Goal: Task Accomplishment & Management: Manage account settings

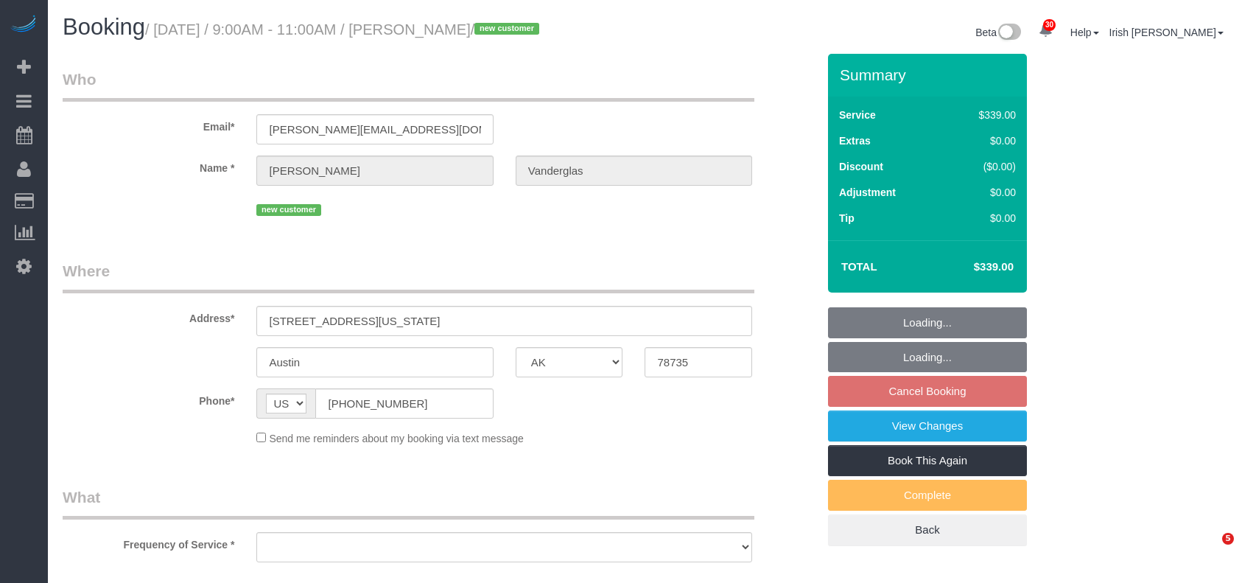
select select "[GEOGRAPHIC_DATA]"
select select "object:1605"
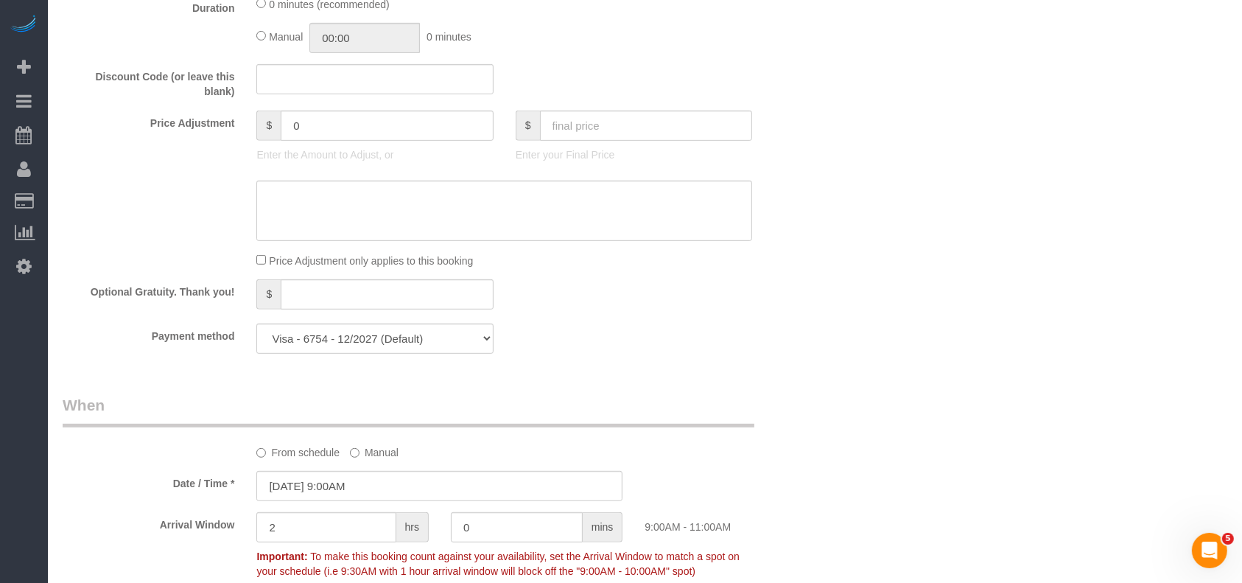
select select "3"
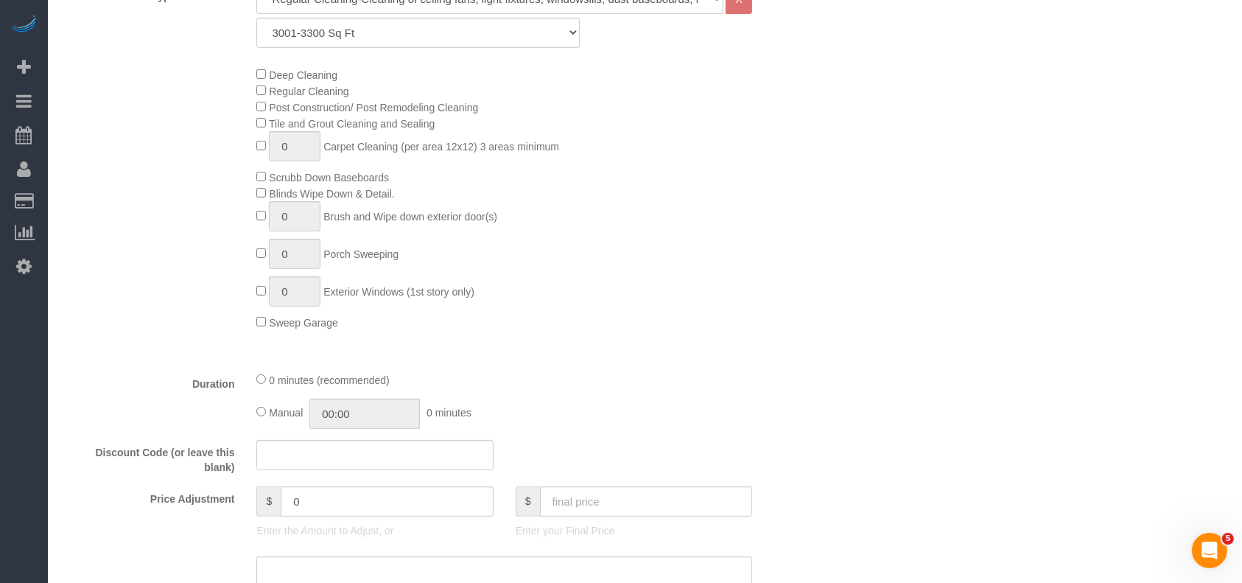
scroll to position [969, 0]
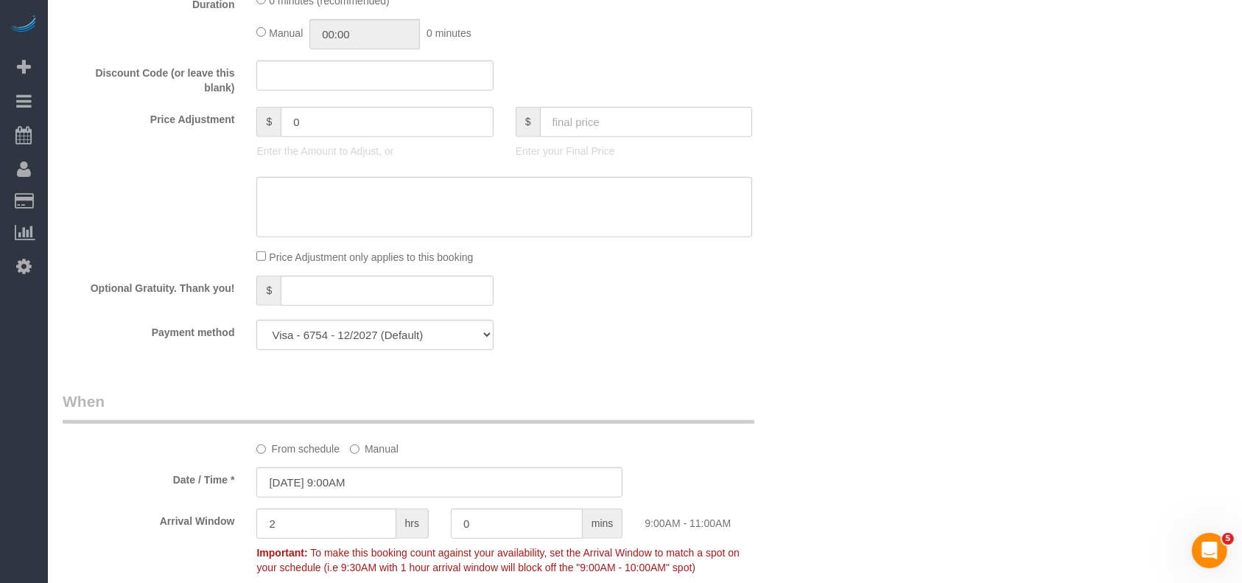
select select "object:1667"
click at [307, 83] on input "text" at bounding box center [374, 75] width 236 height 30
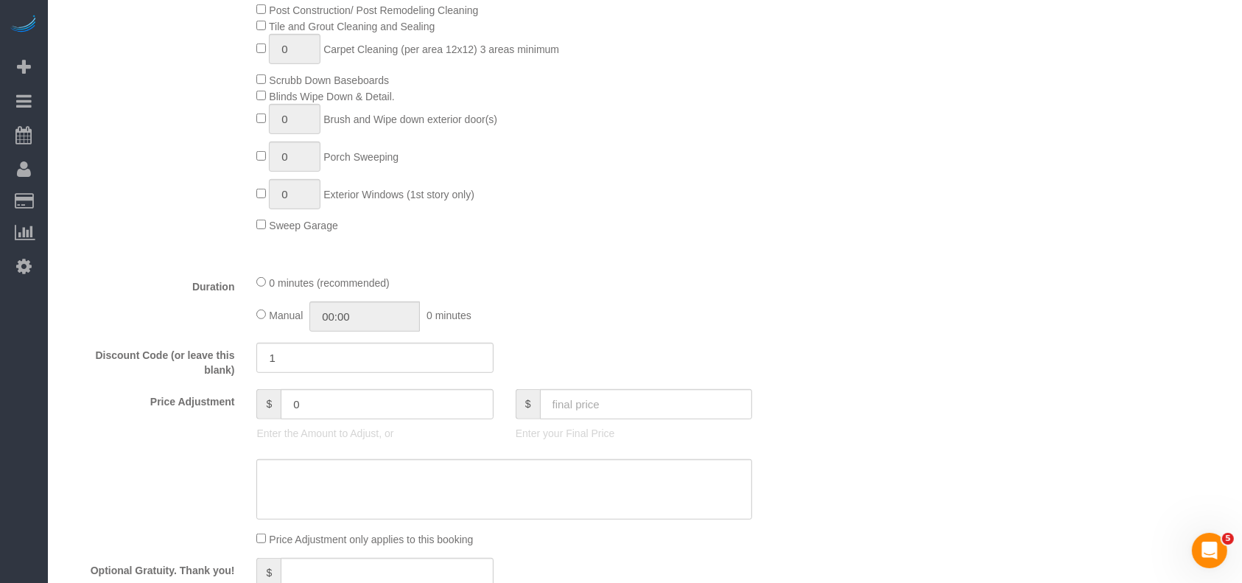
scroll to position [576, 0]
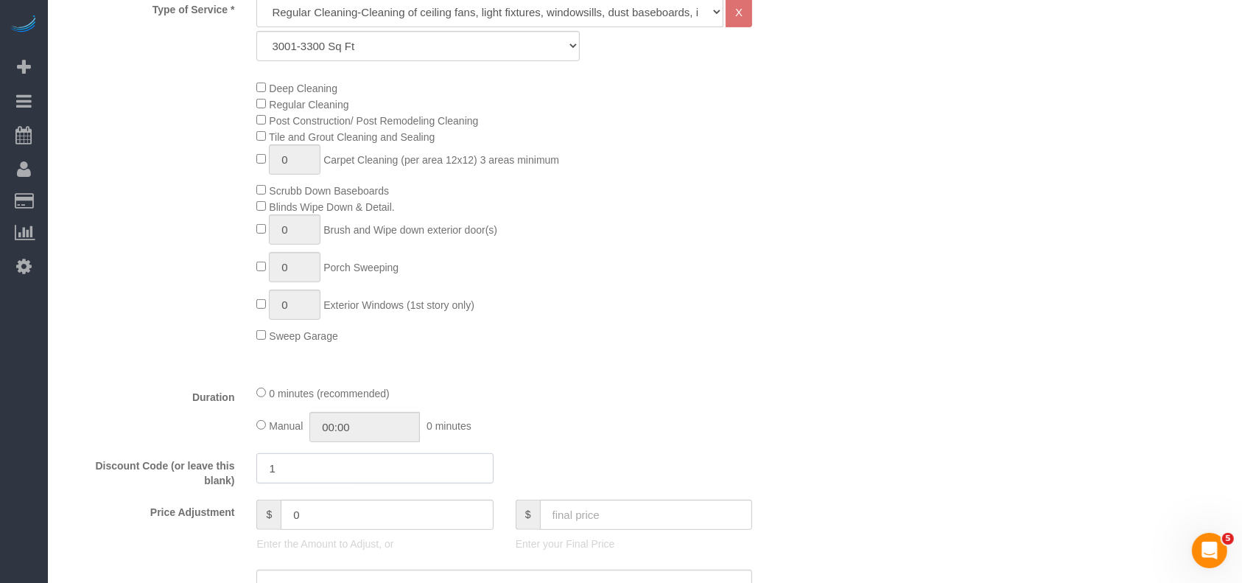
click at [300, 477] on input "1" at bounding box center [374, 468] width 236 height 30
paste input "5"
type input "15off"
click at [916, 301] on div "Who Email* [PERSON_NAME][EMAIL_ADDRESS][DOMAIN_NAME] Name * [PERSON_NAME] new c…" at bounding box center [645, 518] width 1165 height 2080
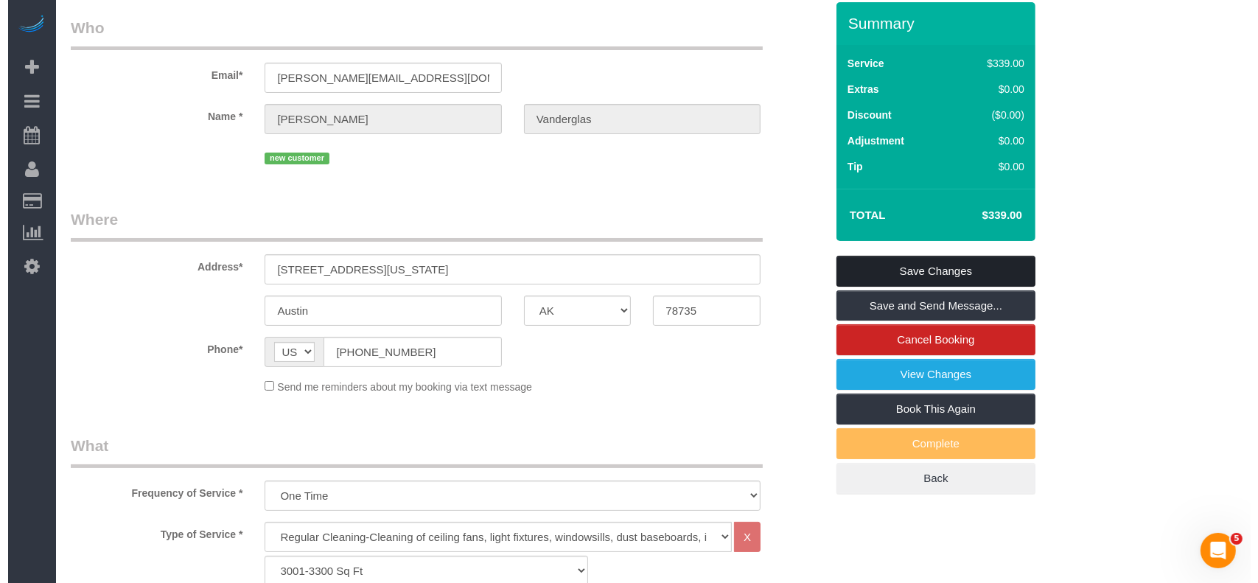
scroll to position [0, 0]
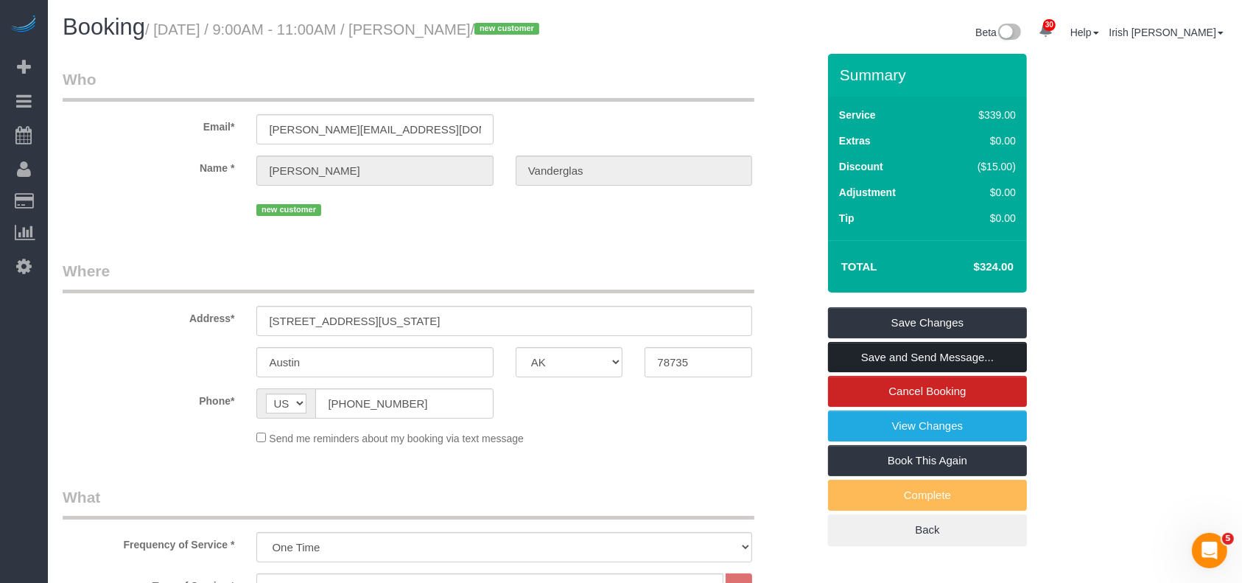
click at [966, 356] on link "Save and Send Message..." at bounding box center [927, 357] width 199 height 31
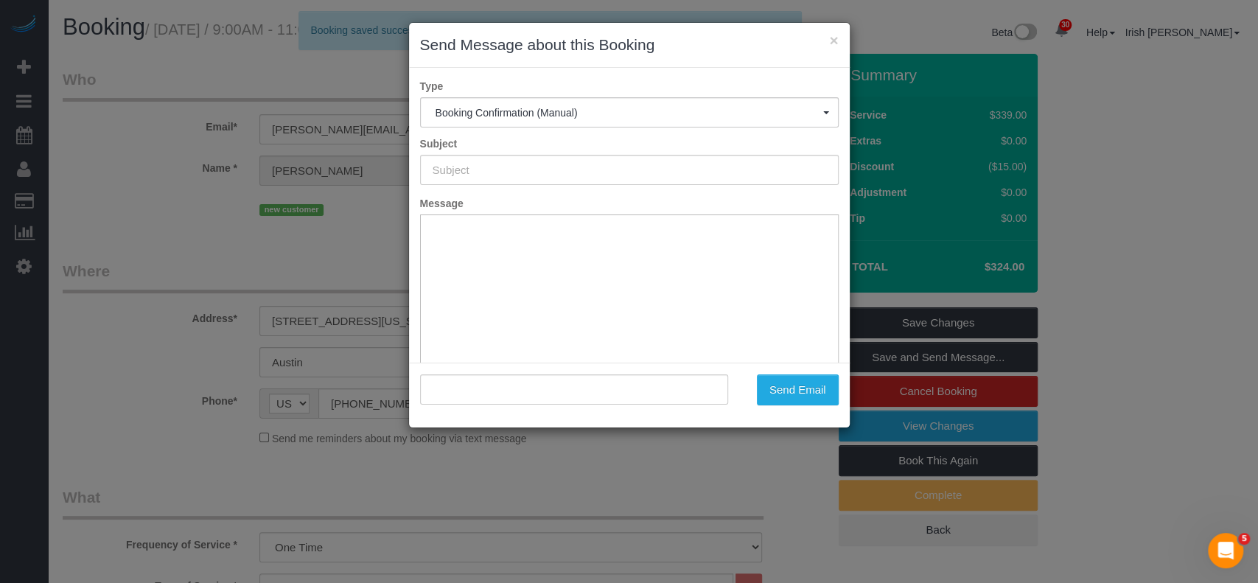
type input "Booking Confirmed!"
type input ""[PERSON_NAME]" <[PERSON_NAME][EMAIL_ADDRESS][DOMAIN_NAME]>"
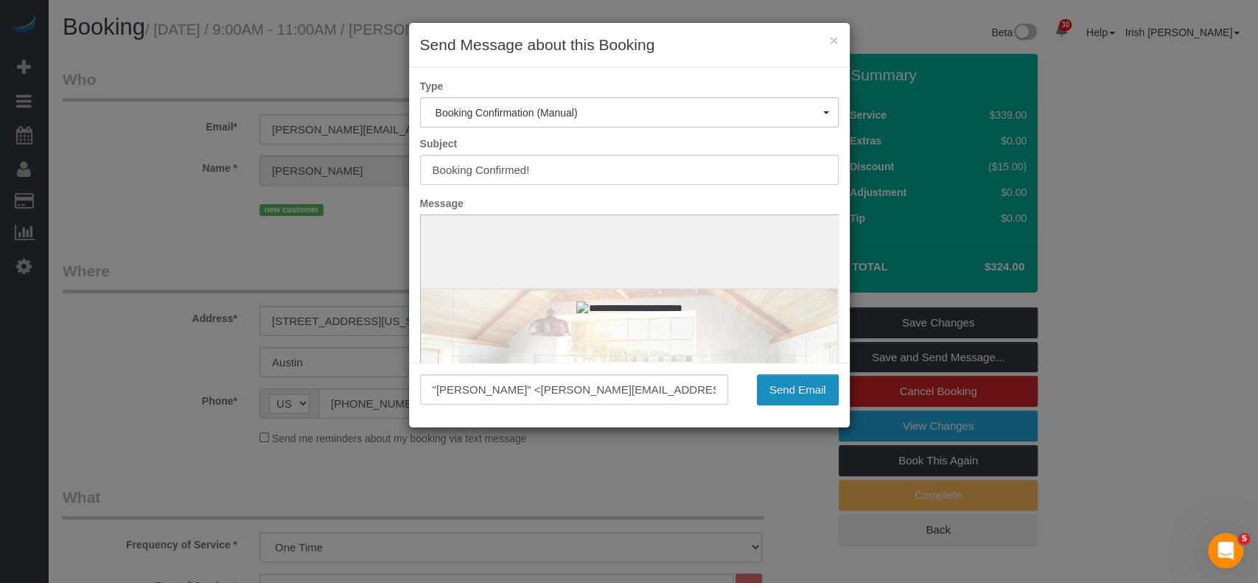
click at [789, 382] on button "Send Email" at bounding box center [798, 389] width 82 height 31
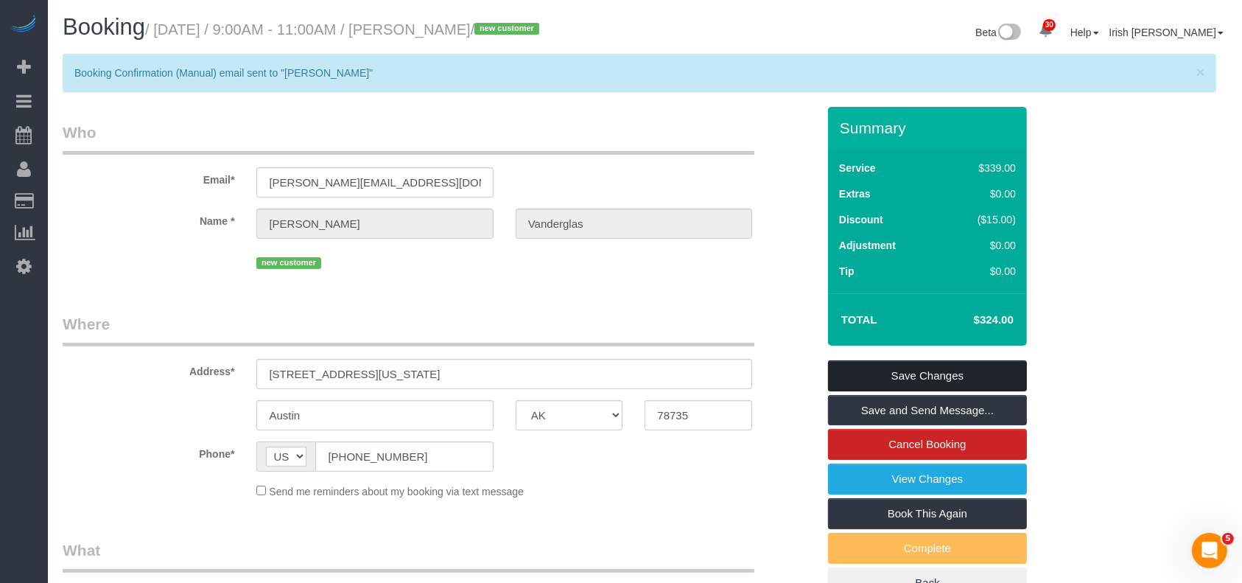
click at [961, 377] on link "Save Changes" at bounding box center [927, 375] width 199 height 31
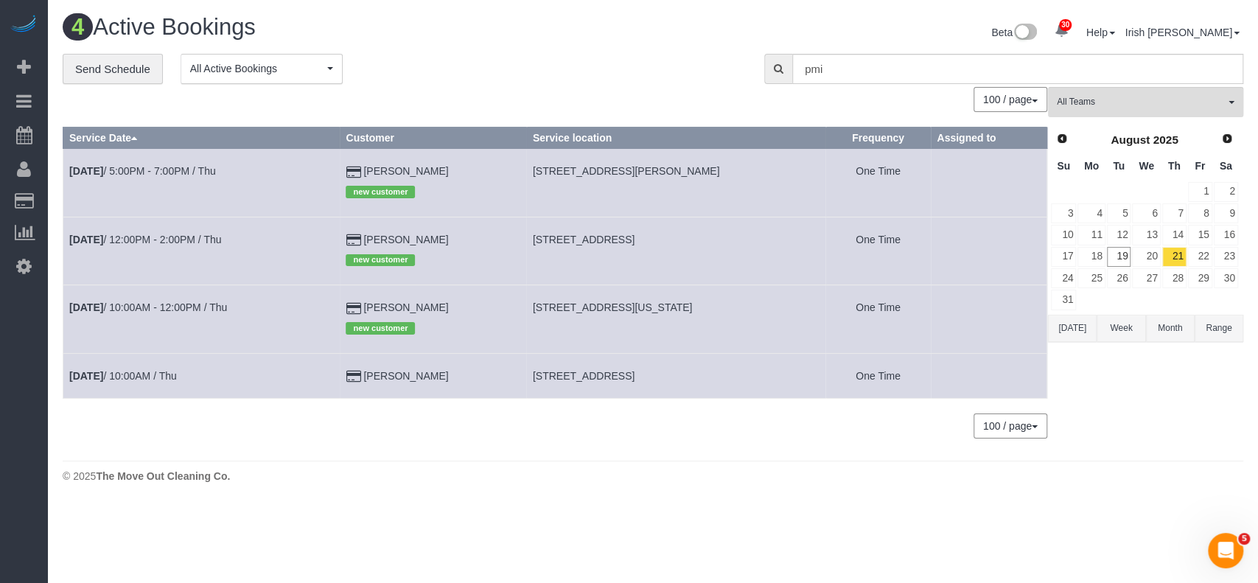
click at [1073, 325] on button "[DATE]" at bounding box center [1072, 328] width 49 height 27
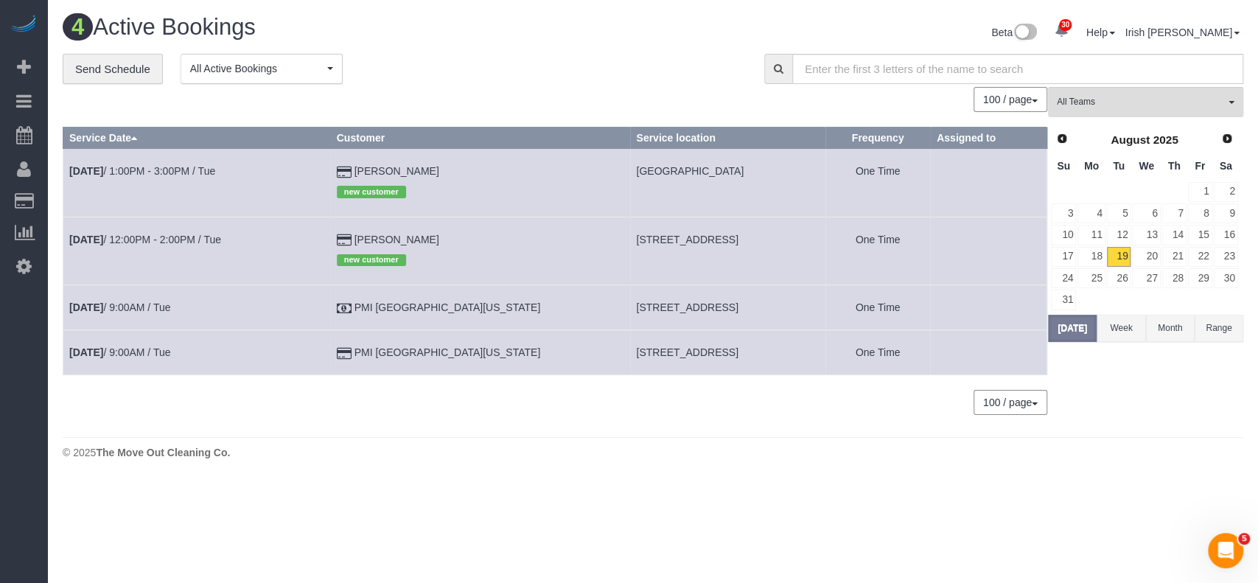
click at [11, 485] on div "30 Beta Your Notifications You have 0 alerts × You have 2 to charge for [DATE] …" at bounding box center [24, 291] width 48 height 583
click at [159, 349] on link "[DATE] 9:00AM / Tue" at bounding box center [119, 352] width 101 height 12
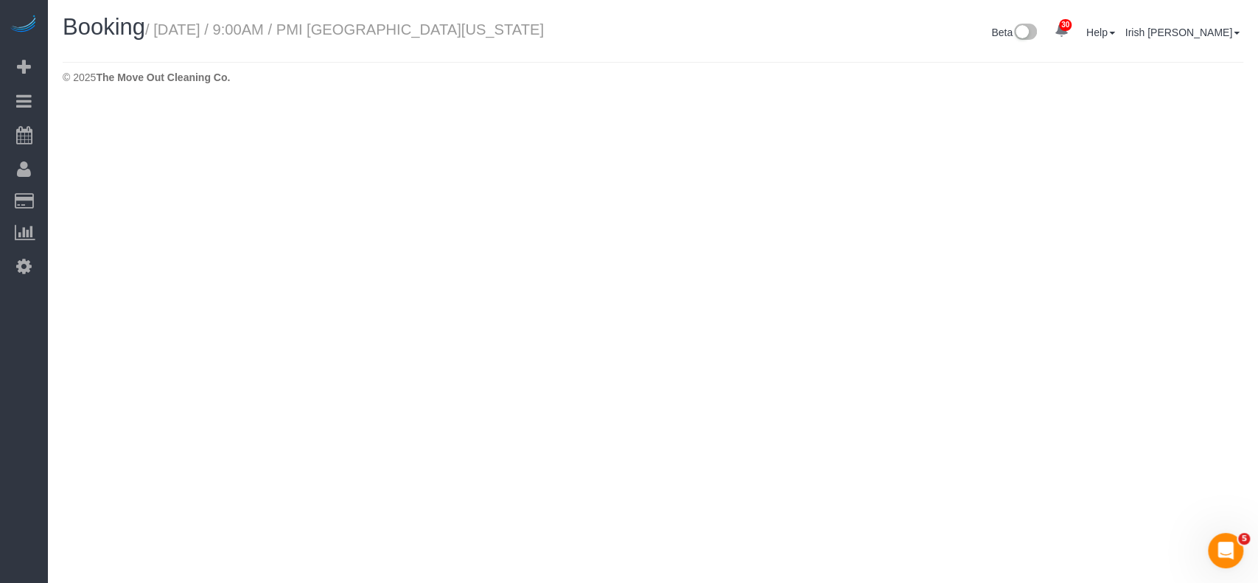
select select "[GEOGRAPHIC_DATA]"
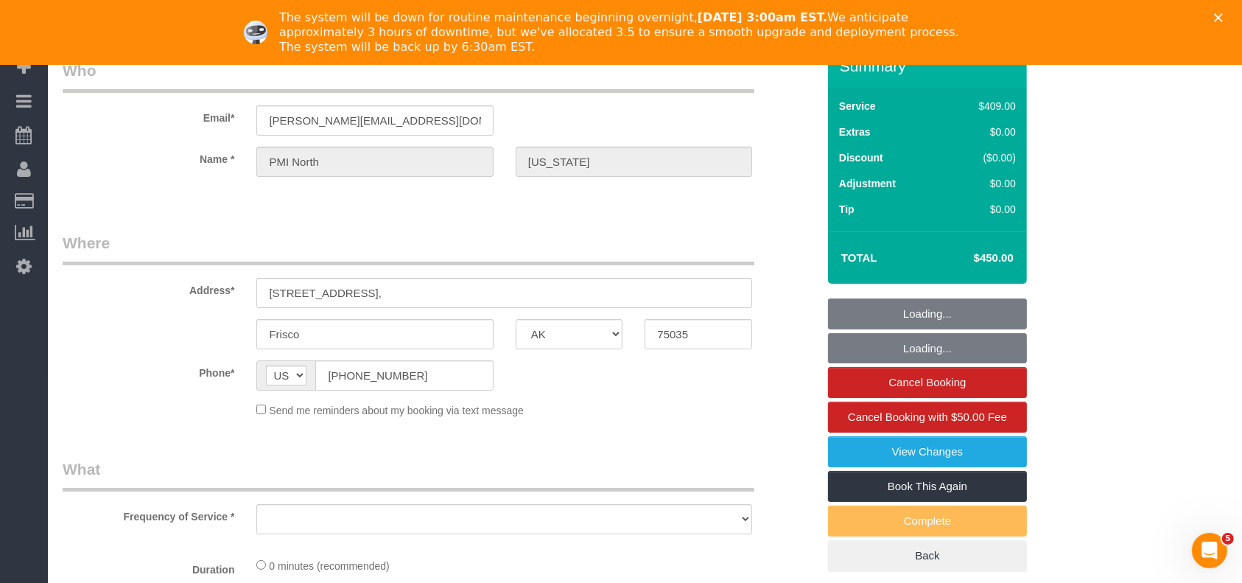
scroll to position [98, 0]
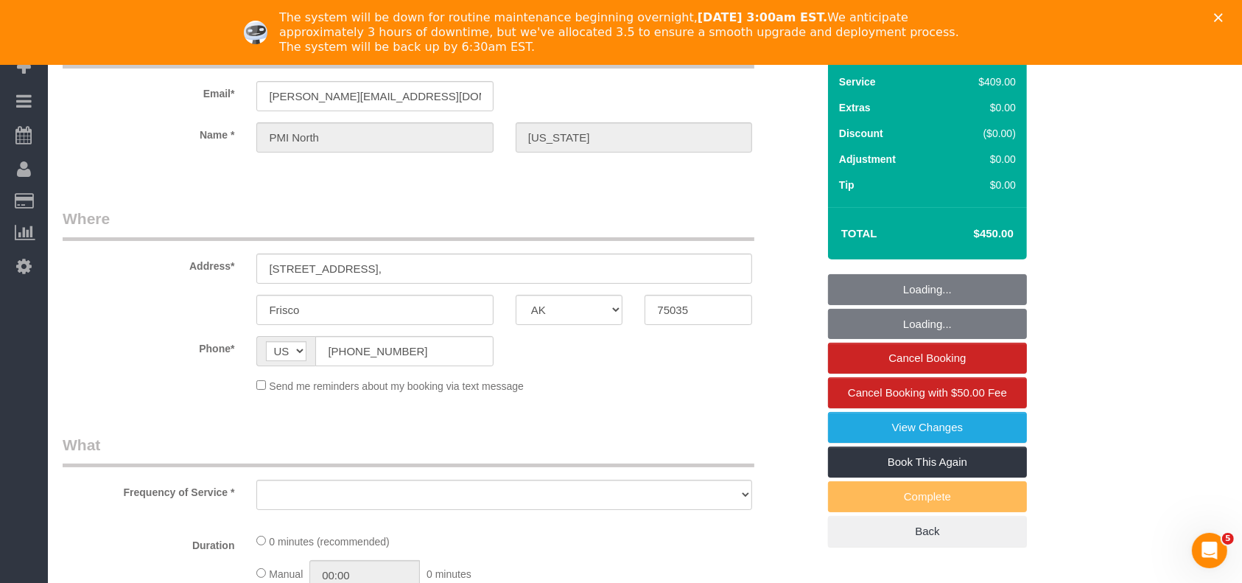
select select "object:2229"
select select "string:fspay-60573b1f-10d3-4150-b947-a47a46c7bcc4"
select select "object:2316"
select select "3"
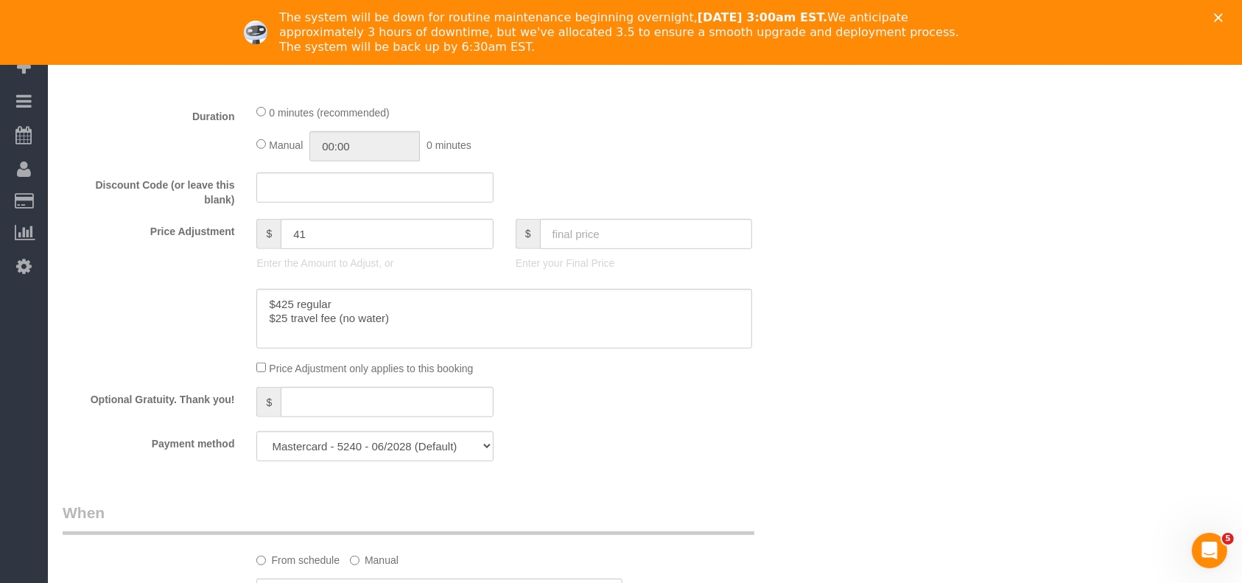
scroll to position [884, 0]
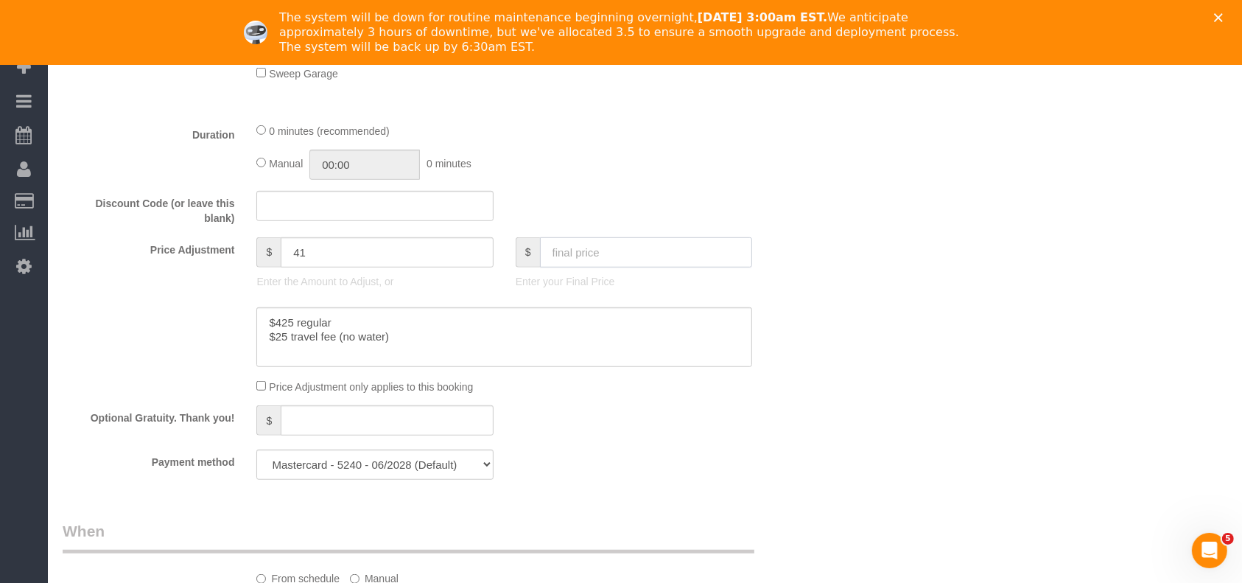
click at [574, 267] on input "text" at bounding box center [646, 252] width 213 height 30
type input "47"
type input "-362"
click at [623, 264] on input "text" at bounding box center [646, 252] width 213 height 30
paste input "5"
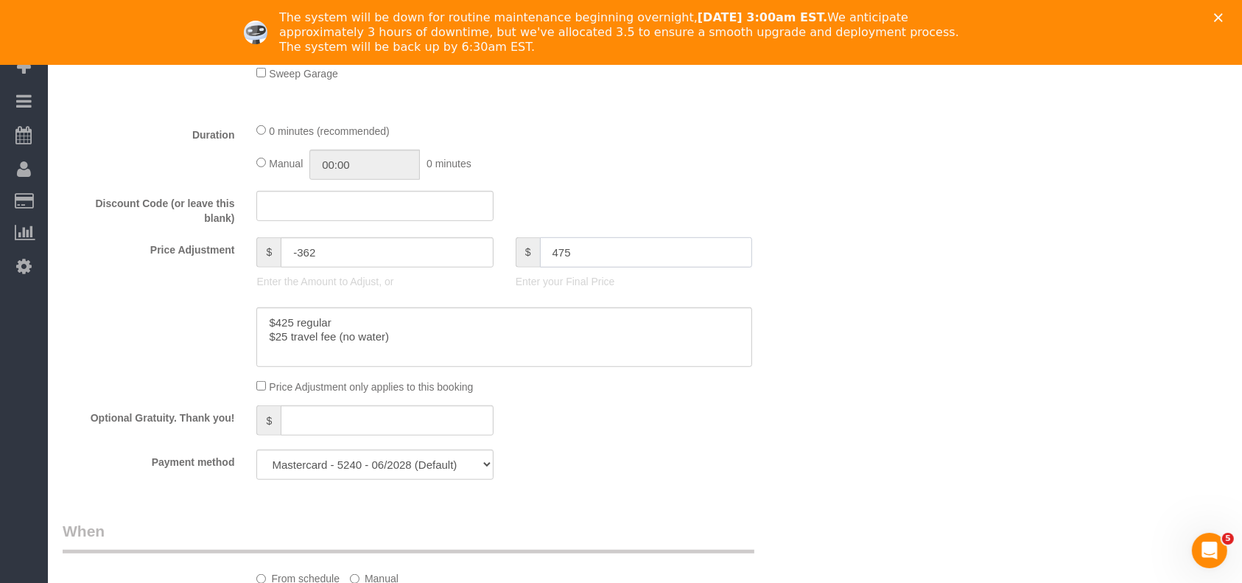
type input "475"
drag, startPoint x: 468, startPoint y: 348, endPoint x: 257, endPoint y: 351, distance: 210.7
click at [257, 351] on textarea at bounding box center [504, 337] width 496 height 60
type input "66"
click at [283, 360] on textarea at bounding box center [504, 337] width 496 height 60
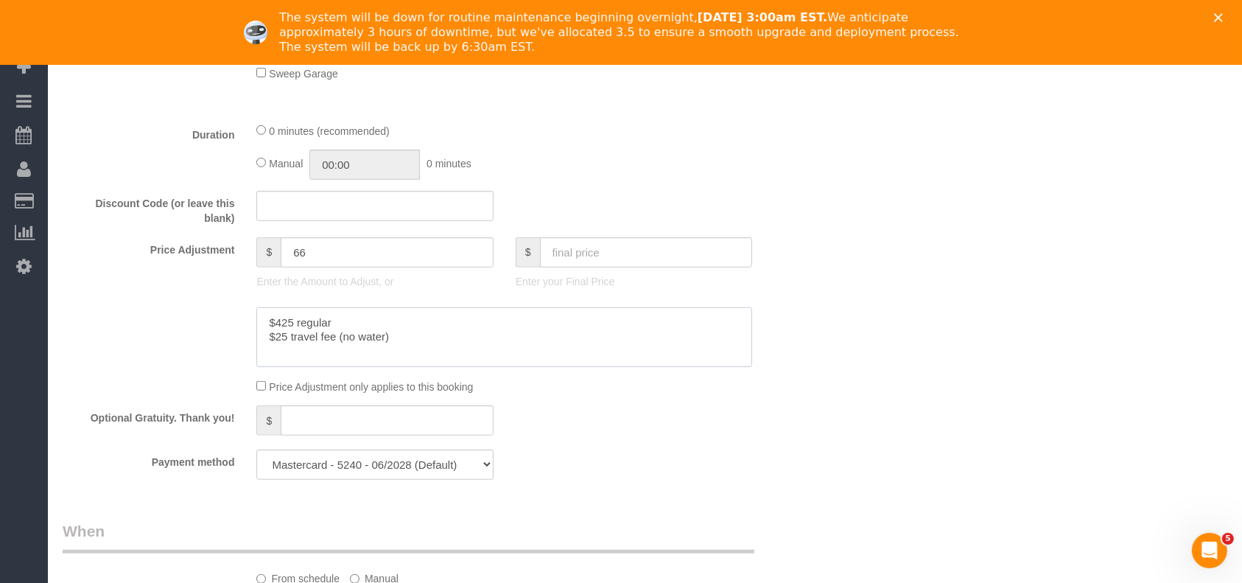
click at [404, 341] on textarea at bounding box center [504, 337] width 496 height 60
paste textarea "$25 travel fee (no water)"
drag, startPoint x: 402, startPoint y: 358, endPoint x: 236, endPoint y: 351, distance: 166.6
click at [236, 351] on div at bounding box center [440, 337] width 776 height 60
type textarea "$425 regular $25 travel fee (no water)"
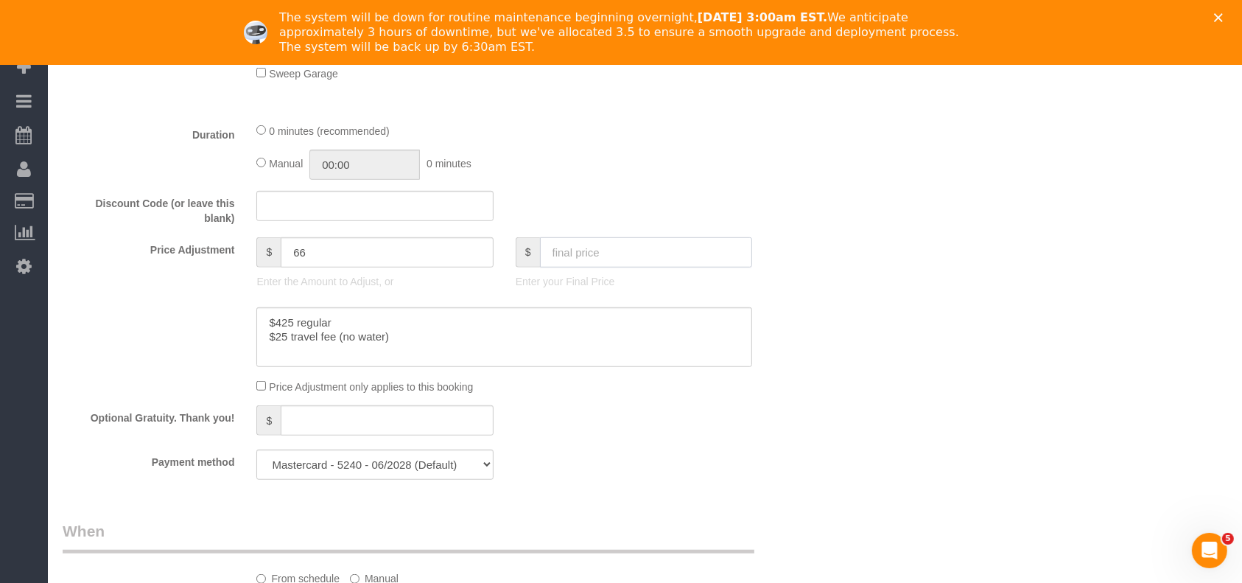
click at [553, 245] on input "text" at bounding box center [646, 252] width 213 height 30
paste input "text"
type input "40"
type input "-369"
click at [573, 255] on input "text" at bounding box center [646, 252] width 213 height 30
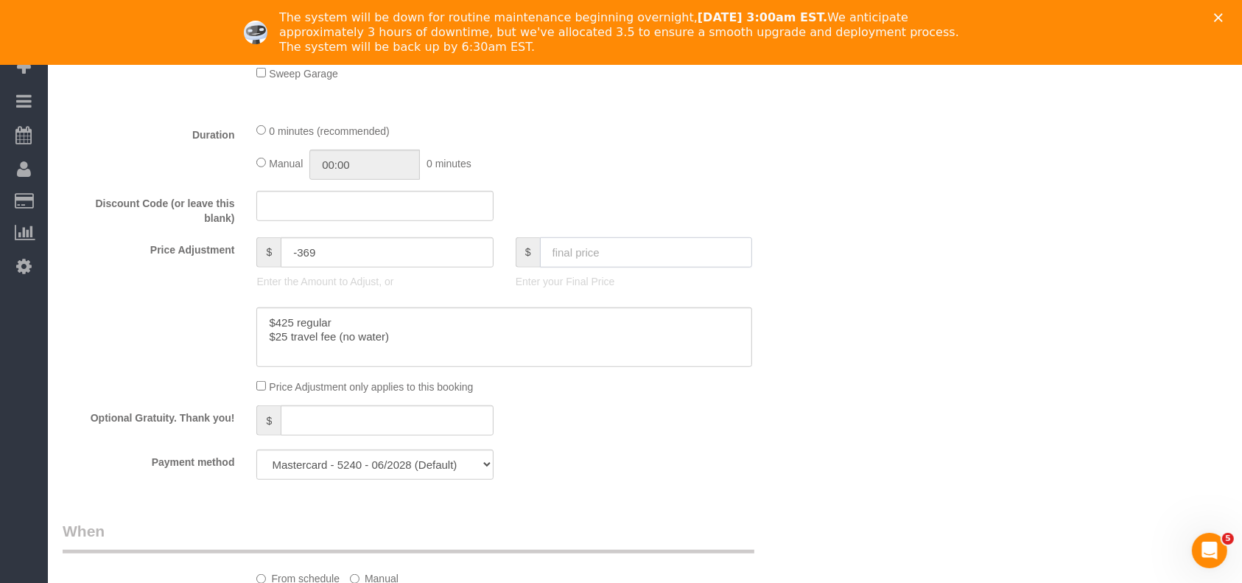
type input "4"
type input "-405"
paste input "5"
type input "50"
click at [543, 254] on input "50" at bounding box center [646, 252] width 213 height 30
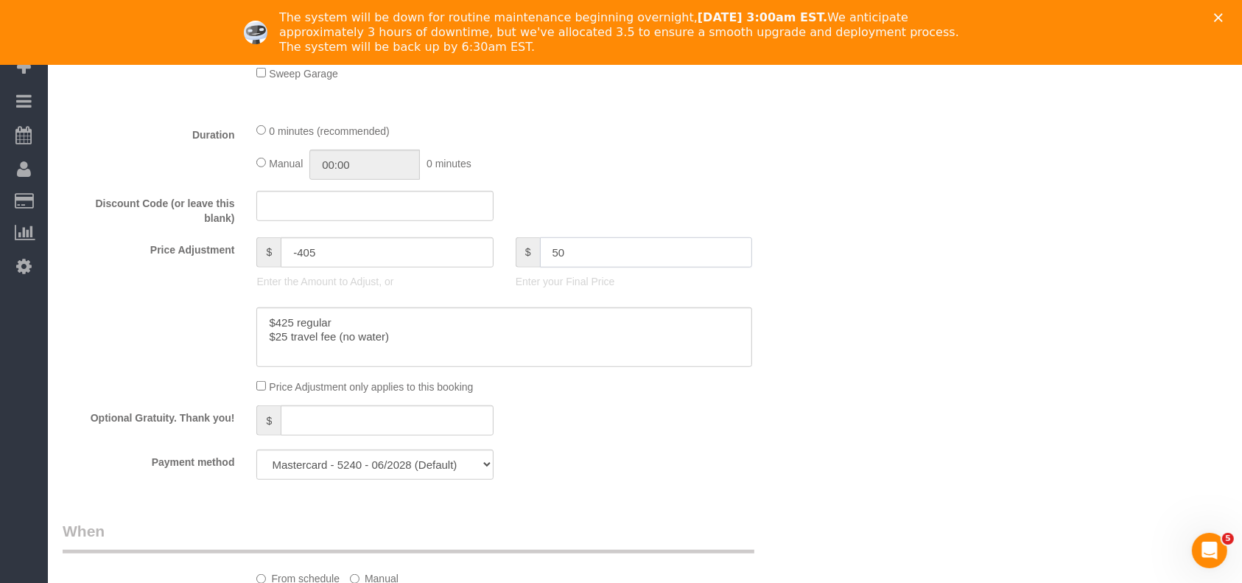
type input "-359"
paste input "5"
type input "450"
drag, startPoint x: 894, startPoint y: 320, endPoint x: 875, endPoint y: 278, distance: 45.9
click at [888, 305] on div "Who Email* [PERSON_NAME][EMAIL_ADDRESS][DOMAIN_NAME] Name * PMI North [US_STATE…" at bounding box center [645, 265] width 1165 height 2061
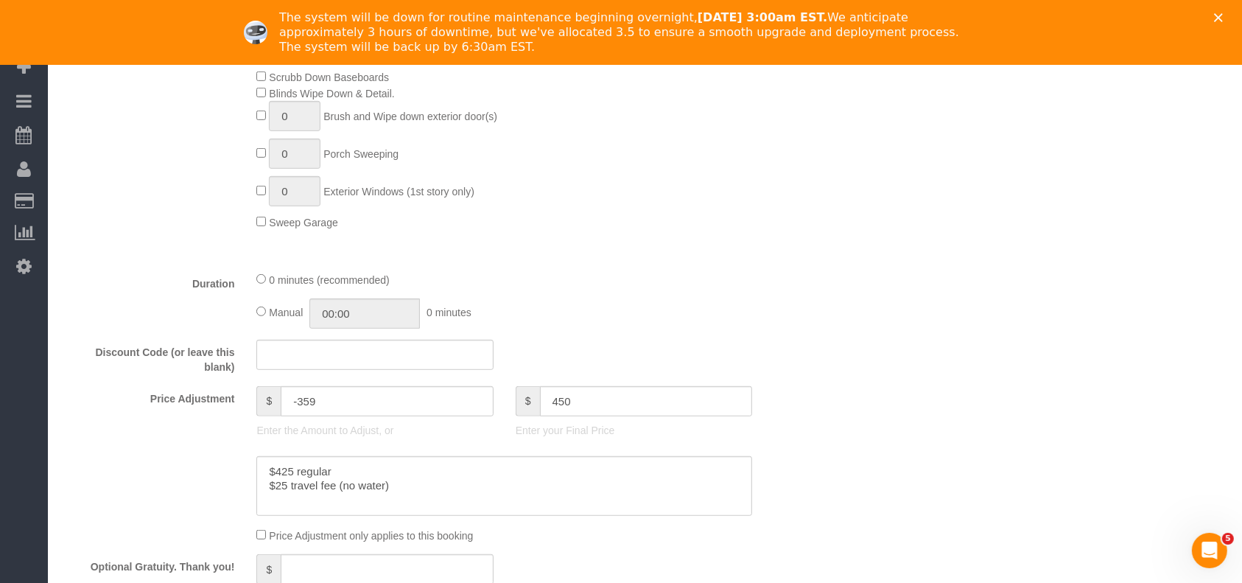
type input "41"
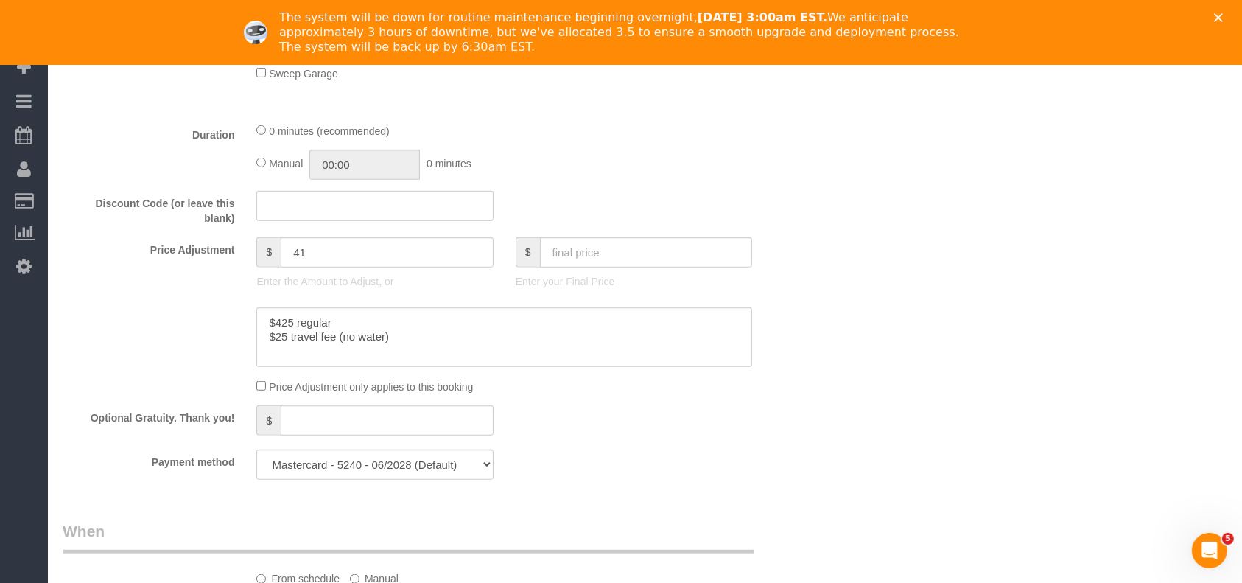
scroll to position [1179, 0]
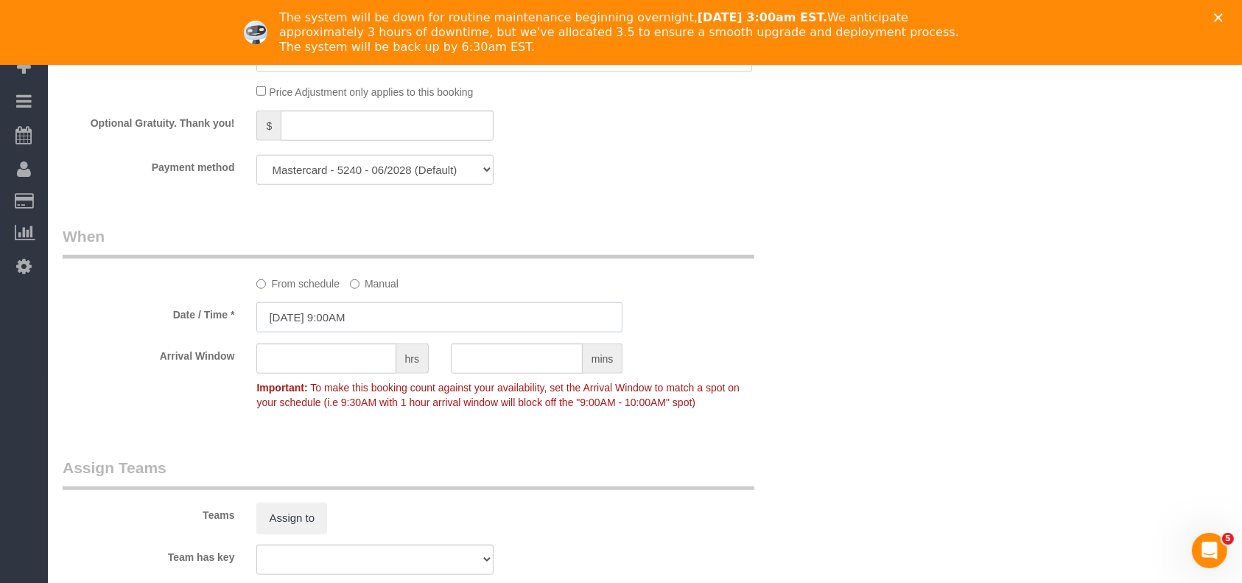
click at [329, 323] on input "[DATE] 9:00AM" at bounding box center [439, 317] width 366 height 30
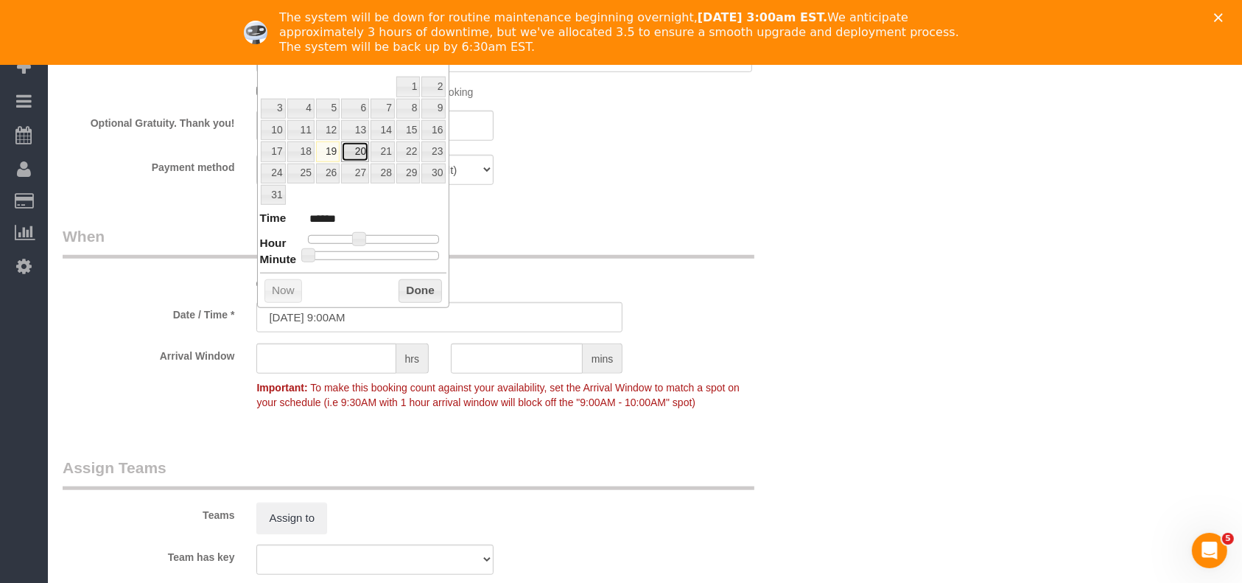
click at [358, 150] on link "20" at bounding box center [355, 151] width 28 height 20
type input "[DATE] 9:00AM"
click at [407, 287] on button "Done" at bounding box center [420, 291] width 43 height 24
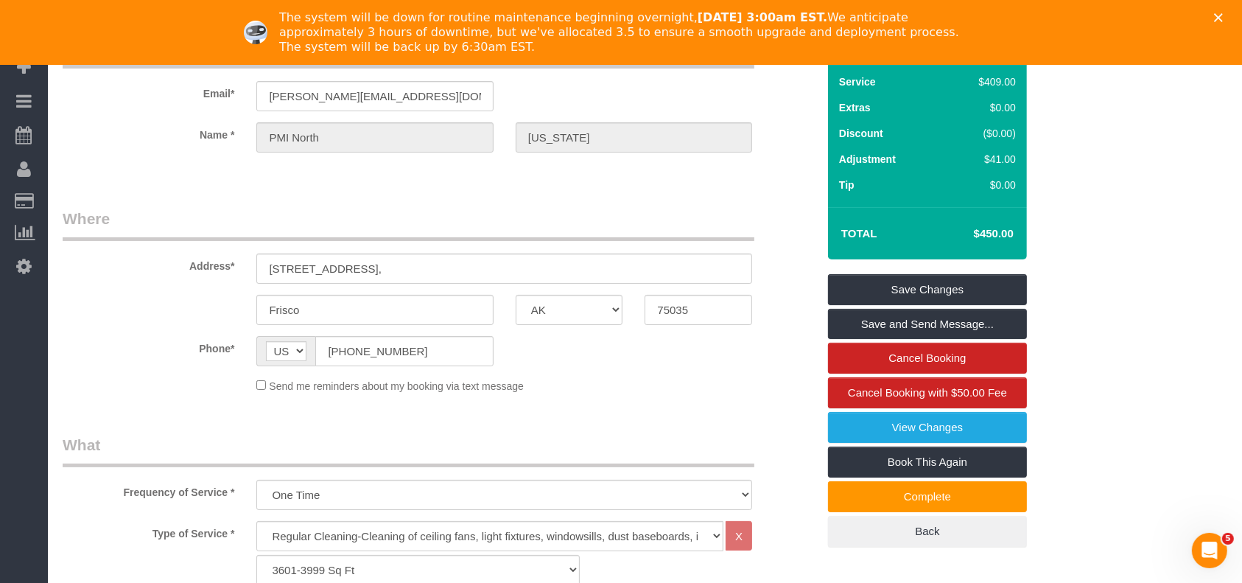
scroll to position [0, 0]
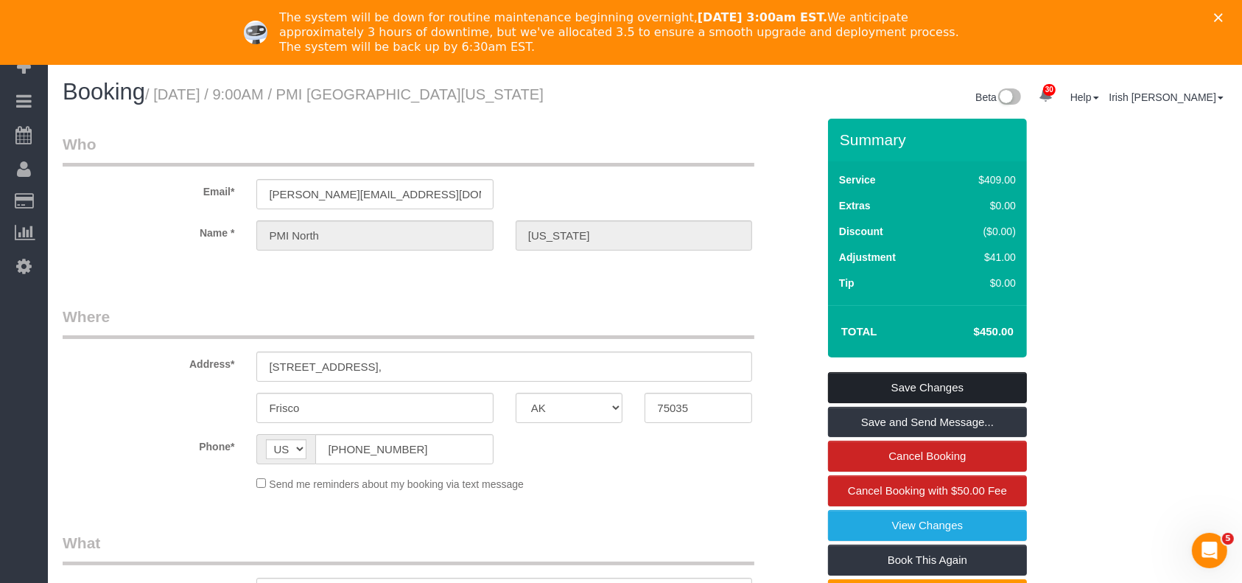
click at [939, 388] on link "Save Changes" at bounding box center [927, 387] width 199 height 31
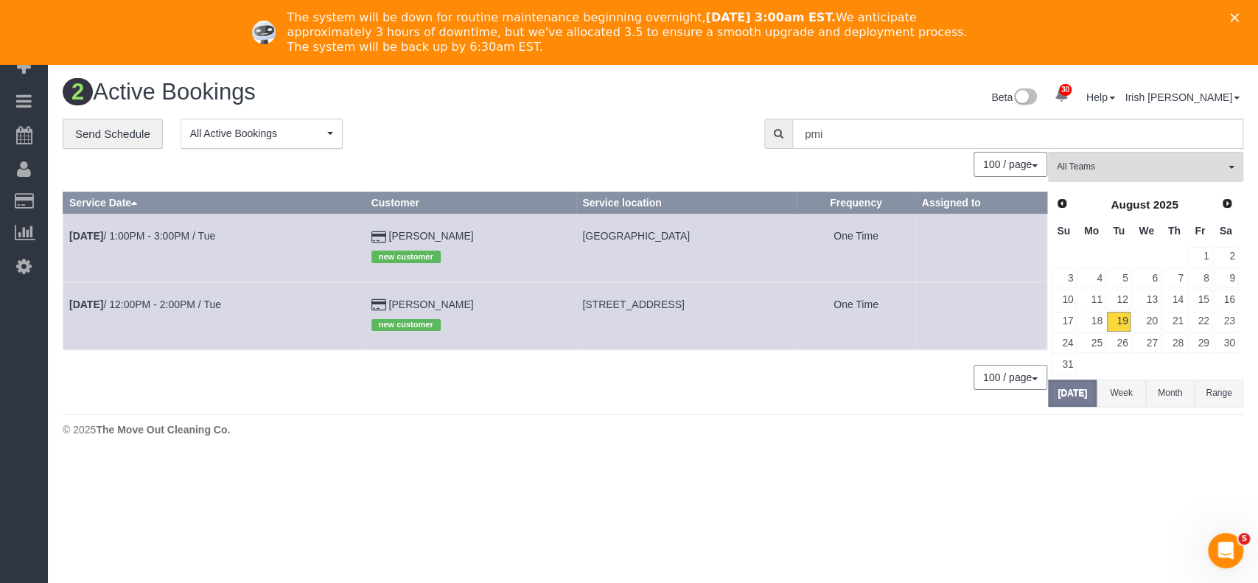
click at [1227, 15] on div "The system will be down for routine maintenance beginning overnight, [DATE] 3:0…" at bounding box center [629, 32] width 1258 height 53
click at [1235, 13] on icon "Close" at bounding box center [1234, 17] width 9 height 9
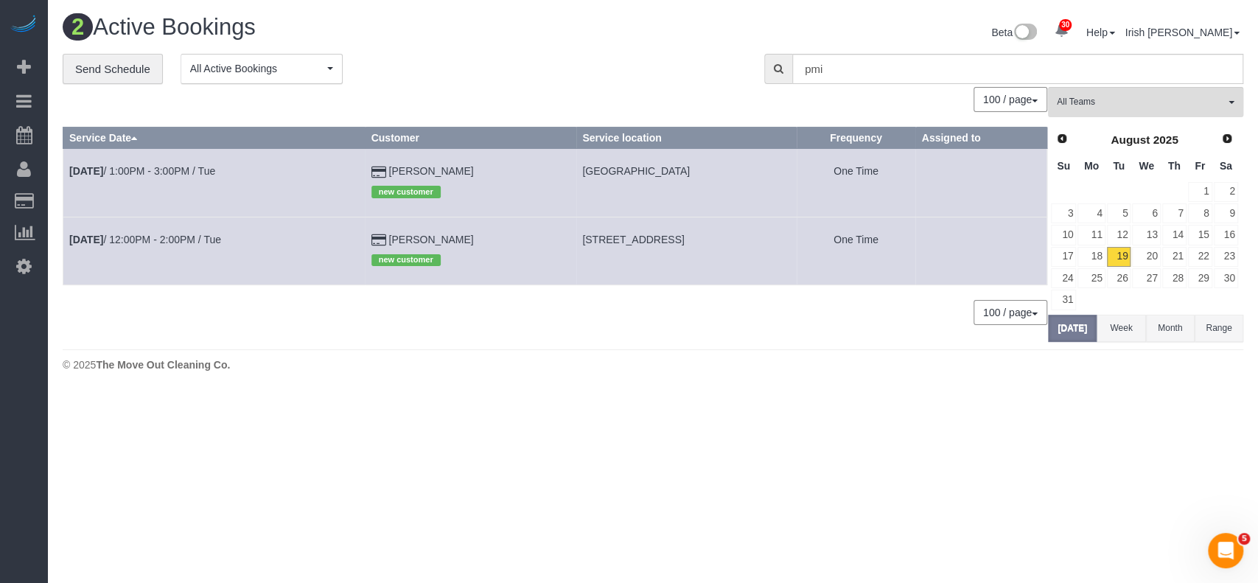
drag, startPoint x: 0, startPoint y: 476, endPoint x: 89, endPoint y: 261, distance: 232.9
click at [0, 476] on div "30 Beta Your Notifications You have 0 alerts × You have 2 to charge for [DATE] …" at bounding box center [24, 291] width 48 height 583
click at [1093, 276] on link "25" at bounding box center [1090, 278] width 27 height 20
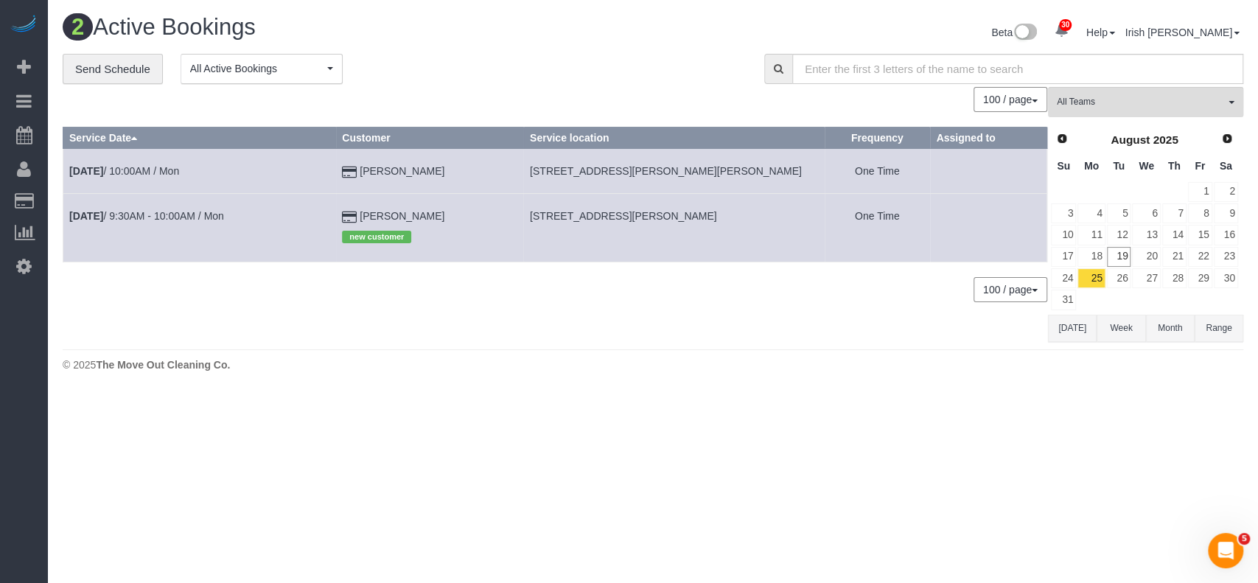
click at [146, 161] on td "[DATE] 10:00AM / Mon" at bounding box center [199, 171] width 273 height 45
click at [146, 165] on link "[DATE] 10:00AM / Mon" at bounding box center [124, 171] width 110 height 12
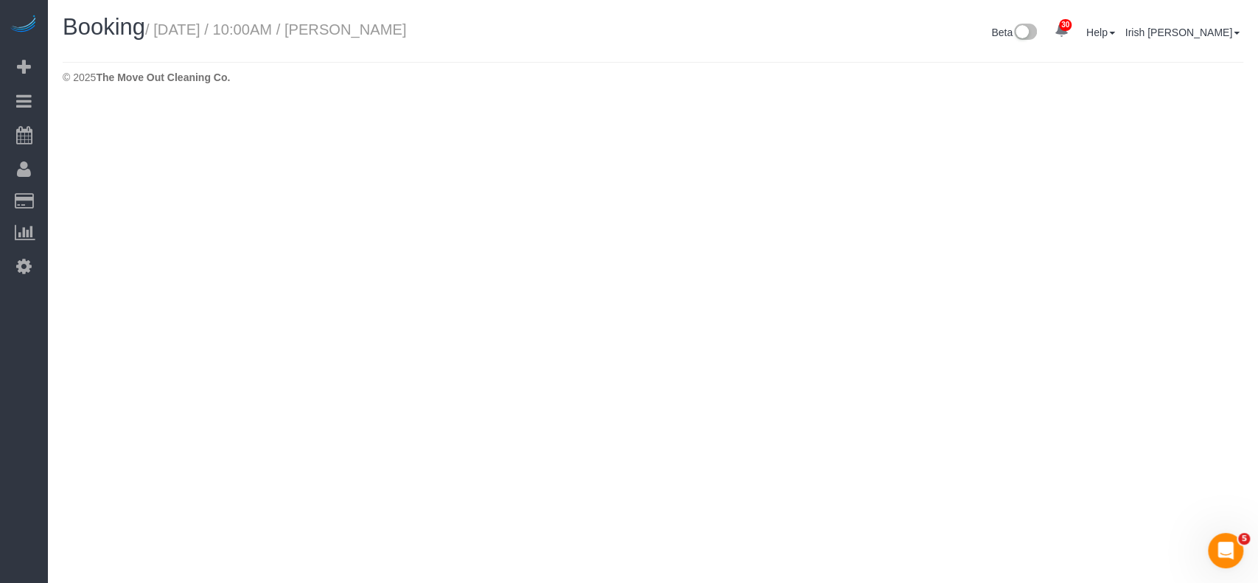
select select "[GEOGRAPHIC_DATA]"
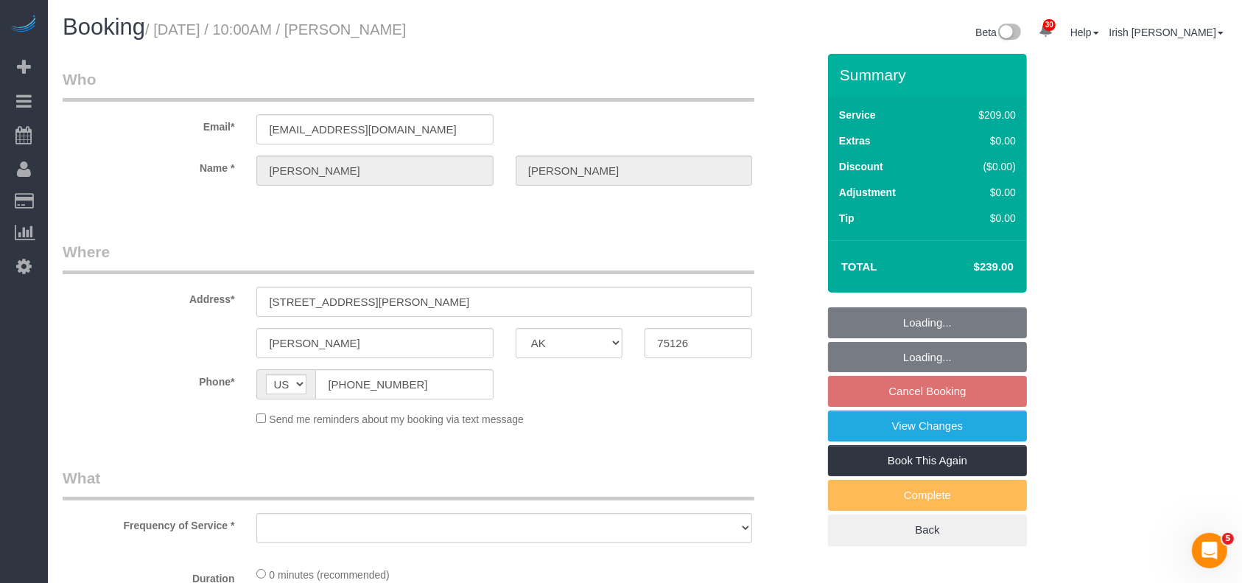
select select "string:fspay-743b2206-3fd6-40d8-9191-6651d32f232c"
select select "3"
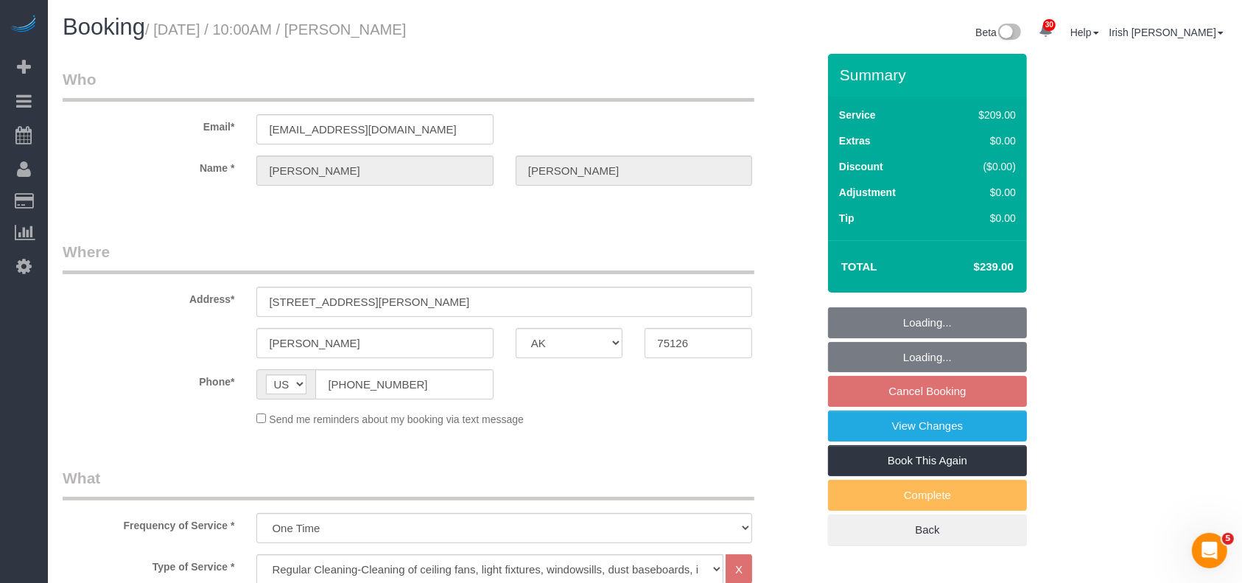
select select "object:2860"
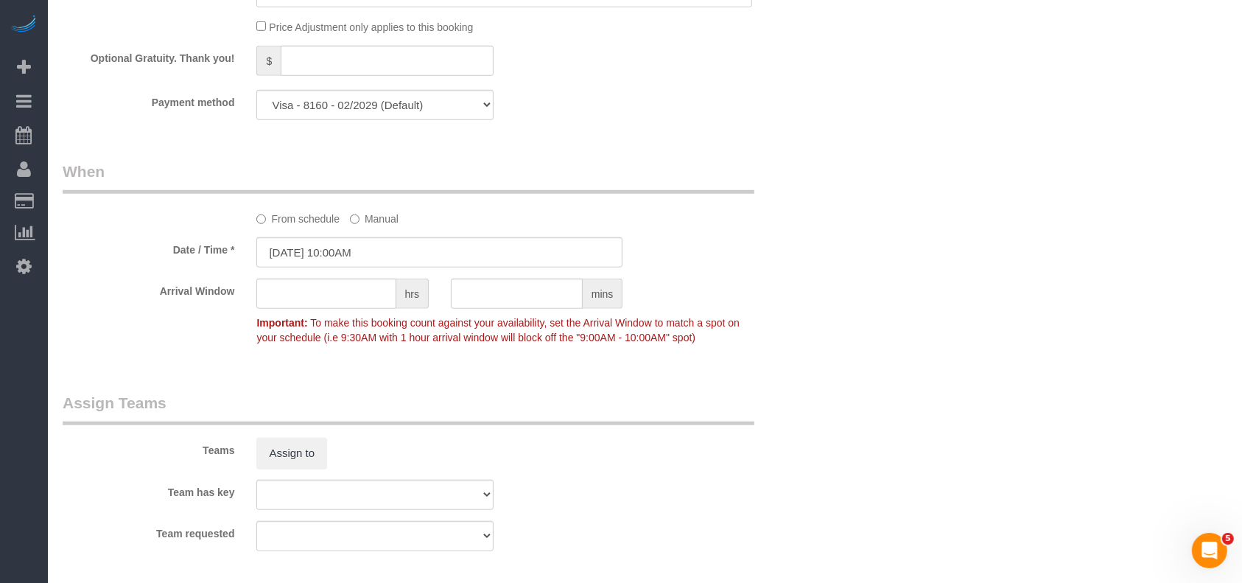
scroll to position [1571, 0]
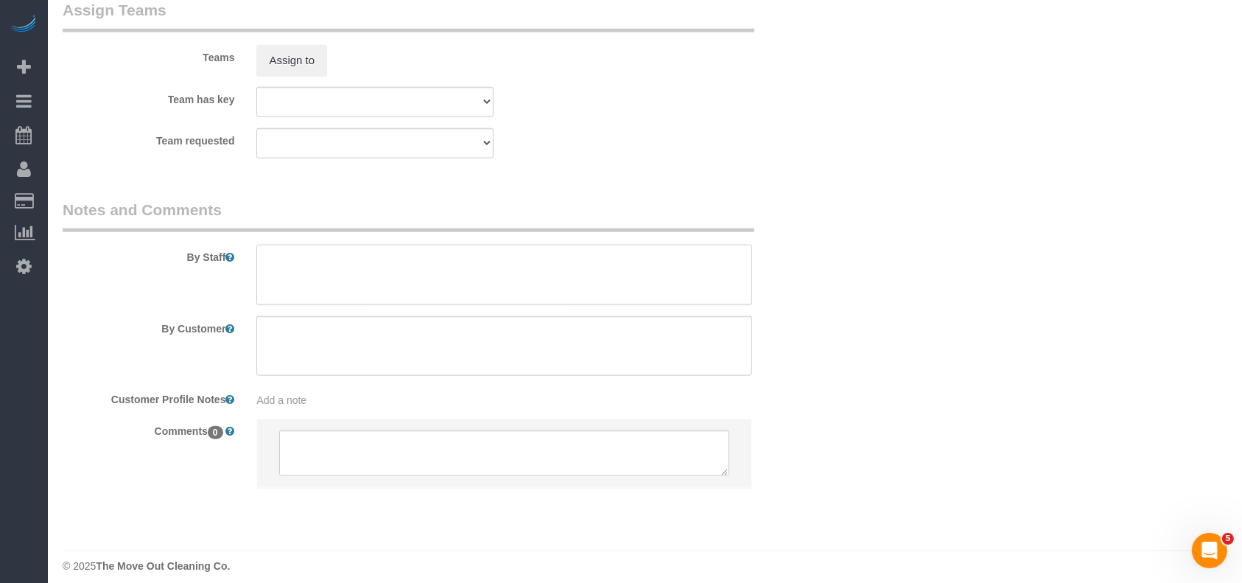
click at [281, 260] on textarea at bounding box center [504, 275] width 496 height 60
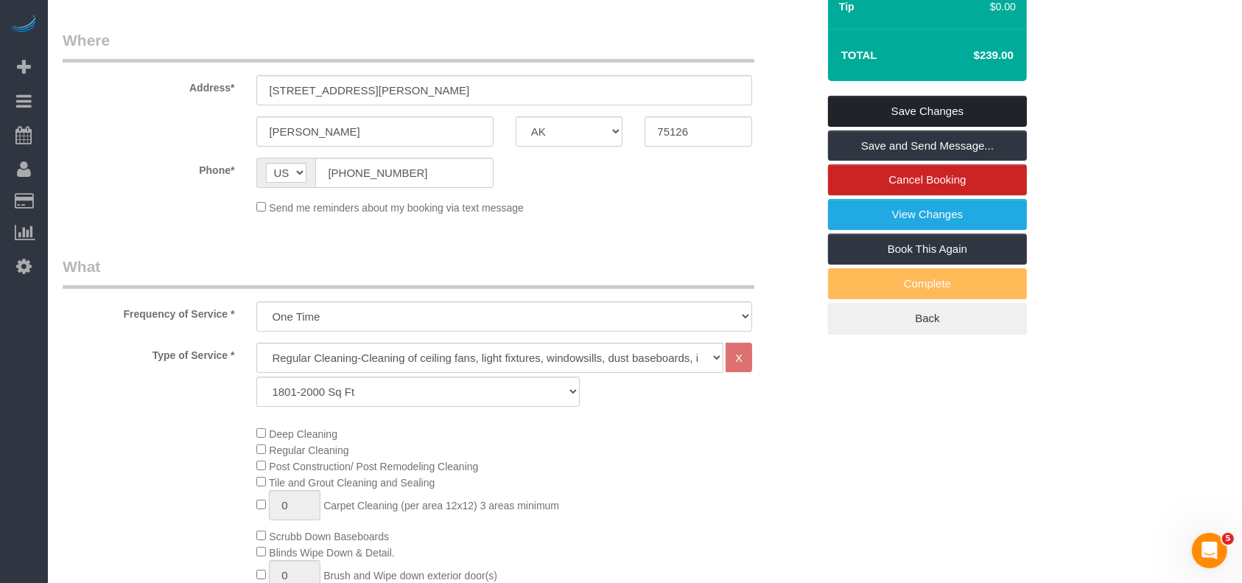
scroll to position [98, 0]
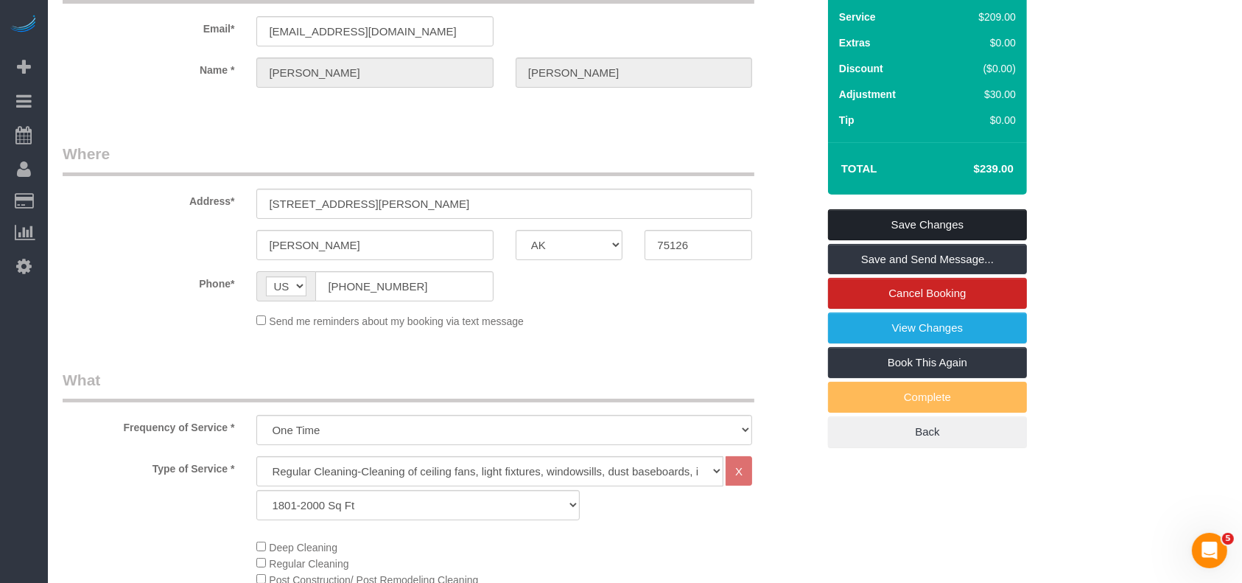
type textarea "* check if for deep"
drag, startPoint x: 936, startPoint y: 214, endPoint x: 868, endPoint y: 152, distance: 92.3
click at [936, 215] on link "Save Changes" at bounding box center [927, 224] width 199 height 31
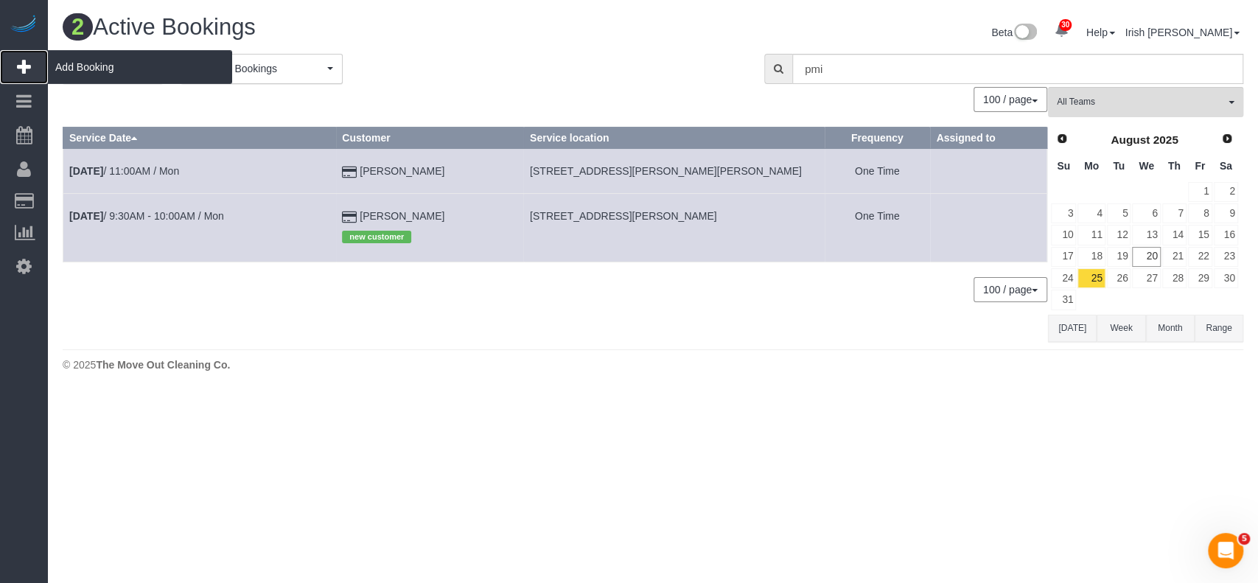
drag, startPoint x: 122, startPoint y: 70, endPoint x: 138, endPoint y: 74, distance: 15.9
click at [124, 71] on span "Add Booking" at bounding box center [140, 67] width 184 height 34
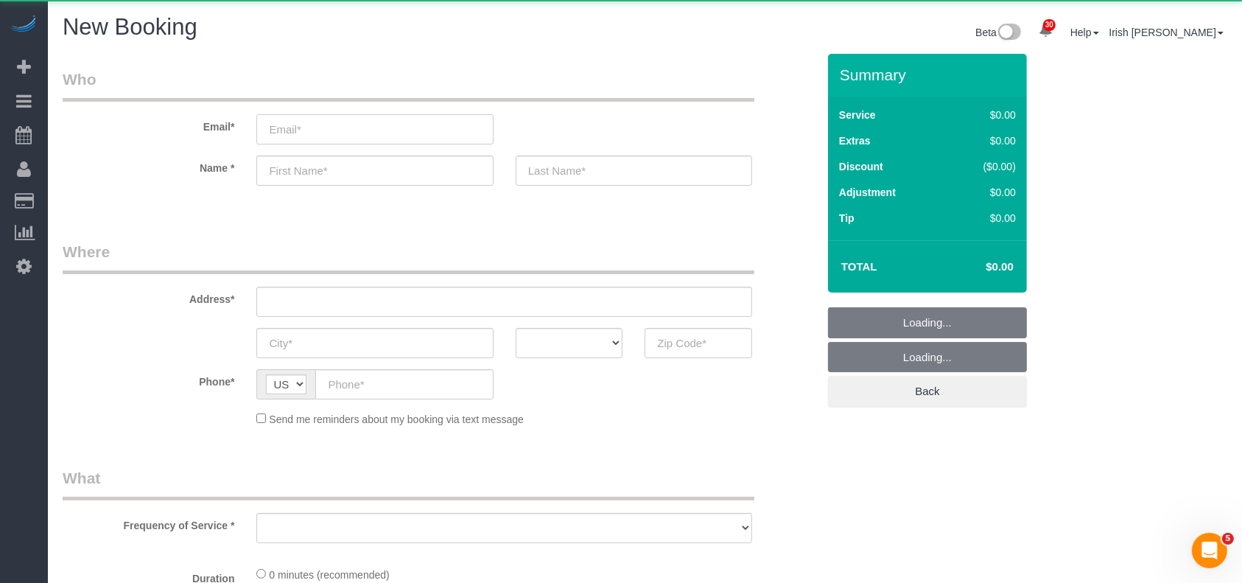
select select "object:3267"
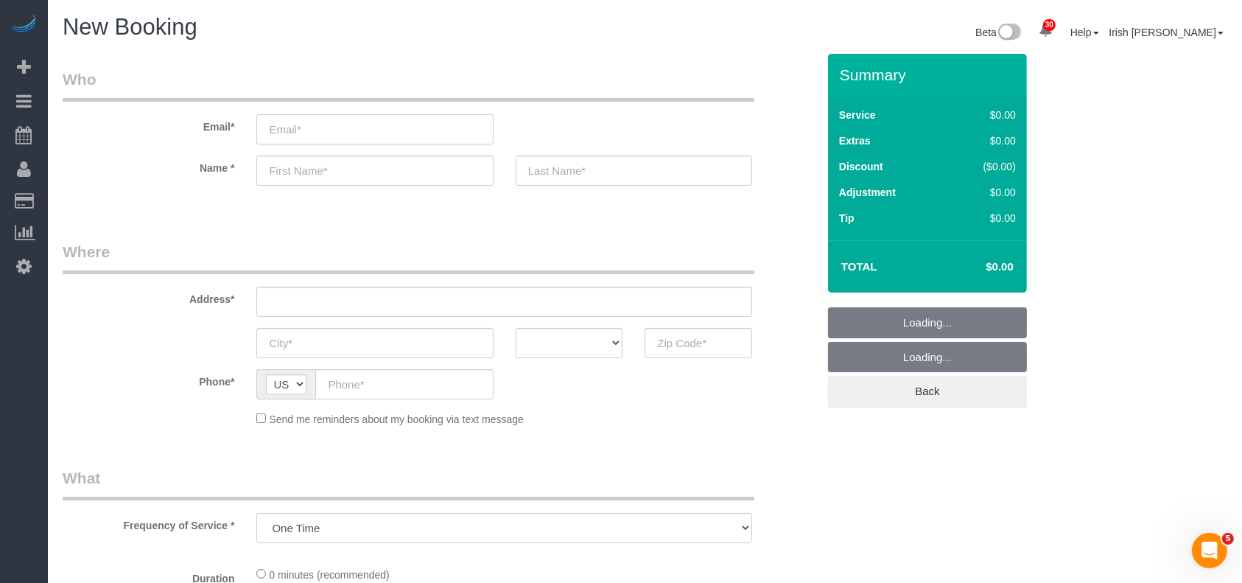
click at [415, 129] on input "email" at bounding box center [374, 129] width 236 height 30
paste input "[DATE] works great, I just need to coordinate what time the house can be open."
type input "[DATE] works great, I just need to coordinate what time the house can be open."
select select "object:3326"
select select "3"
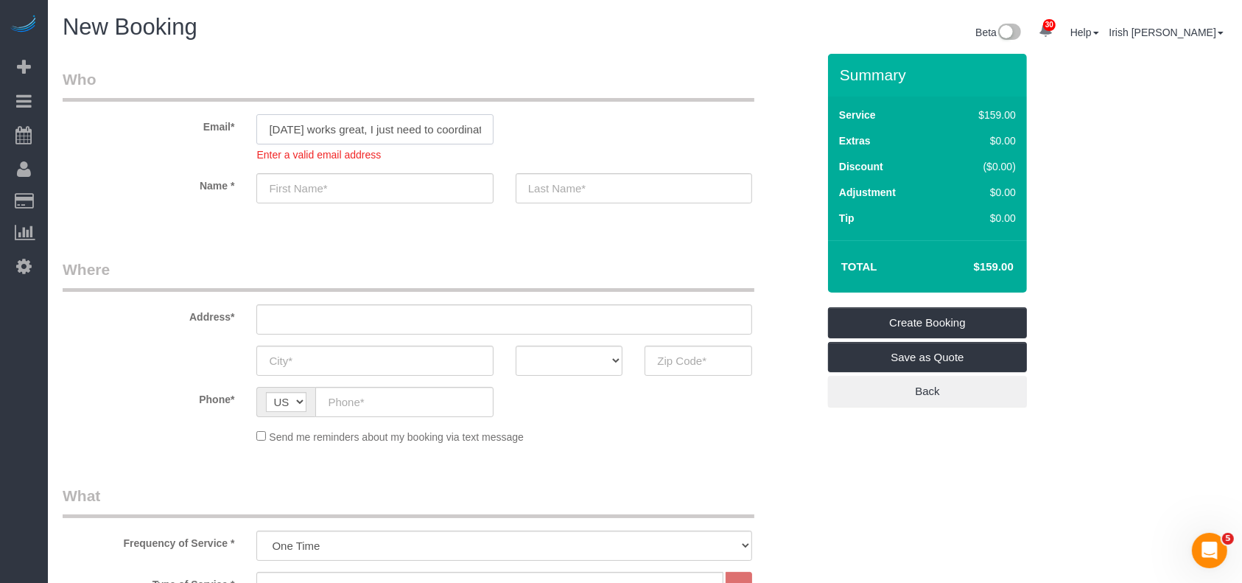
click at [339, 133] on input "[DATE] works great, I just need to coordinate what time the house can be open." at bounding box center [374, 129] width 236 height 30
paste input "[PERSON_NAME]"
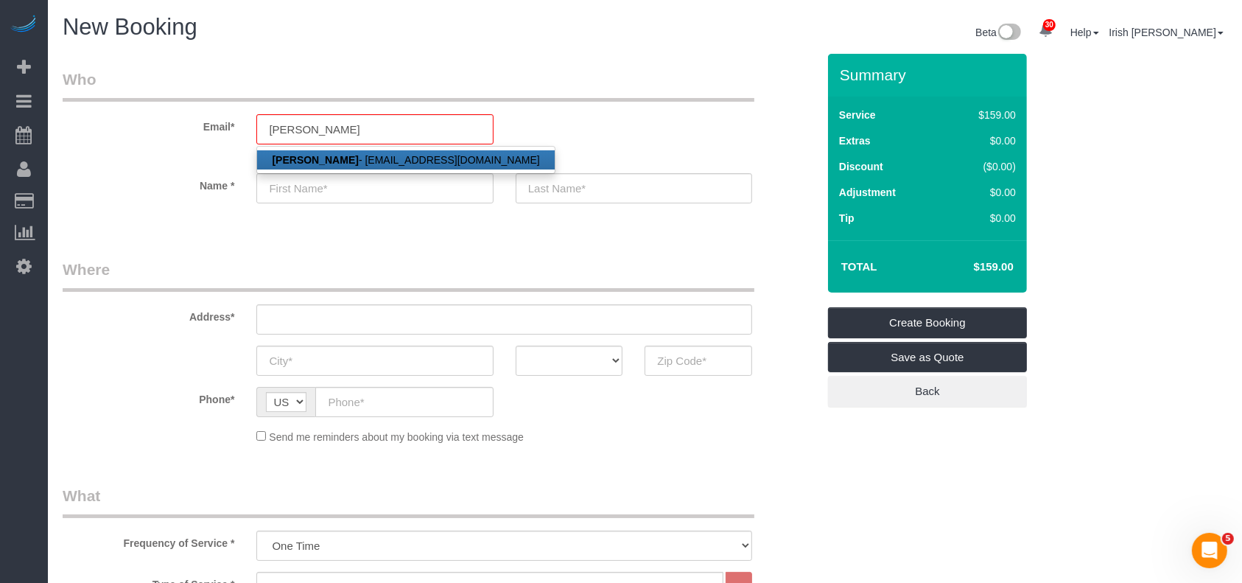
click at [320, 157] on strong "[PERSON_NAME]" at bounding box center [315, 160] width 86 height 12
type input "[EMAIL_ADDRESS][DOMAIN_NAME]"
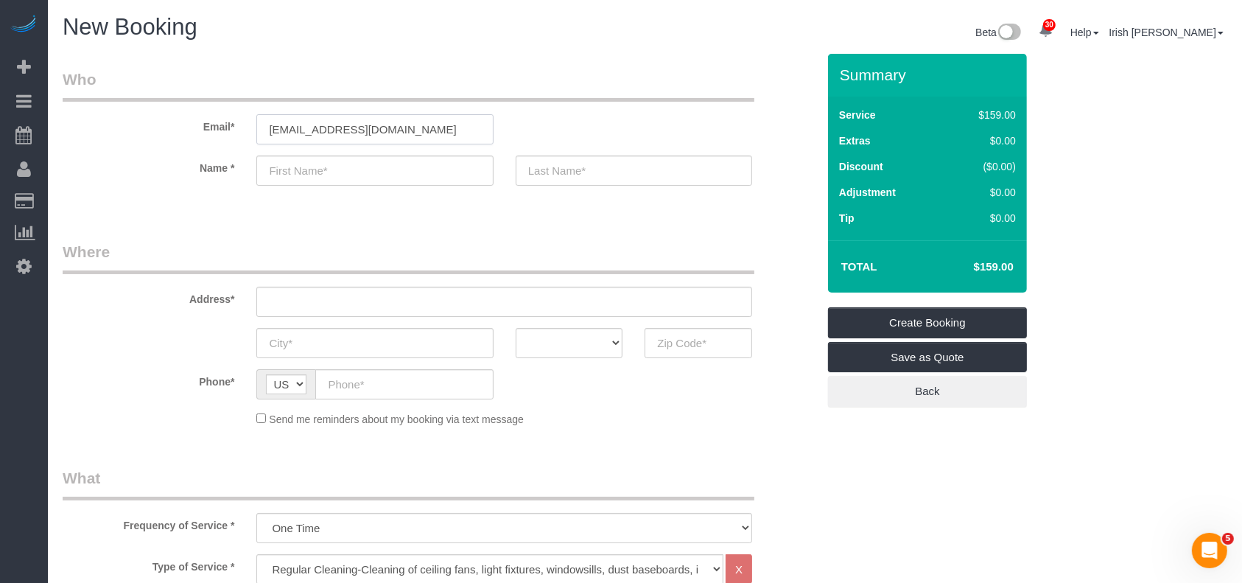
type input "[PERSON_NAME]"
type input "[PHONE_NUMBER]"
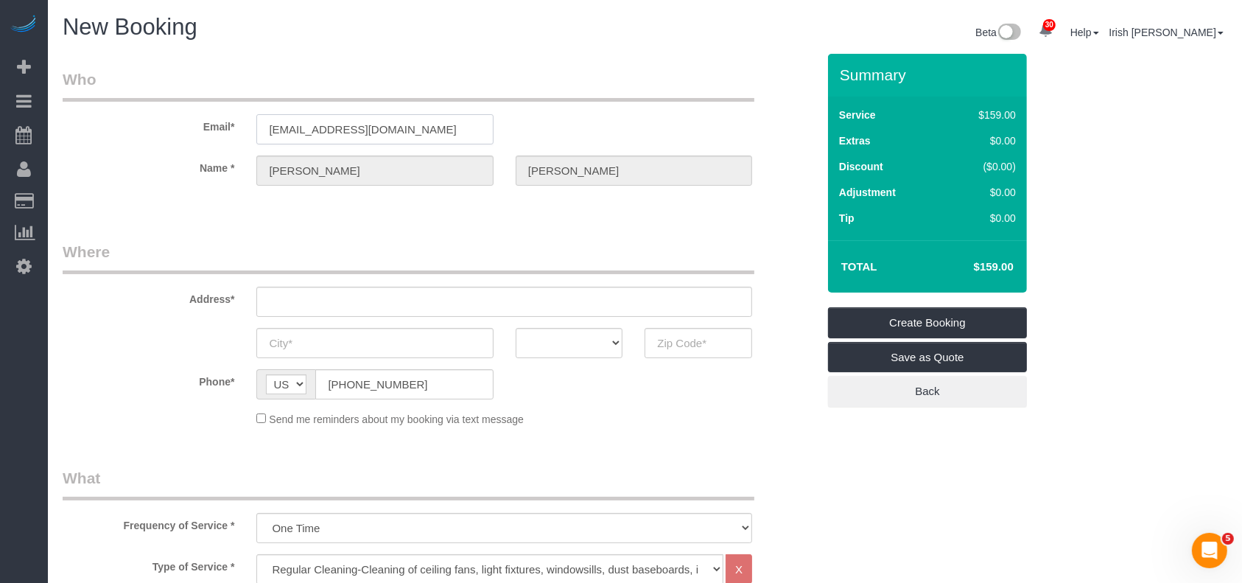
type input "[STREET_ADDRESS]"
type input "[GEOGRAPHIC_DATA]"
select select "[GEOGRAPHIC_DATA]"
type input "76244"
select select "string:fspay-5bb79fcd-6757-4a01-bba9-f69e67d2da29"
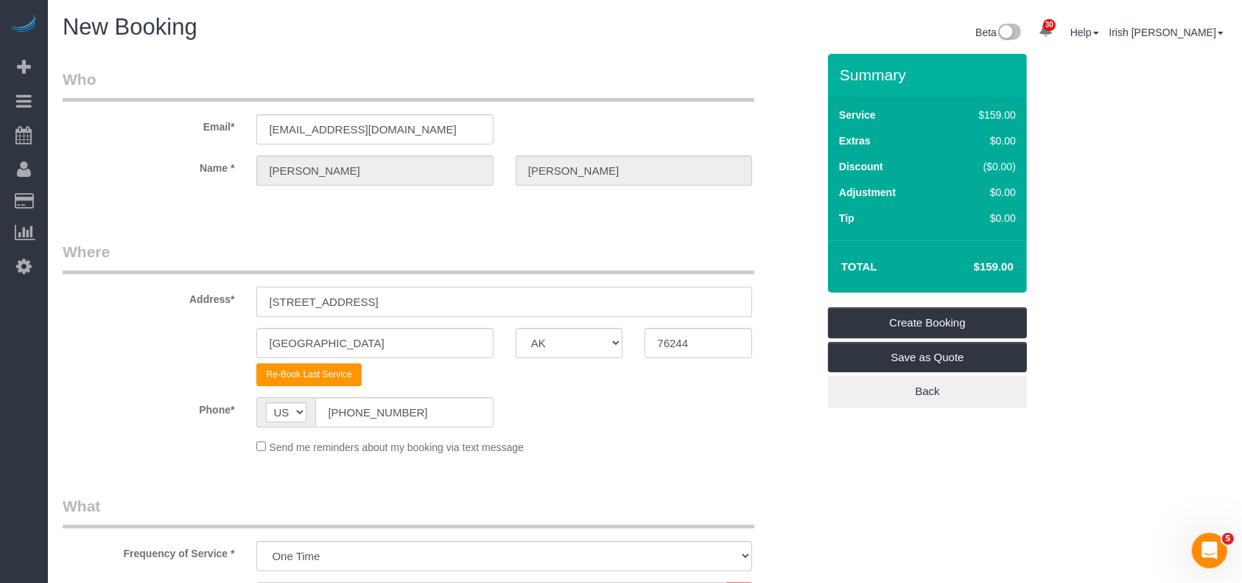
click at [138, 295] on div "Address* [STREET_ADDRESS]" at bounding box center [440, 279] width 776 height 76
paste input "[STREET_ADDRESS]"
click at [377, 300] on input "[STREET_ADDRESS]" at bounding box center [504, 302] width 496 height 30
type input "[STREET_ADDRESS]"
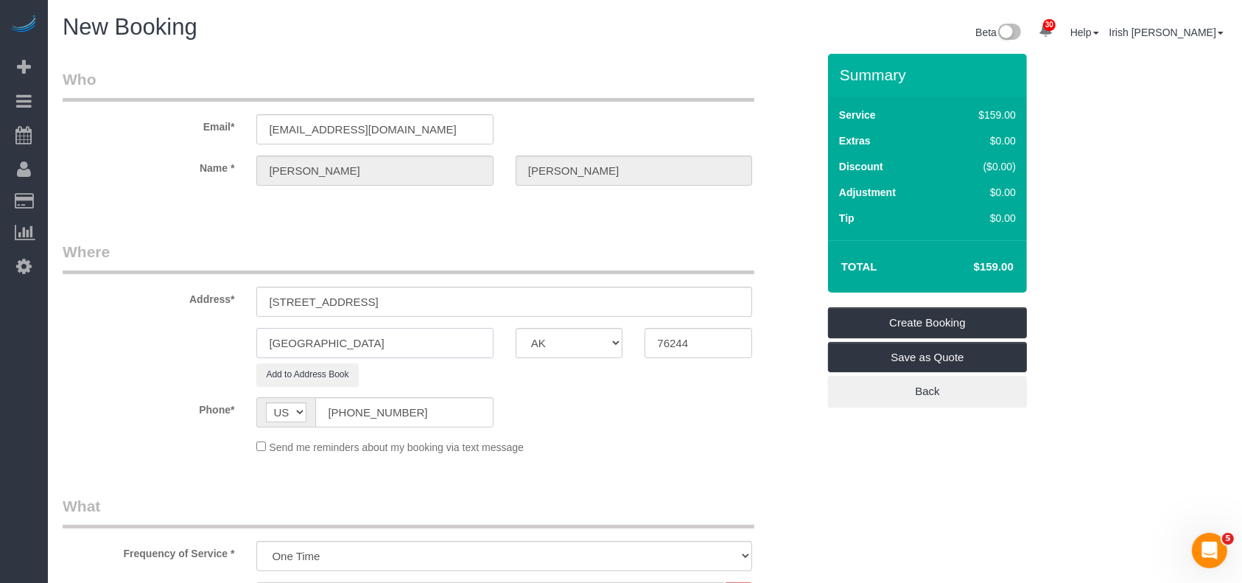
drag, startPoint x: 298, startPoint y: 343, endPoint x: 203, endPoint y: 340, distance: 95.8
click at [203, 340] on div "[GEOGRAPHIC_DATA] AK AL AR AZ CA CO CT DC DE [GEOGRAPHIC_DATA] [GEOGRAPHIC_DATA…" at bounding box center [440, 343] width 776 height 30
paste input "[GEOGRAPHIC_DATA]"
type input "[GEOGRAPHIC_DATA]"
click at [429, 296] on input "[STREET_ADDRESS]" at bounding box center [504, 302] width 496 height 30
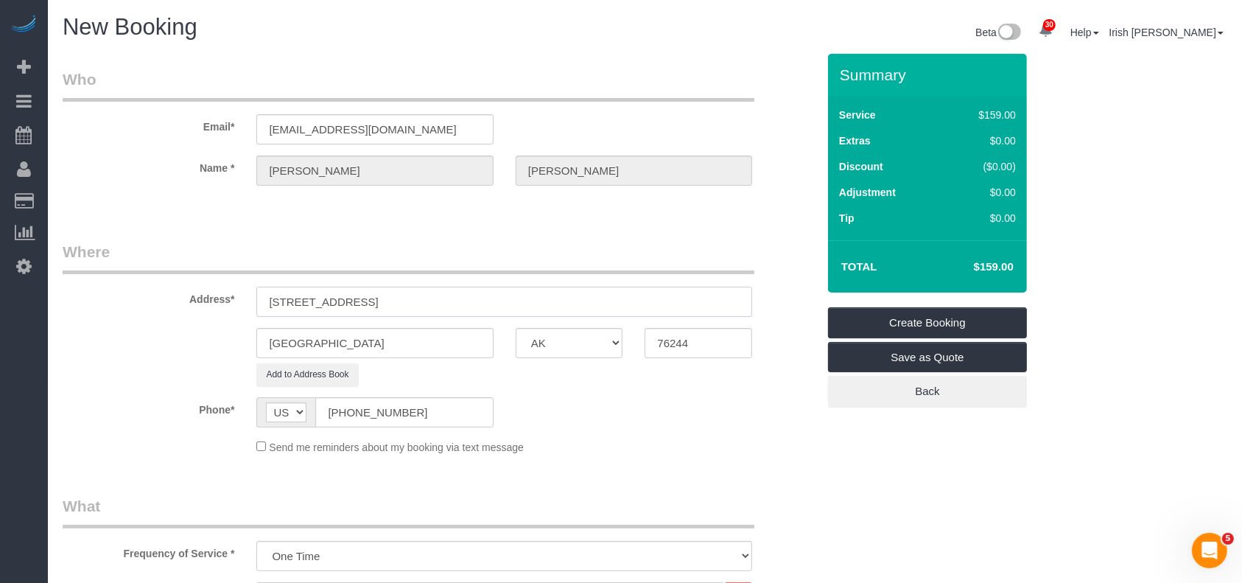
click at [429, 296] on input "[STREET_ADDRESS]" at bounding box center [504, 302] width 496 height 30
drag, startPoint x: 707, startPoint y: 347, endPoint x: 554, endPoint y: 321, distance: 155.4
click at [584, 343] on div "[GEOGRAPHIC_DATA] AK AL AR AZ CA CO CT DC DE [GEOGRAPHIC_DATA] [GEOGRAPHIC_DATA…" at bounding box center [440, 343] width 776 height 30
paste input "5211"
type input "75211"
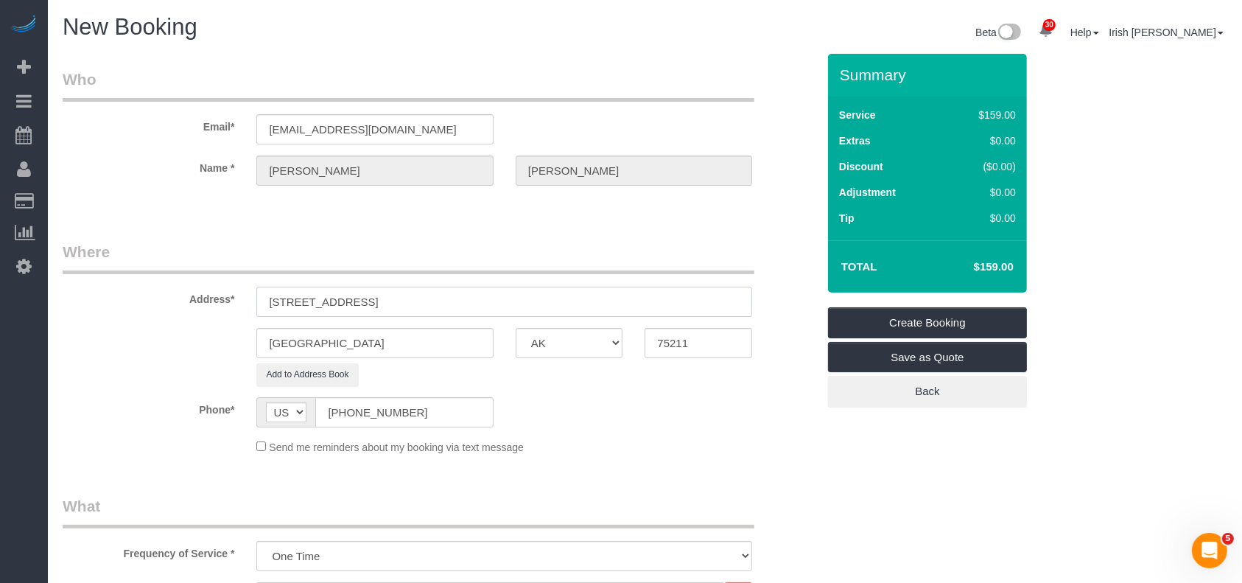
drag, startPoint x: 494, startPoint y: 309, endPoint x: 366, endPoint y: 294, distance: 128.3
click at [366, 294] on input "[STREET_ADDRESS]" at bounding box center [504, 302] width 496 height 30
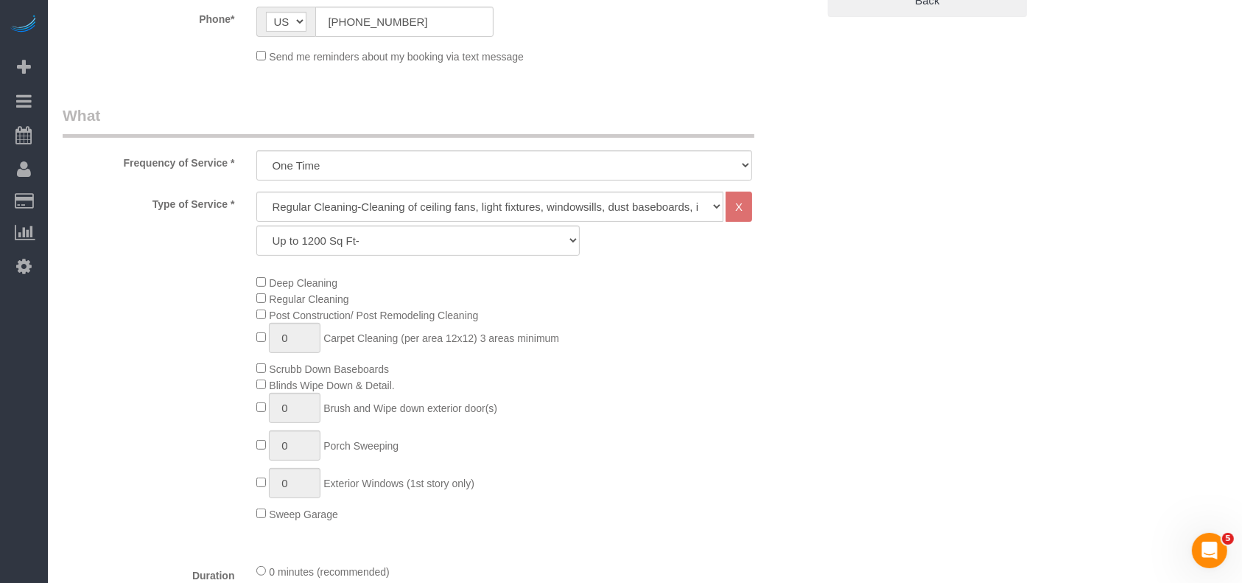
scroll to position [393, 0]
type input "[STREET_ADDRESS],"
drag, startPoint x: 361, startPoint y: 236, endPoint x: 350, endPoint y: 246, distance: 14.6
click at [359, 239] on select "Up to 1200 Sq Ft- [DATE]-[DATE] Sq Ft [DATE]-[DATE] Sq Ft [DATE]-[DATE] Sq Ft […" at bounding box center [417, 238] width 323 height 30
select select "60"
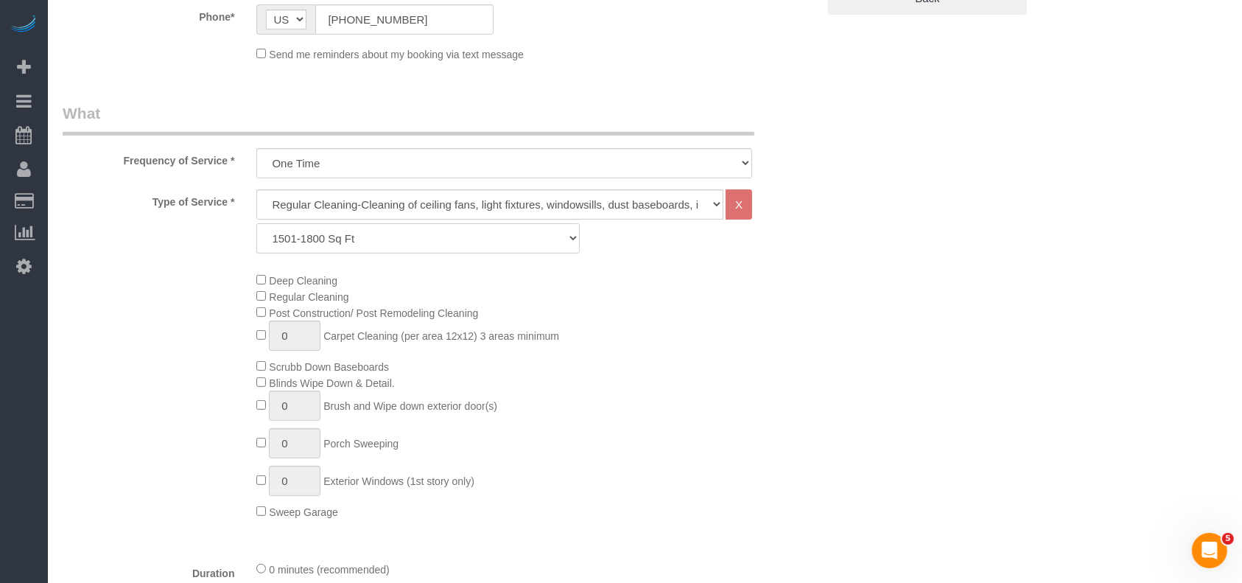
click at [256, 223] on select "Up to 1200 Sq Ft- [DATE]-[DATE] Sq Ft [DATE]-[DATE] Sq Ft [DATE]-[DATE] Sq Ft […" at bounding box center [417, 238] width 323 height 30
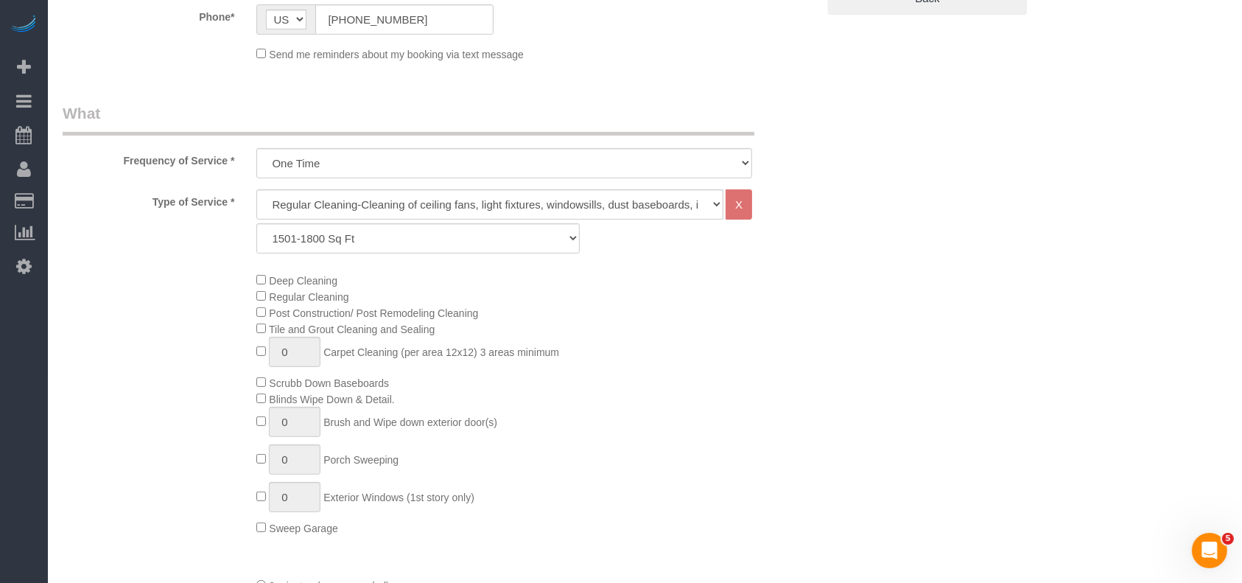
click at [259, 272] on div "Deep Cleaning Regular Cleaning Post Construction/ Post Remodeling Cleaning Tile…" at bounding box center [536, 404] width 582 height 264
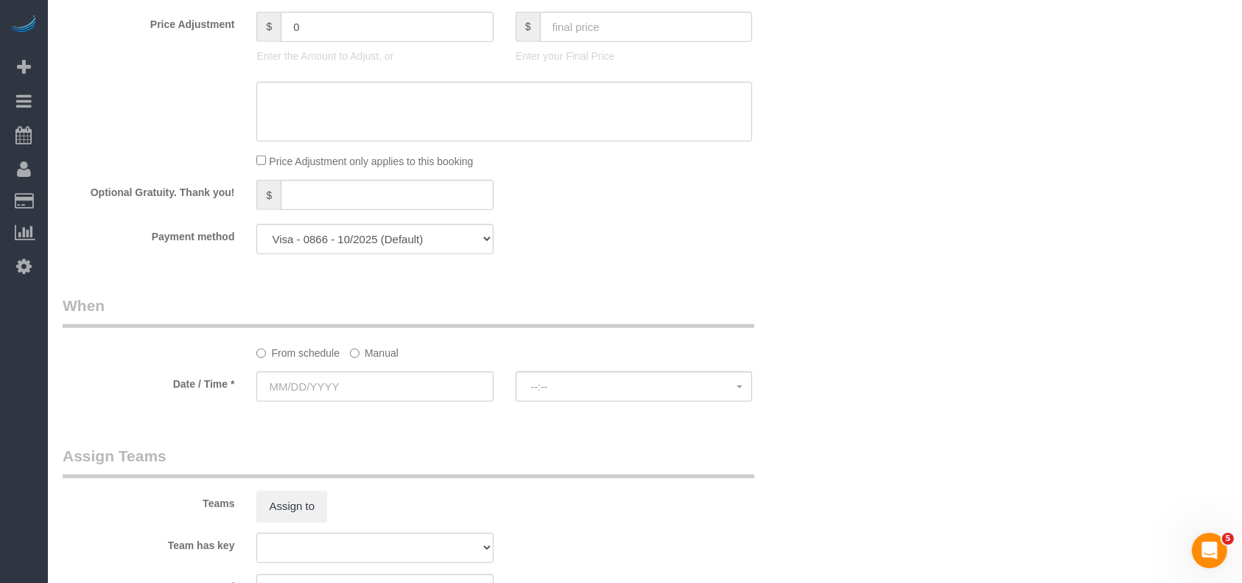
scroll to position [1179, 0]
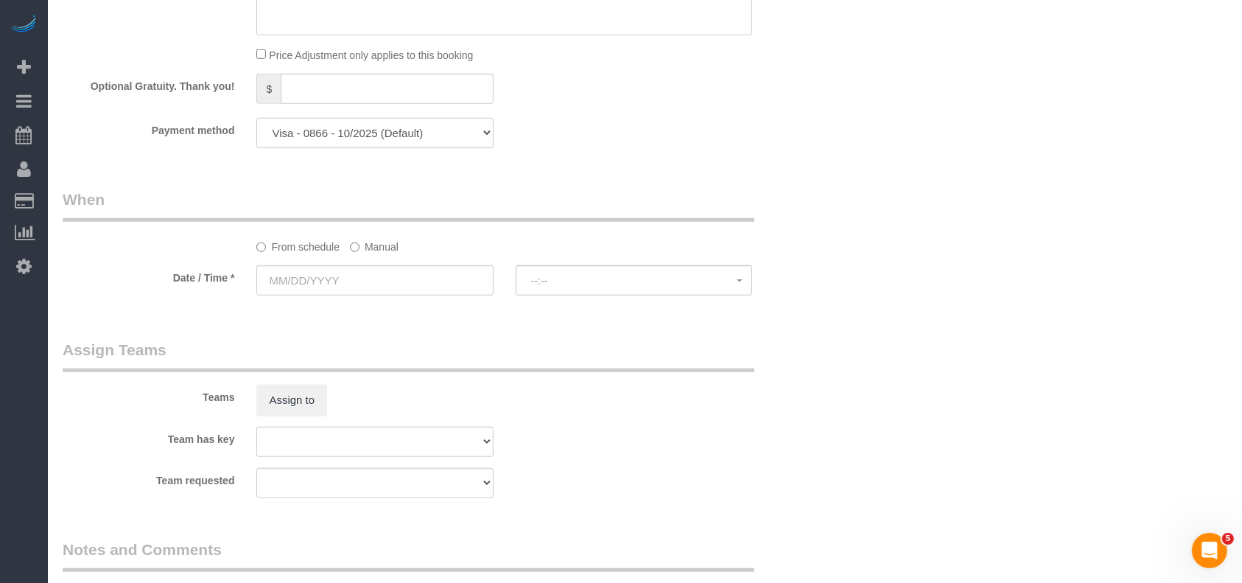
click at [420, 133] on select "Visa - 0866 - 10/2025 (Default) Add Credit Card ─────────────── Cash Check Payp…" at bounding box center [374, 133] width 236 height 30
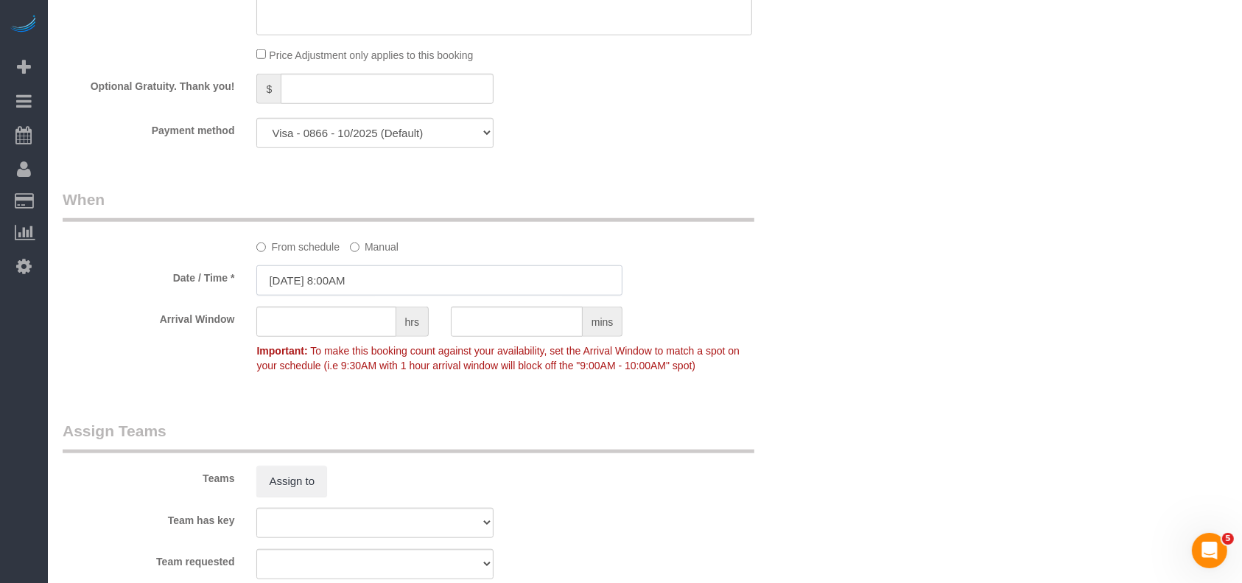
click at [330, 283] on input "[DATE] 8:00AM" at bounding box center [439, 280] width 366 height 30
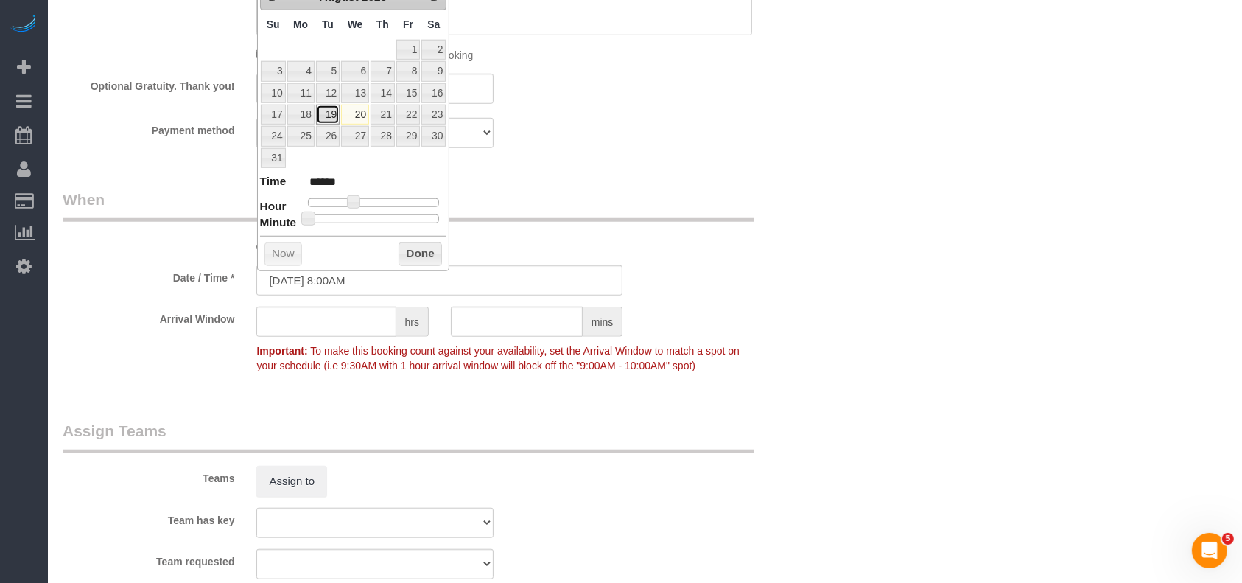
click at [326, 113] on link "19" at bounding box center [328, 115] width 24 height 20
type input "[DATE] 9:00AM"
type input "******"
type input "[DATE] 10:00AM"
type input "*******"
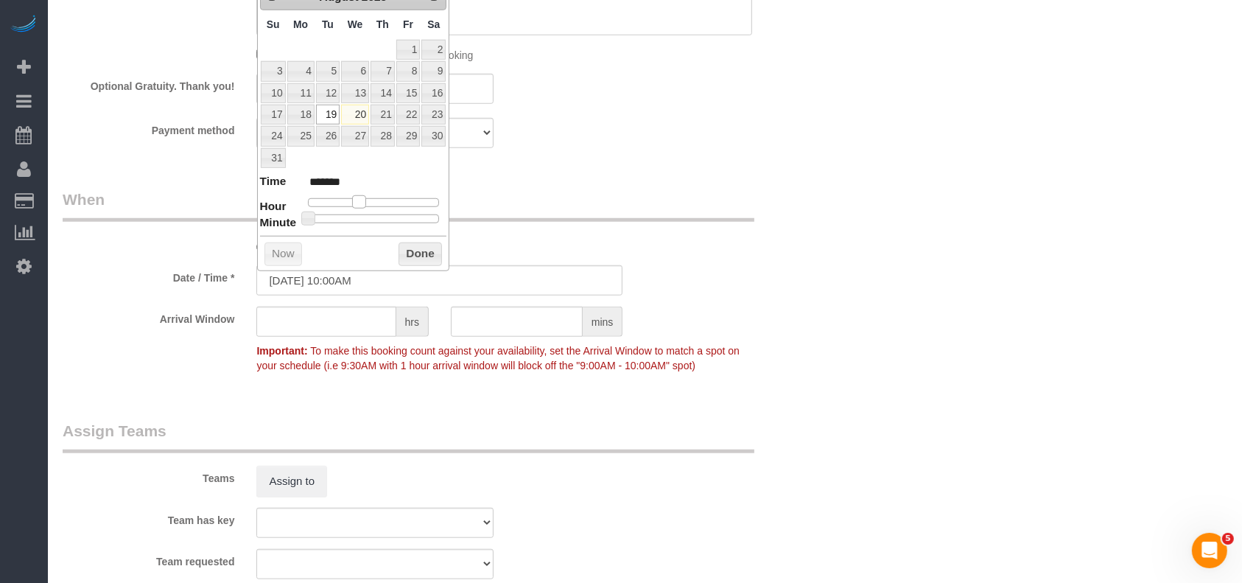
type input "[DATE] 11:00AM"
type input "*******"
type input "[DATE] 12:00PM"
type input "*******"
type input "[DATE] 1:00PM"
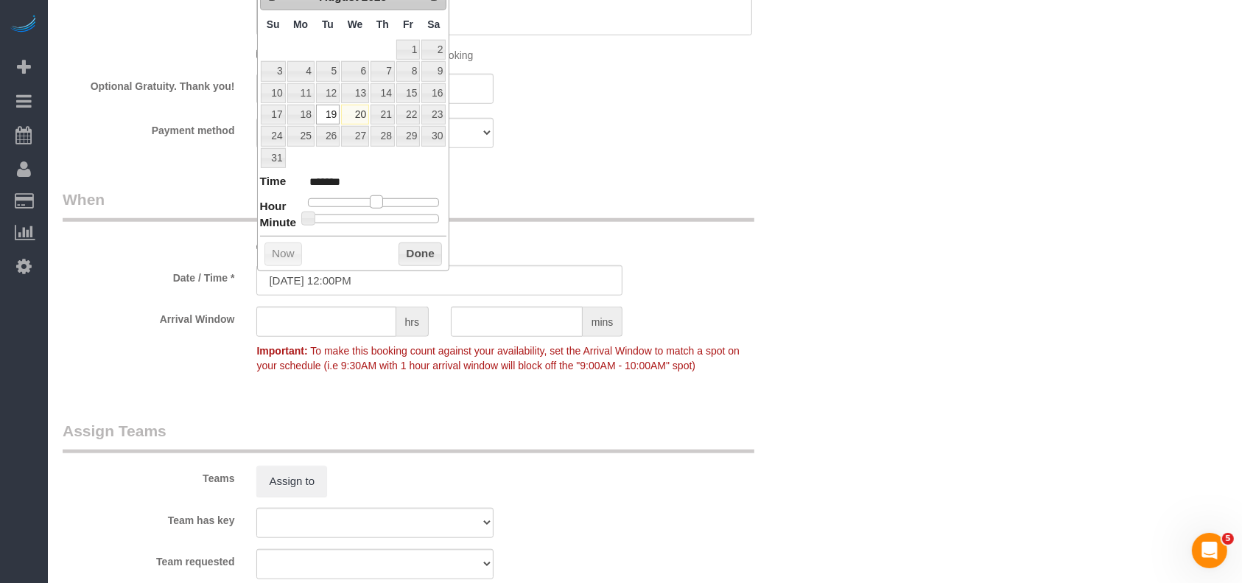
type input "******"
type input "[DATE] 2:00PM"
type input "******"
drag, startPoint x: 360, startPoint y: 200, endPoint x: 388, endPoint y: 201, distance: 28.0
click at [388, 201] on span at bounding box center [387, 201] width 13 height 13
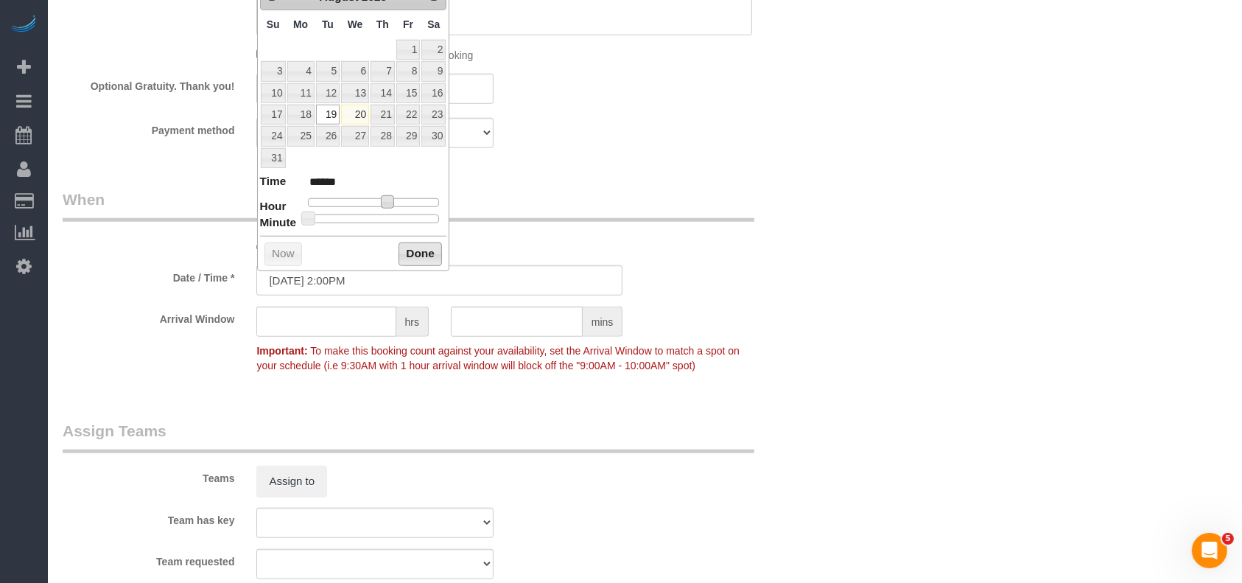
click at [421, 253] on button "Done" at bounding box center [420, 254] width 43 height 24
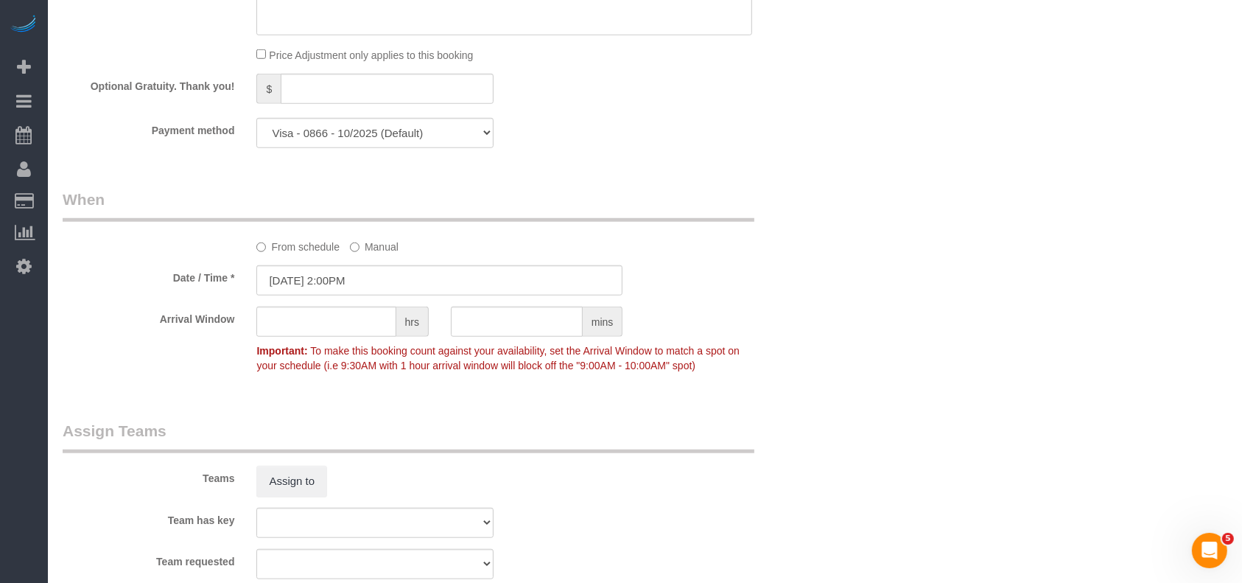
drag, startPoint x: 835, startPoint y: 338, endPoint x: 849, endPoint y: 350, distance: 18.3
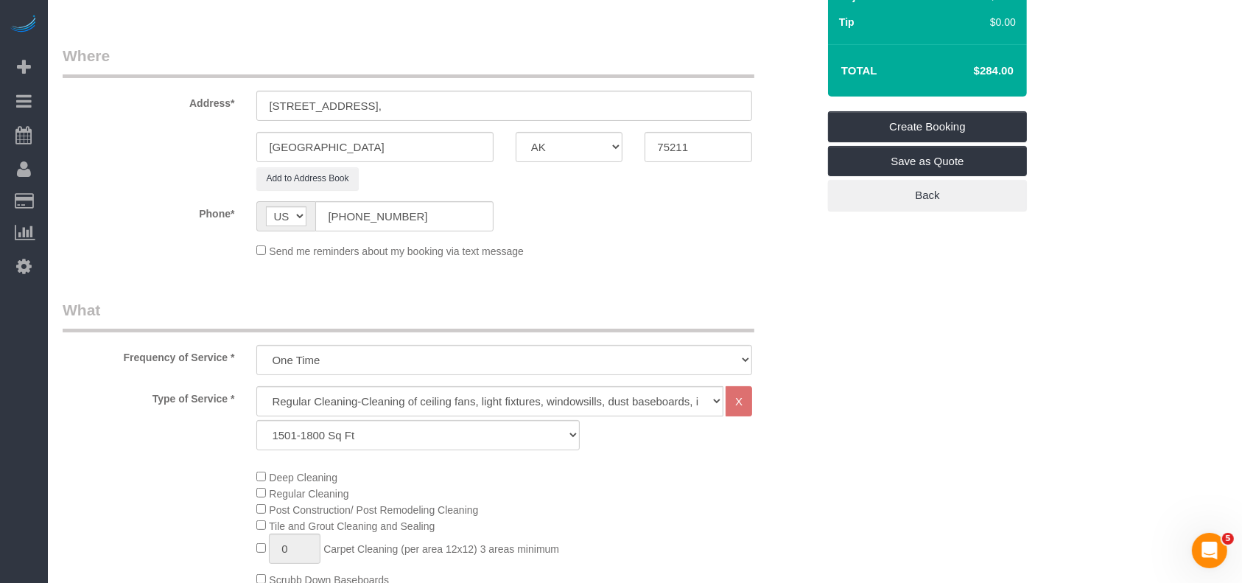
scroll to position [0, 0]
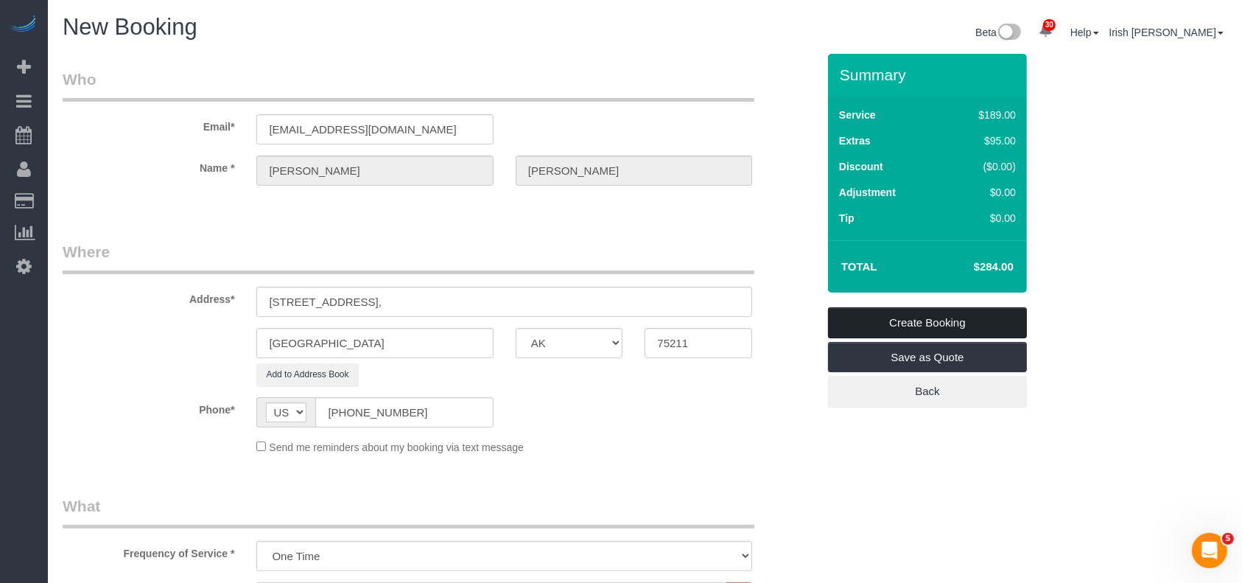
click at [880, 314] on link "Create Booking" at bounding box center [927, 322] width 199 height 31
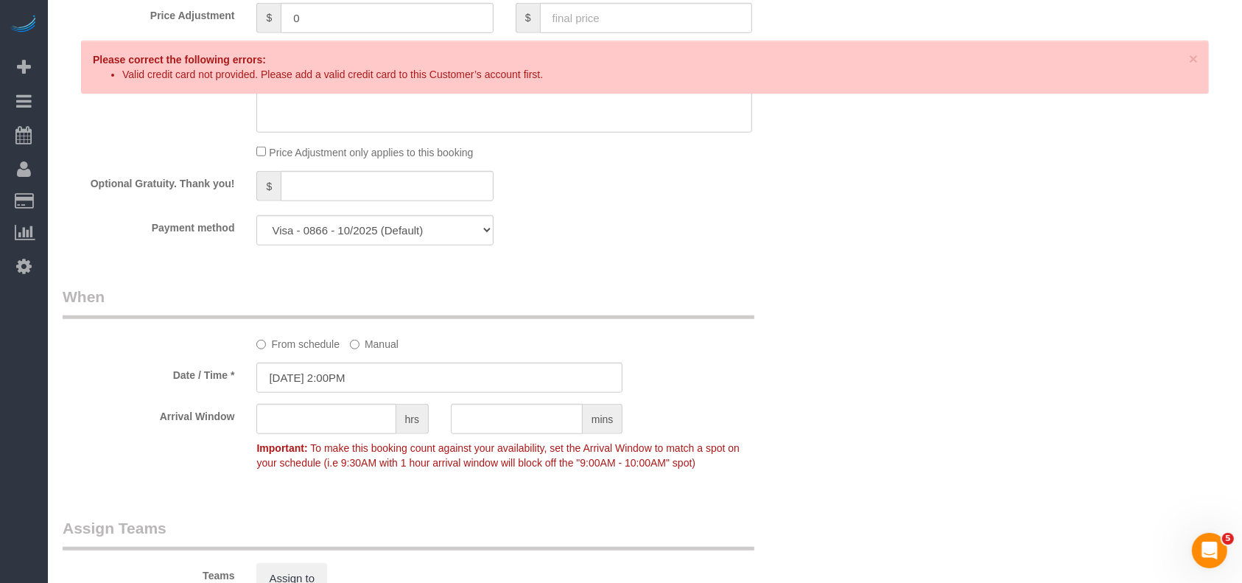
scroll to position [1080, 0]
click at [431, 231] on select "Visa - 0866 - 10/2025 (Default) Add Credit Card ─────────────── Cash Check Payp…" at bounding box center [374, 232] width 236 height 30
click at [256, 220] on select "Visa - 0866 - 10/2025 (Default) Add Credit Card ─────────────── Cash Check Payp…" at bounding box center [374, 232] width 236 height 30
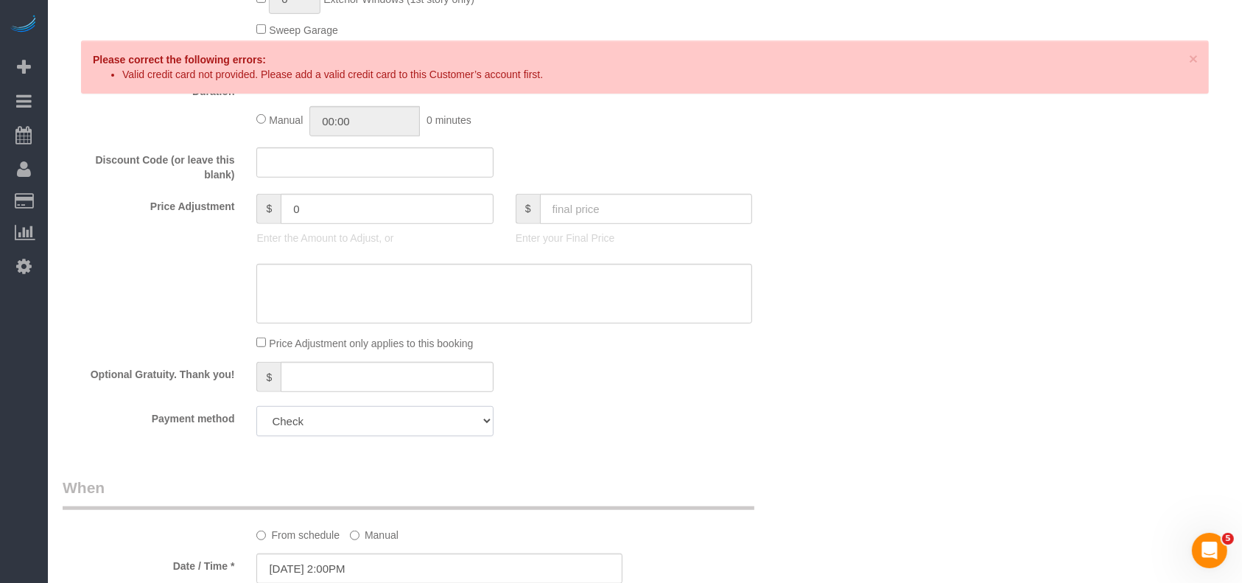
scroll to position [884, 0]
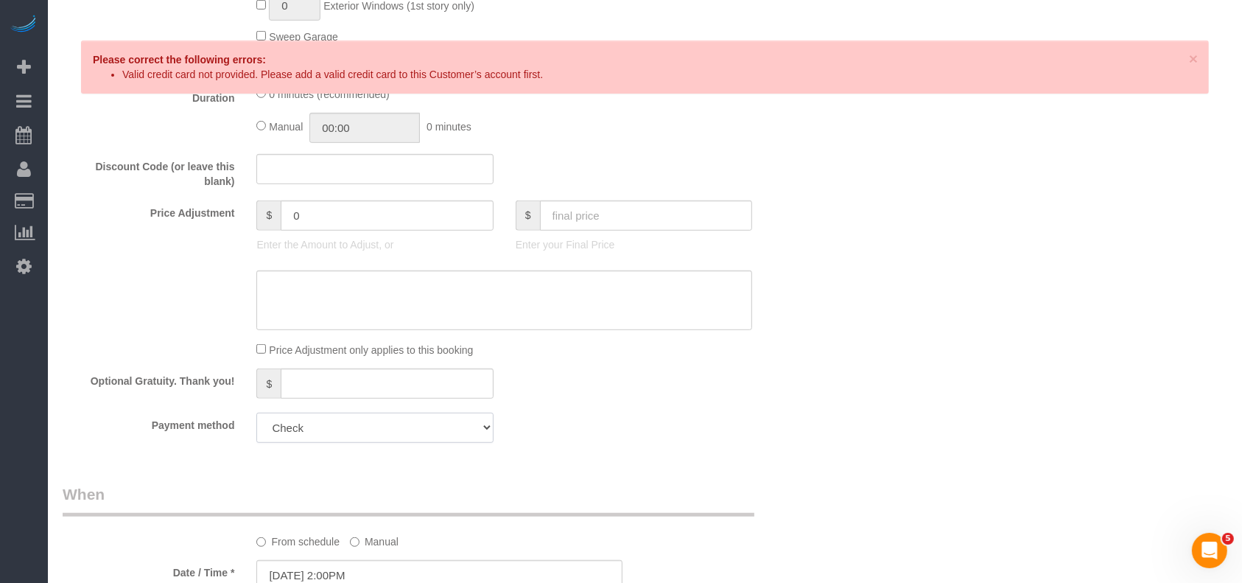
click at [414, 443] on select "Visa - 0866 - 10/2025 (Default) Add Credit Card ─────────────── Cash Check Payp…" at bounding box center [374, 428] width 236 height 30
click at [256, 417] on select "Visa - 0866 - 10/2025 (Default) Add Credit Card ─────────────── Cash Check Payp…" at bounding box center [374, 428] width 236 height 30
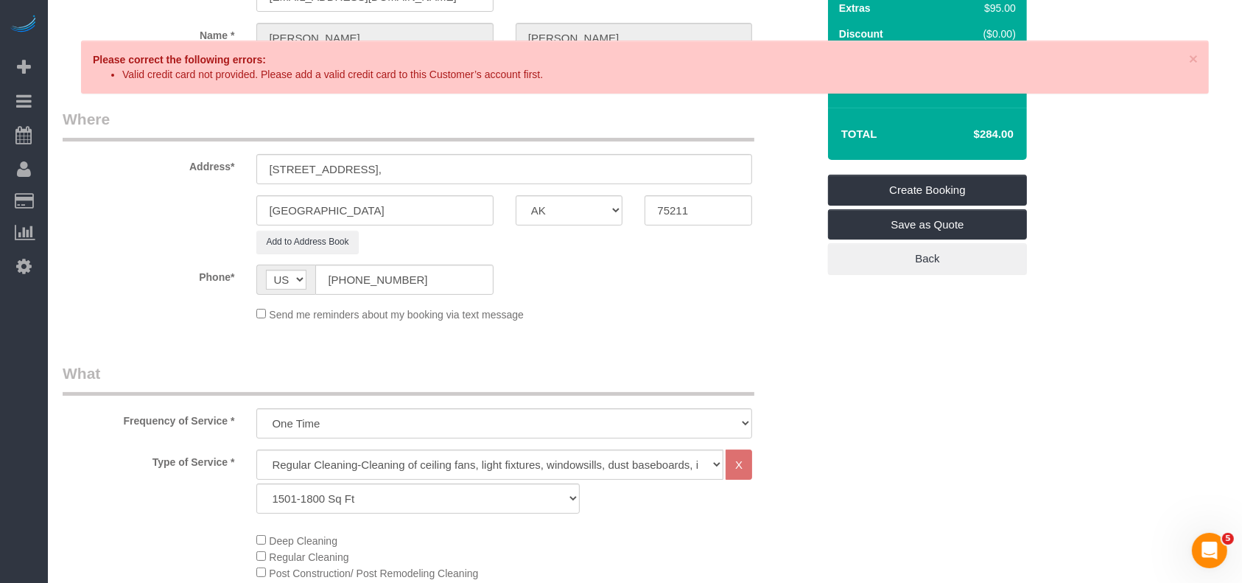
scroll to position [0, 0]
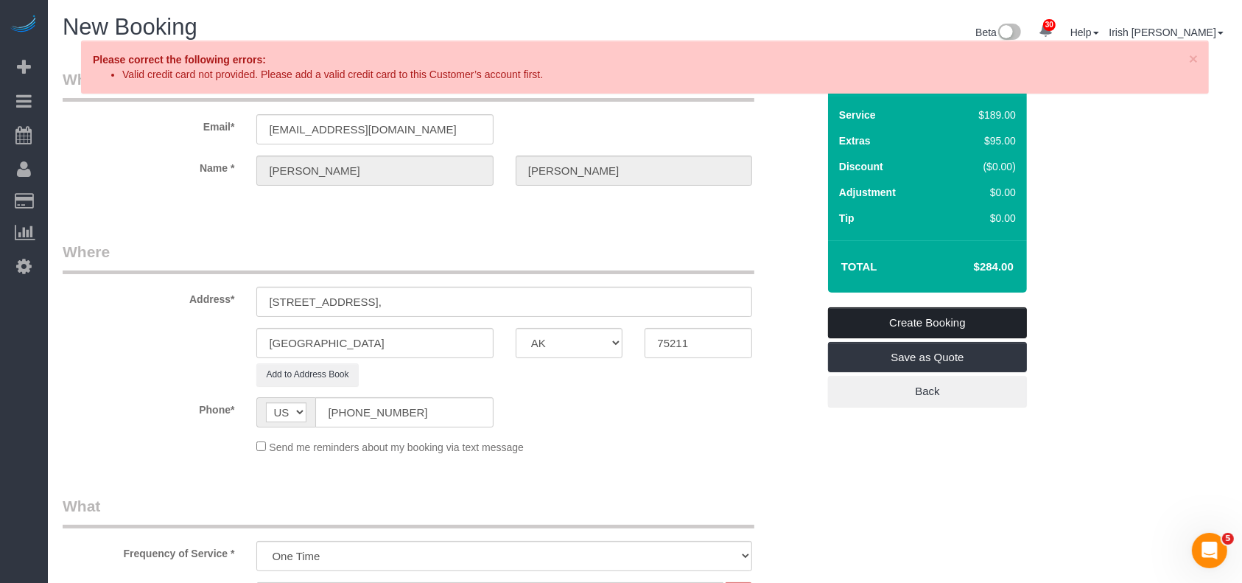
click at [901, 322] on link "Create Booking" at bounding box center [927, 322] width 199 height 31
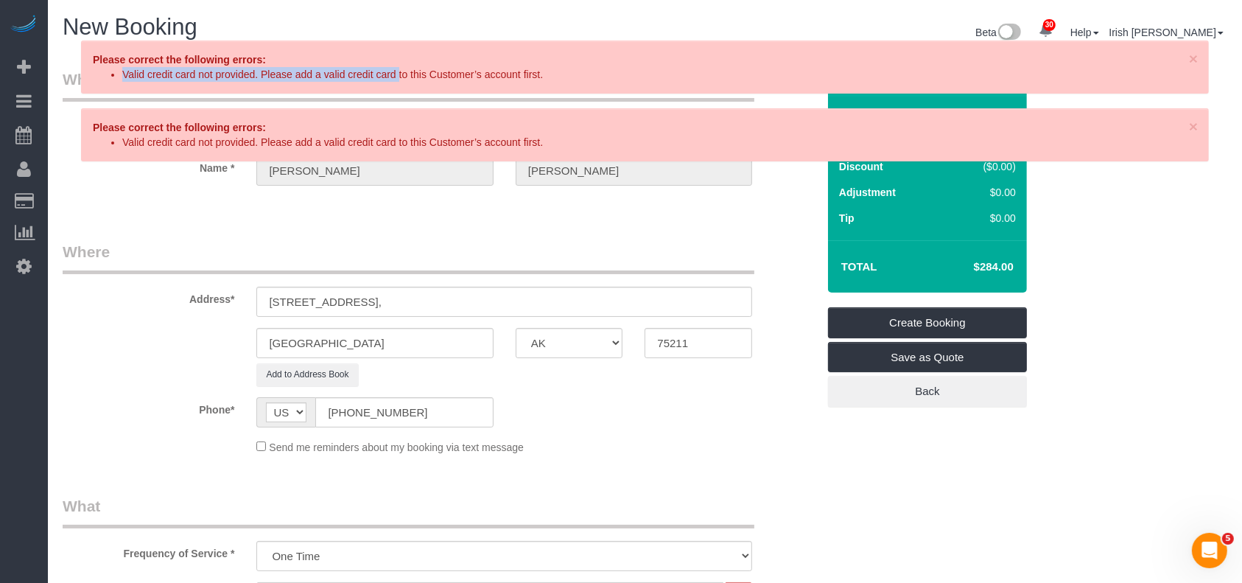
drag, startPoint x: 129, startPoint y: 68, endPoint x: 399, endPoint y: 74, distance: 270.4
click at [399, 74] on li "Valid credit card not provided. Please add a valid credit card to this Customer…" at bounding box center [652, 74] width 1060 height 15
copy li "Valid credit card not provided. Please add a valid credit card"
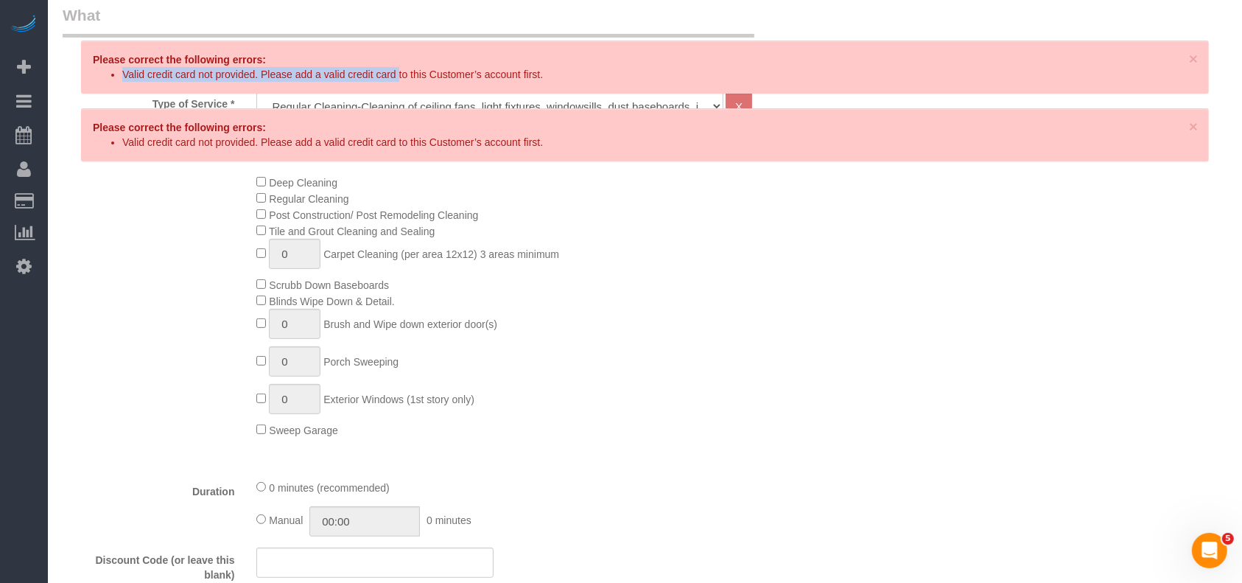
scroll to position [884, 0]
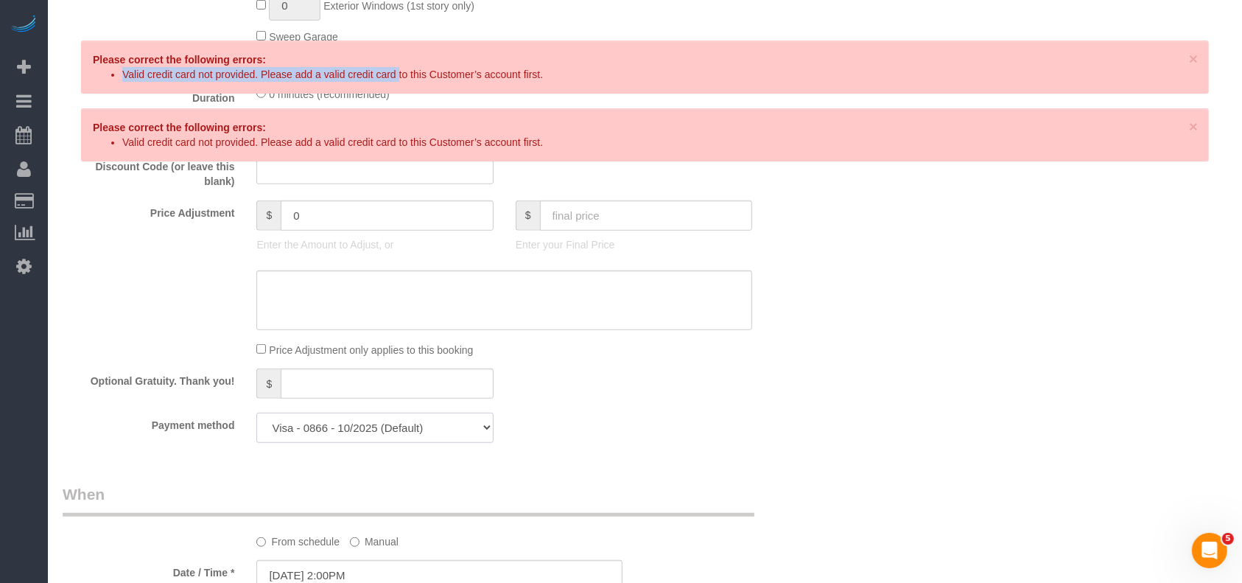
drag, startPoint x: 358, startPoint y: 436, endPoint x: 351, endPoint y: 441, distance: 9.0
click at [358, 436] on select "Visa - 0866 - 10/2025 (Default) Add Credit Card ─────────────── Cash Check Payp…" at bounding box center [374, 428] width 236 height 30
select select "string:check"
click at [256, 417] on select "Visa - 0866 - 10/2025 (Default) Add Credit Card ─────────────── Cash Check Payp…" at bounding box center [374, 428] width 236 height 30
click at [684, 474] on div "Who Email* [EMAIL_ADDRESS][DOMAIN_NAME] Name * [PERSON_NAME] Where Address* [ST…" at bounding box center [440, 167] width 776 height 1994
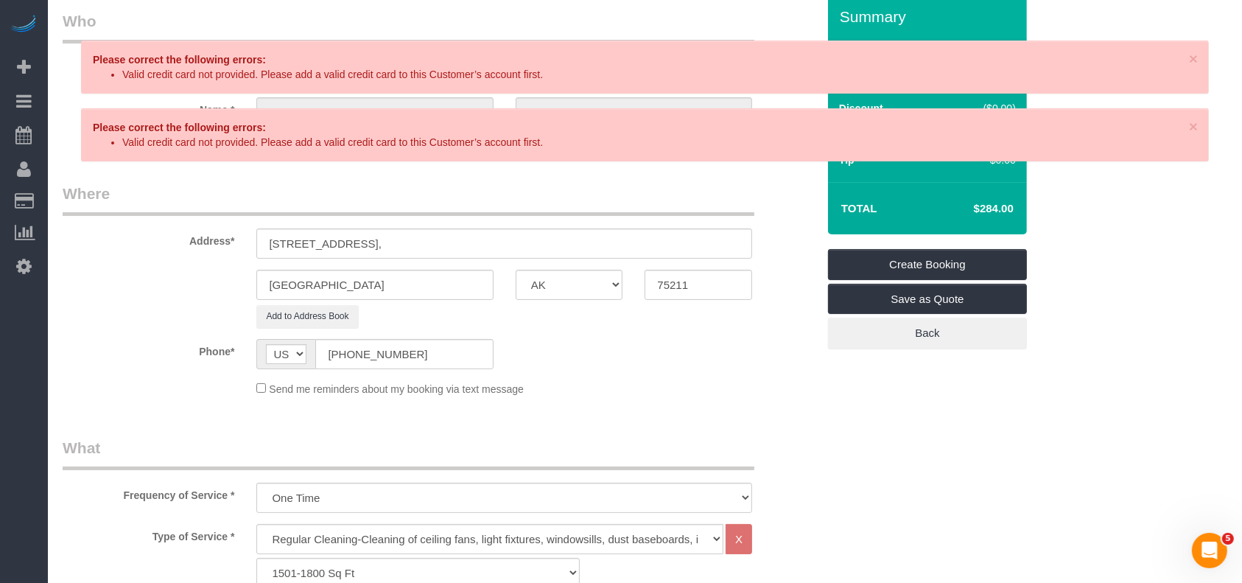
scroll to position [0, 0]
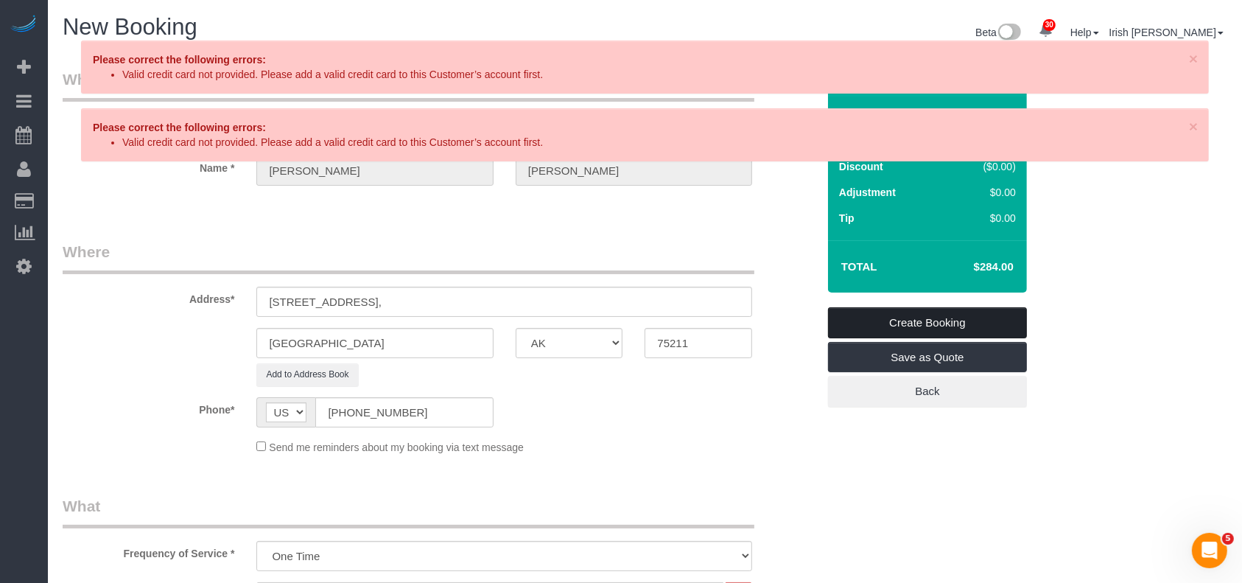
click at [886, 320] on link "Create Booking" at bounding box center [927, 322] width 199 height 31
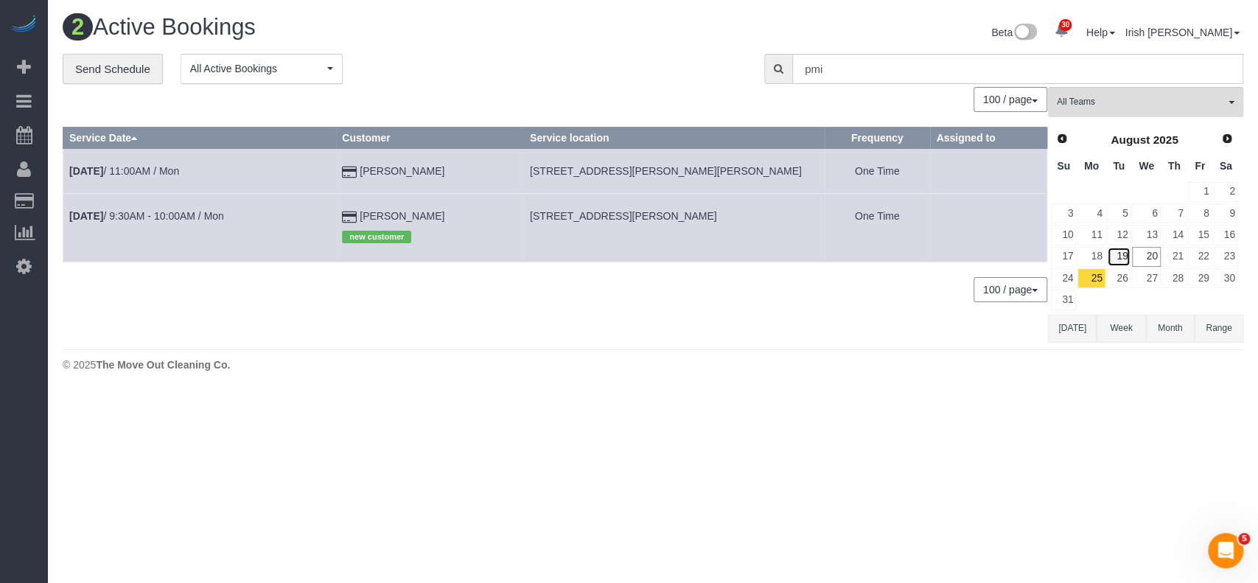
click at [1126, 255] on link "19" at bounding box center [1119, 257] width 24 height 20
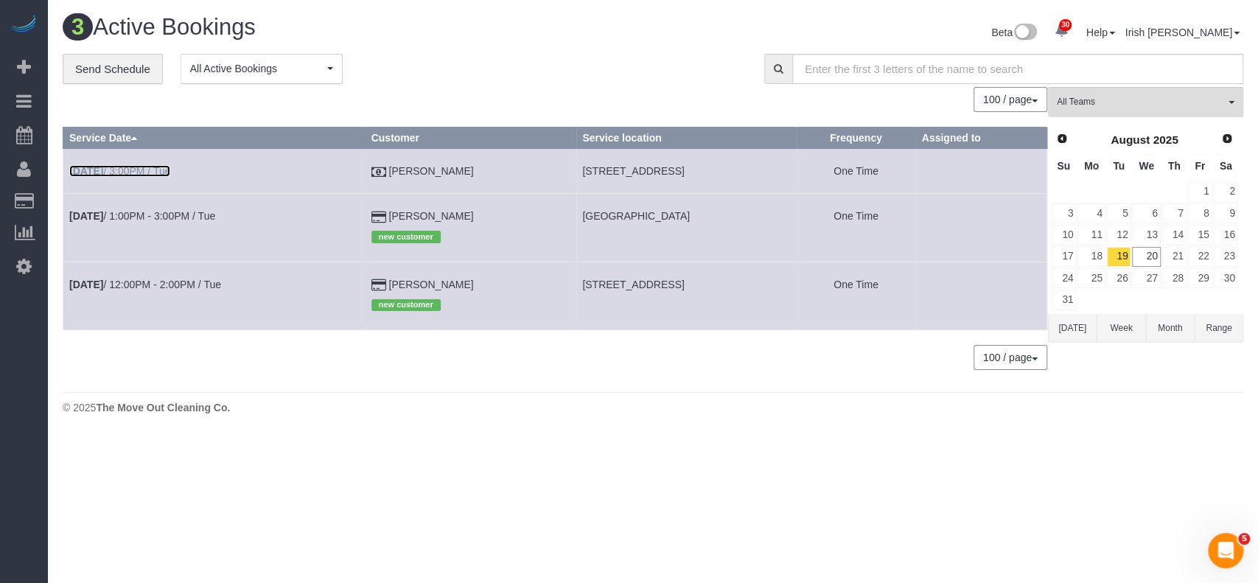
click at [103, 166] on b "[DATE]" at bounding box center [86, 171] width 34 height 12
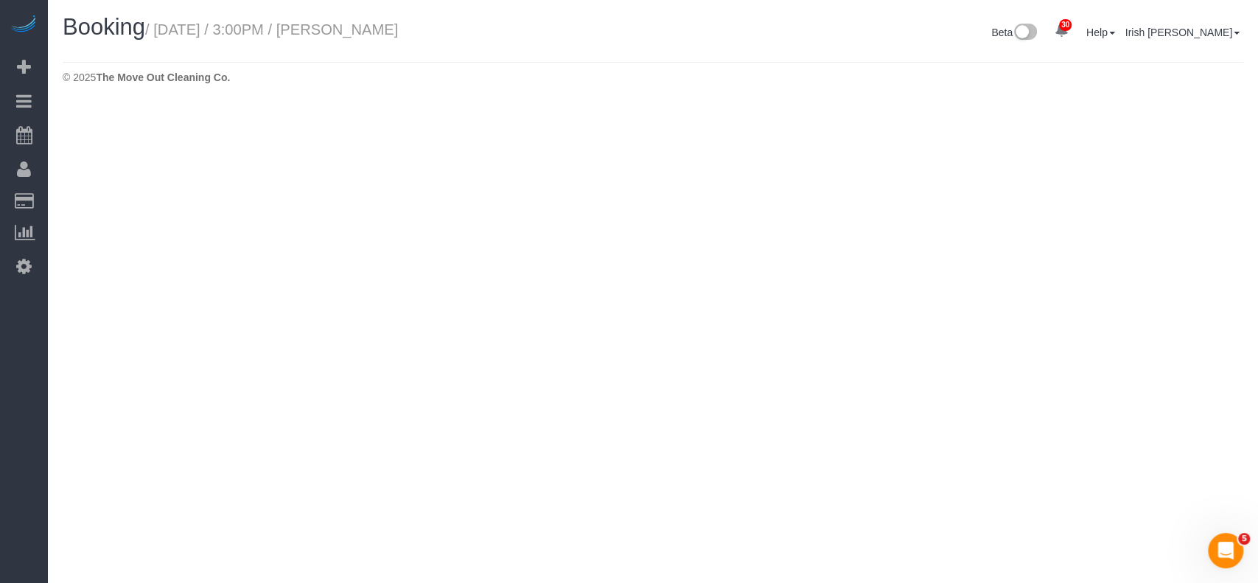
select select "[GEOGRAPHIC_DATA]"
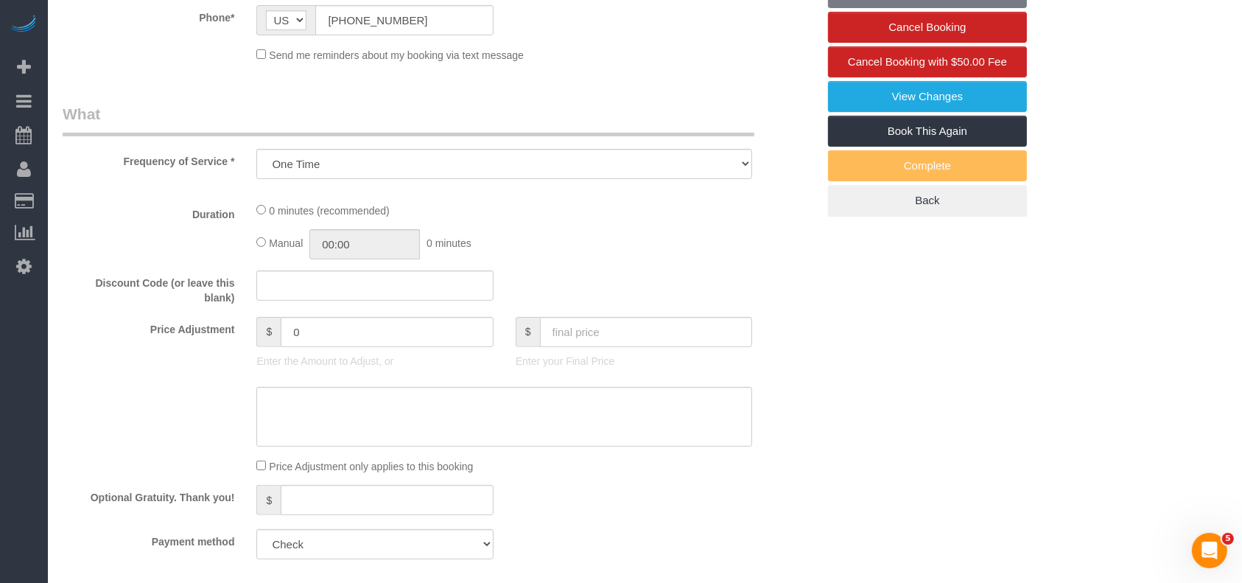
select select "object:3892"
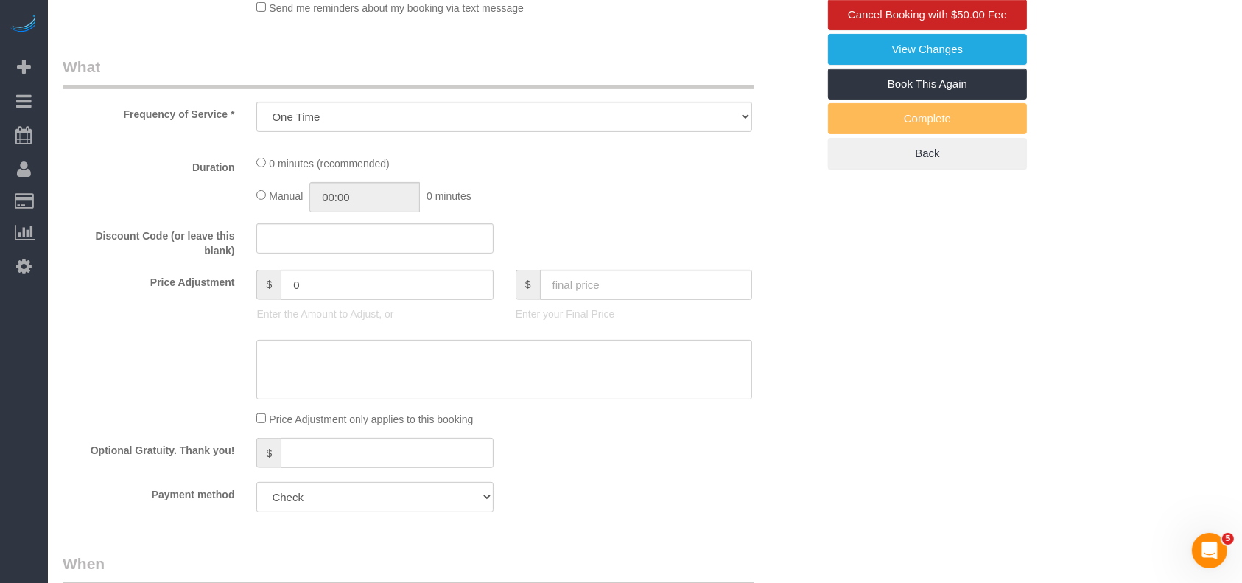
select select "3"
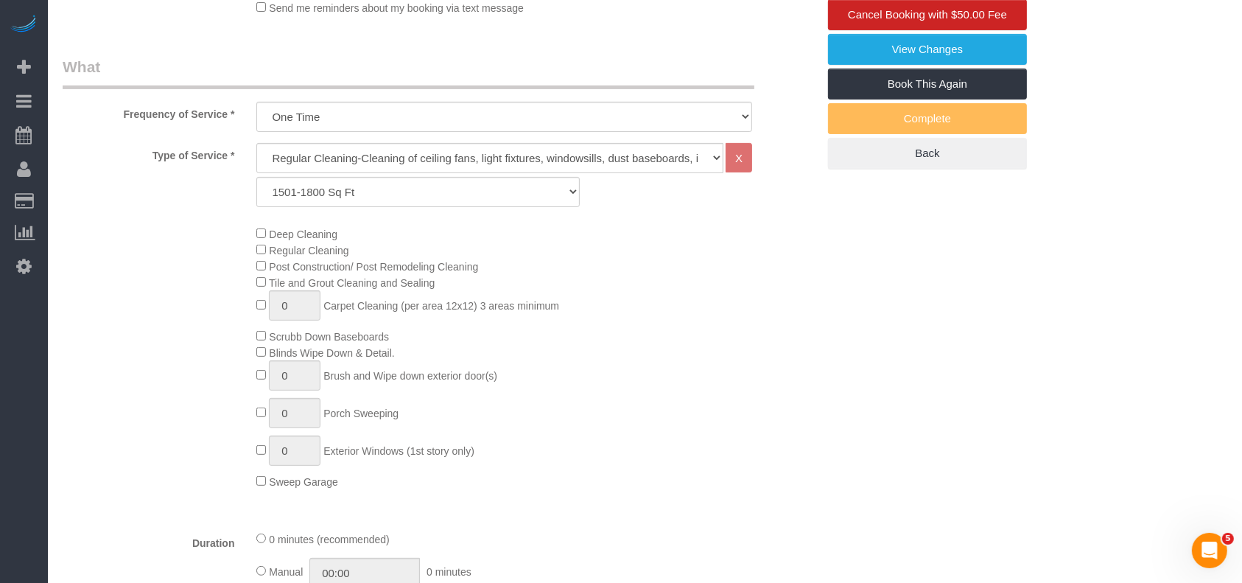
select select "object:3954"
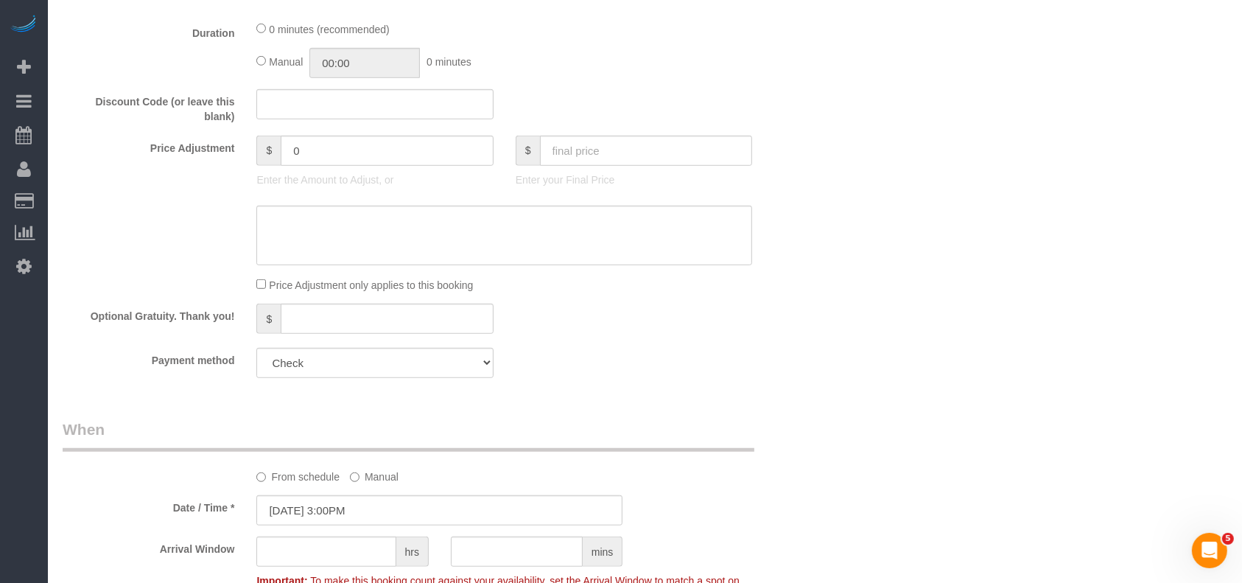
scroll to position [982, 0]
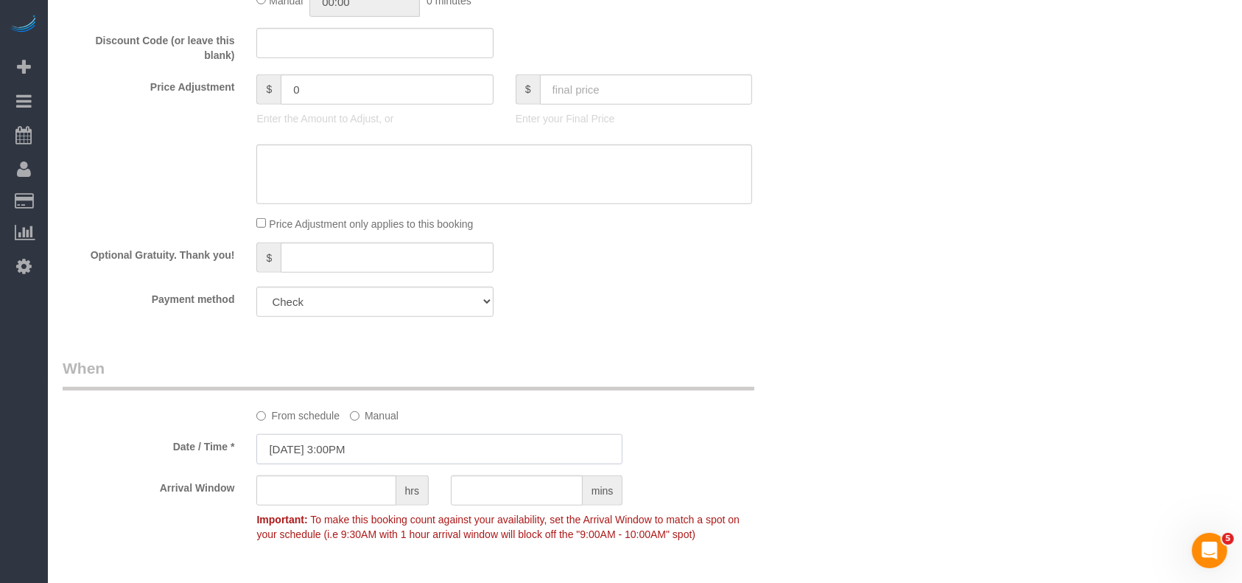
click at [383, 450] on input "[DATE] 3:00PM" at bounding box center [439, 449] width 366 height 30
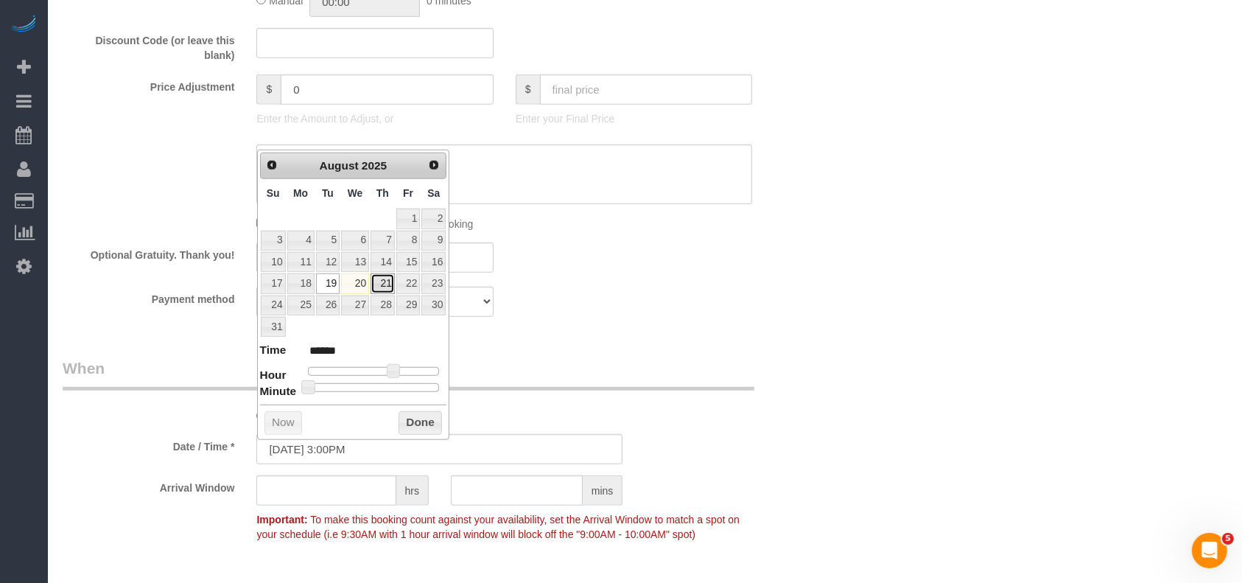
click at [384, 284] on link "21" at bounding box center [383, 283] width 24 height 20
type input "[DATE] 3:00PM"
click at [415, 420] on button "Done" at bounding box center [420, 423] width 43 height 24
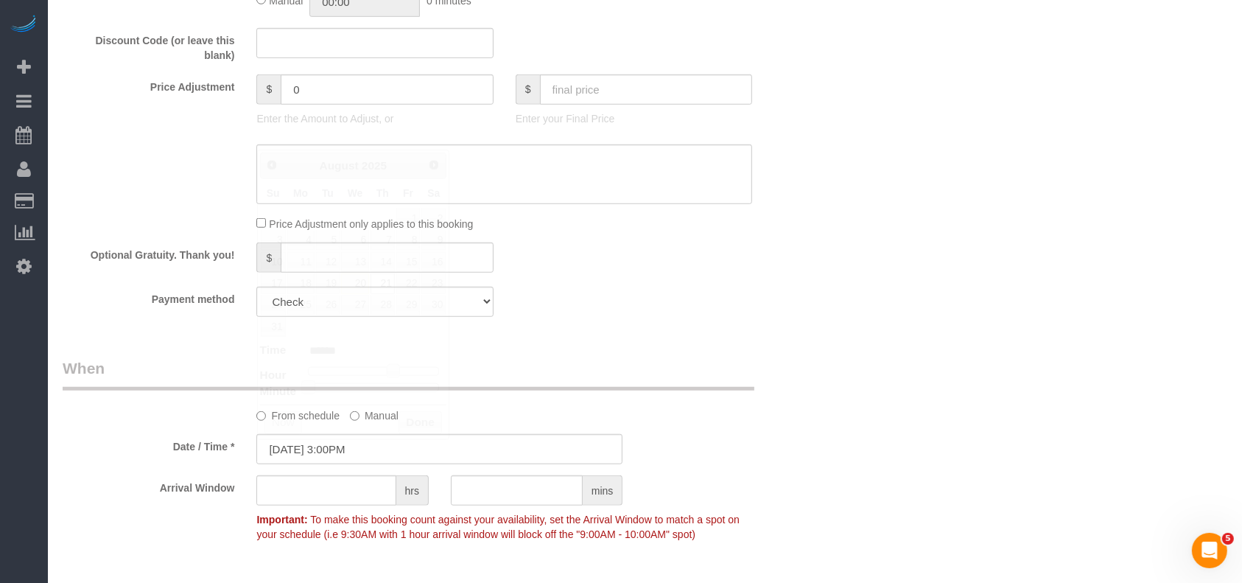
click at [563, 402] on div "From schedule Manual" at bounding box center [440, 390] width 776 height 66
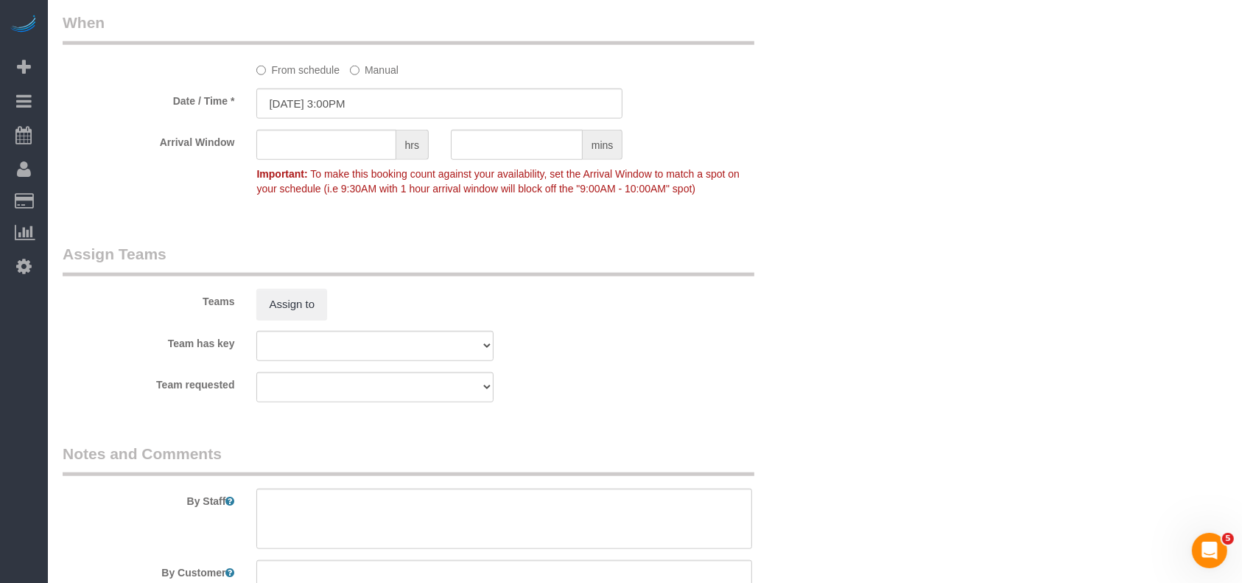
scroll to position [1375, 0]
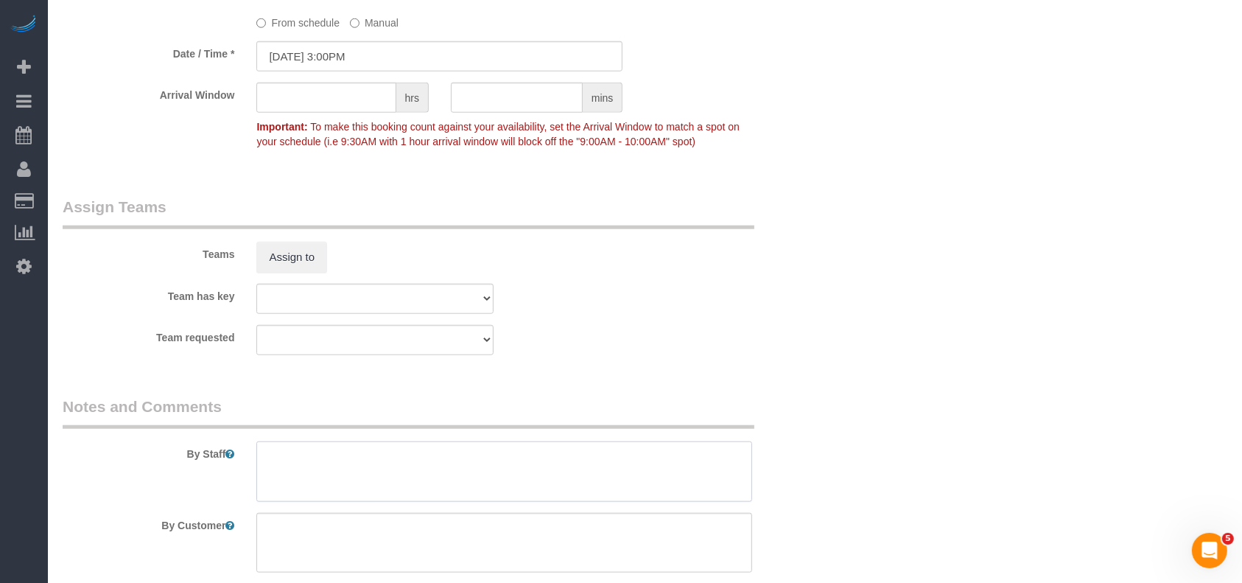
click at [357, 464] on textarea at bounding box center [504, 471] width 496 height 60
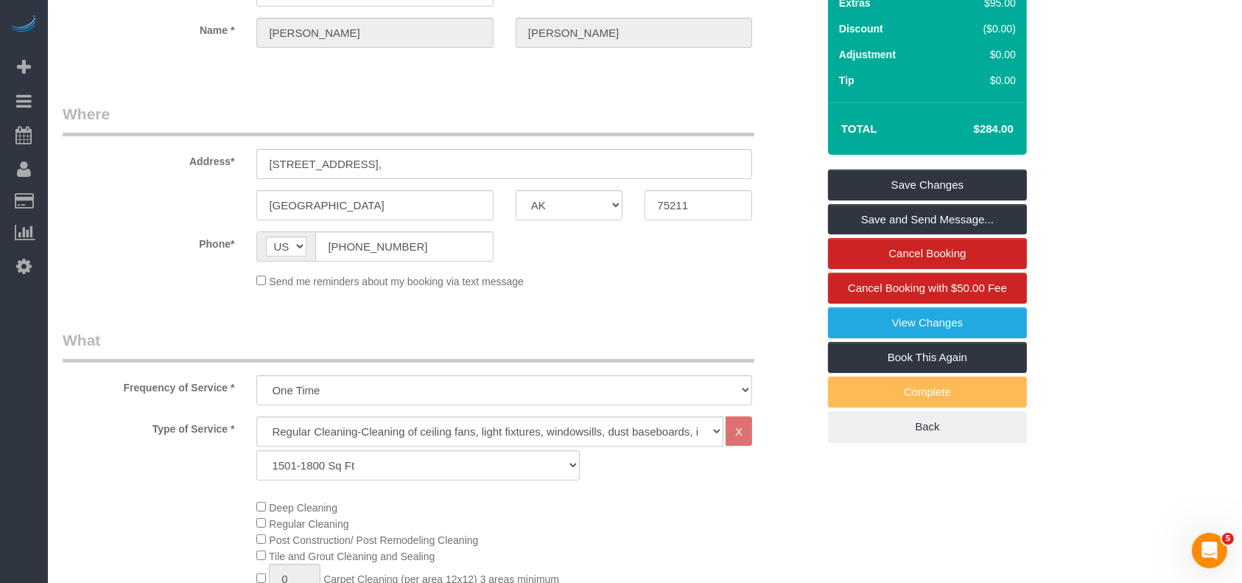
scroll to position [0, 0]
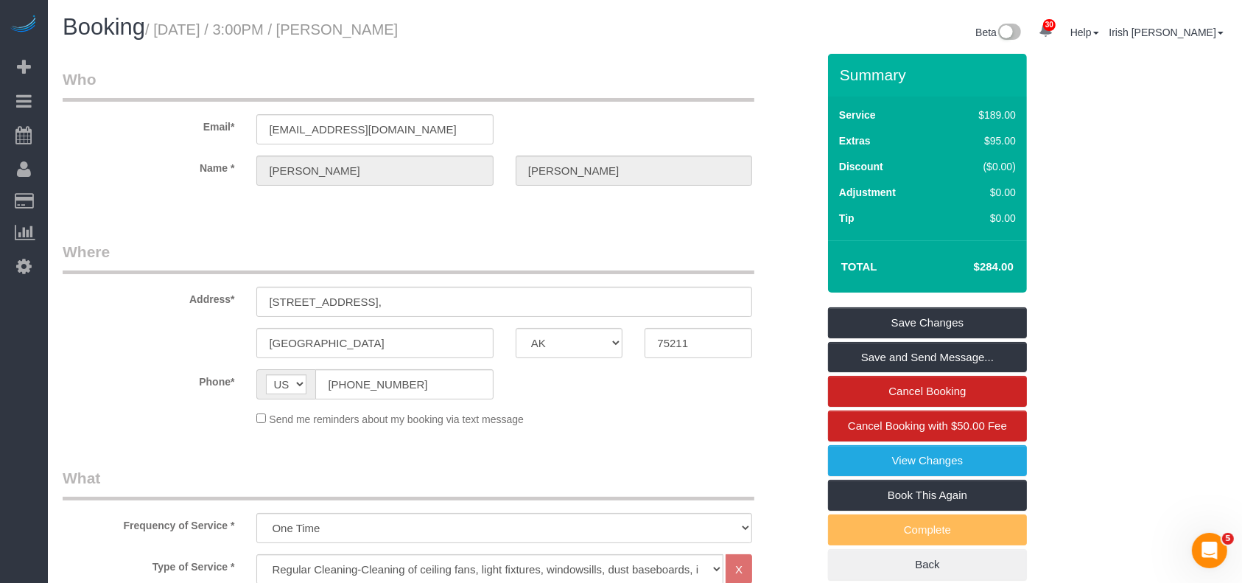
type textarea "* pending till date is confirmed from us"
click at [886, 326] on link "Save Changes" at bounding box center [927, 322] width 199 height 31
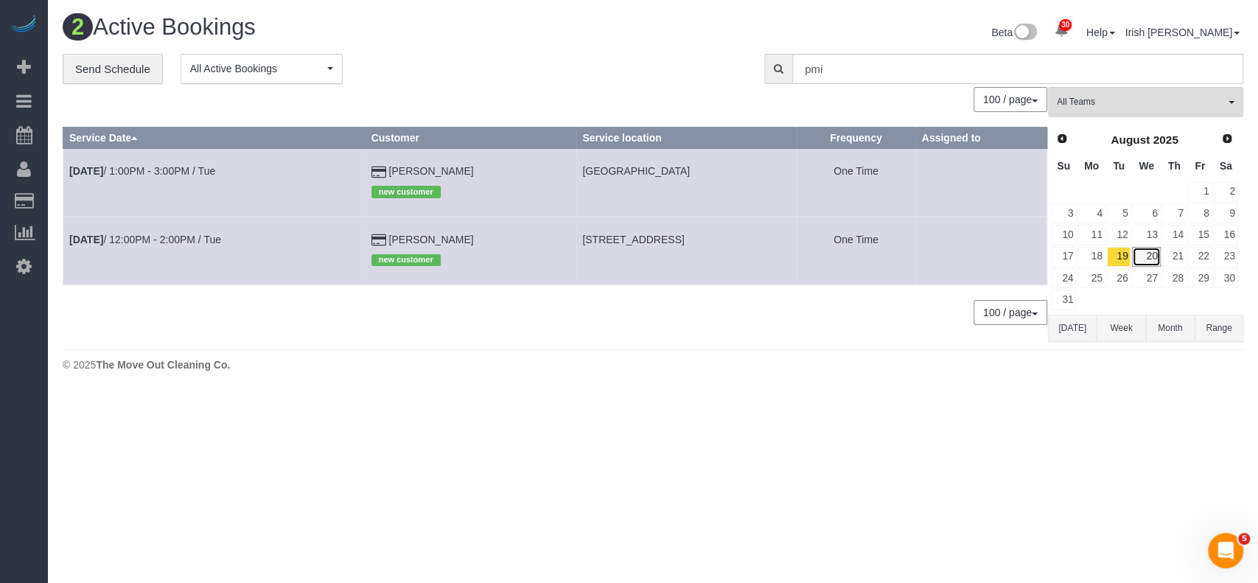
click at [1149, 256] on link "20" at bounding box center [1146, 257] width 28 height 20
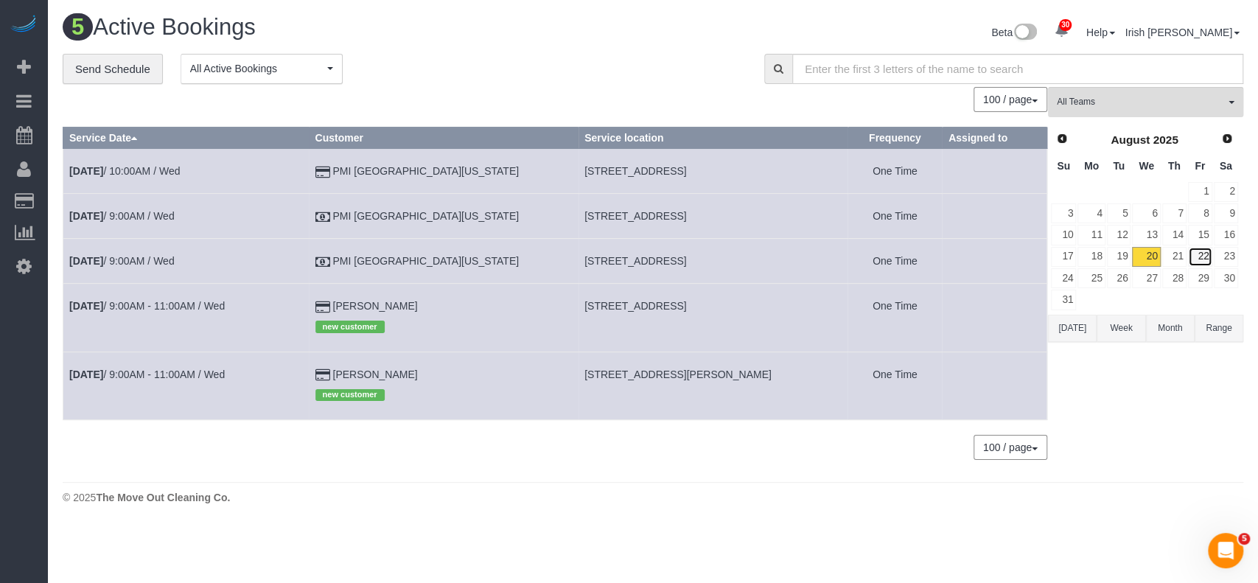
click at [1205, 253] on link "22" at bounding box center [1200, 257] width 24 height 20
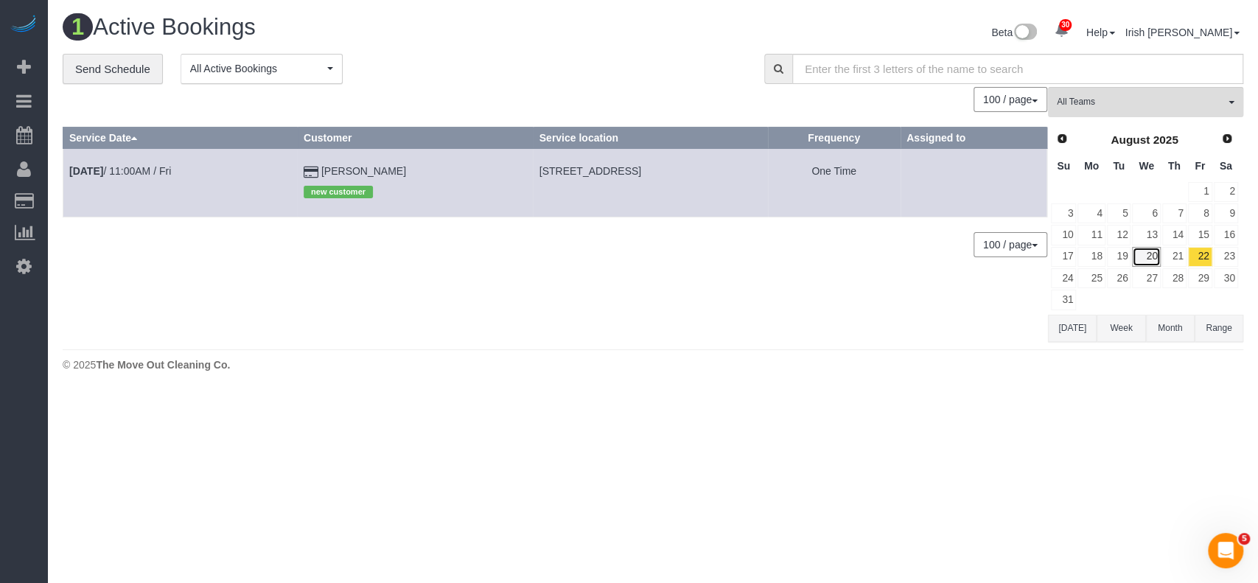
click at [1146, 255] on link "20" at bounding box center [1146, 257] width 28 height 20
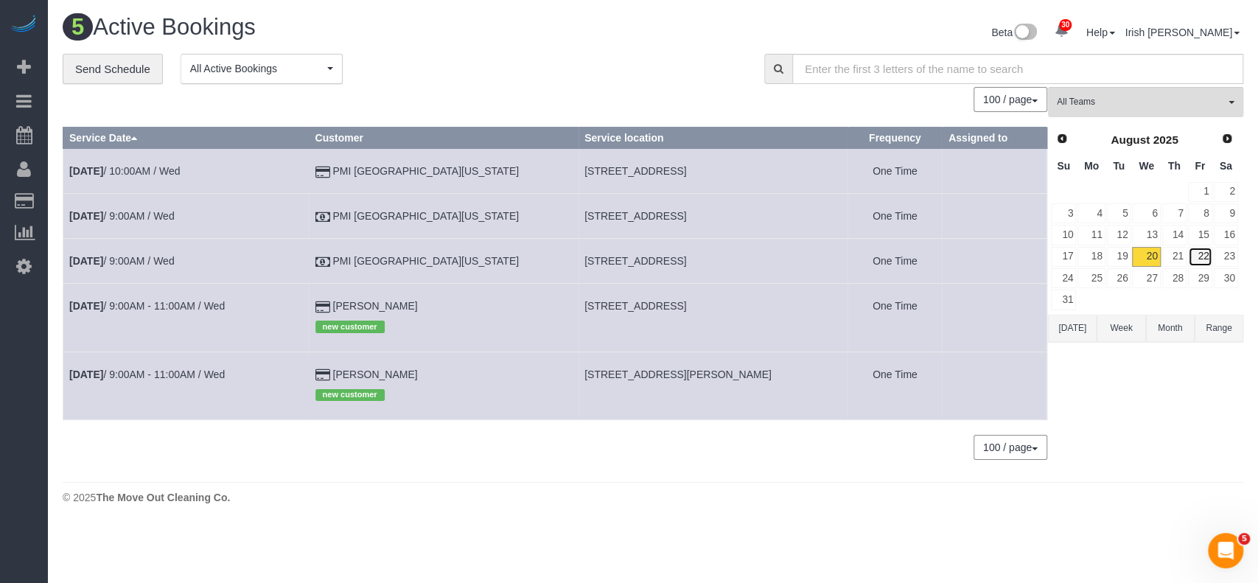
click at [1200, 255] on link "22" at bounding box center [1200, 257] width 24 height 20
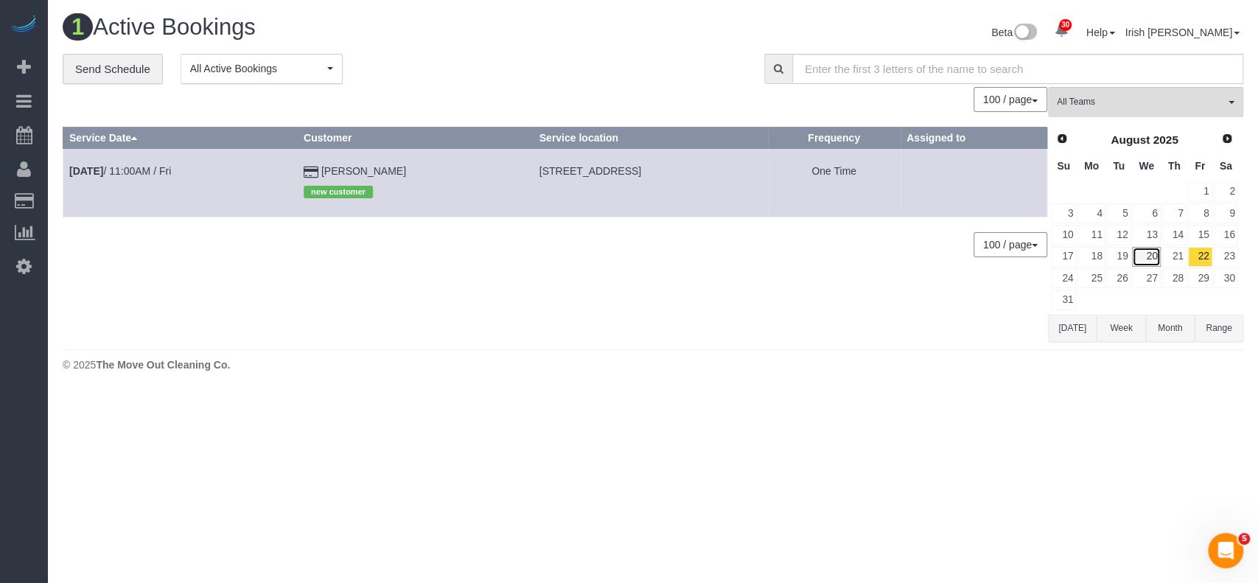
click at [1148, 254] on link "20" at bounding box center [1146, 257] width 28 height 20
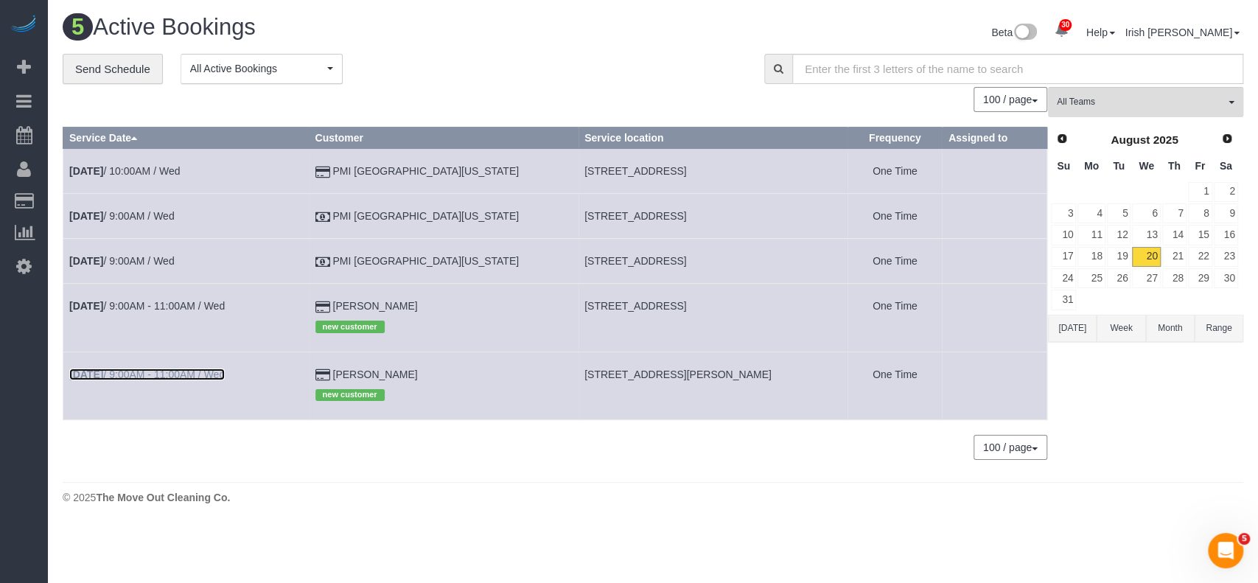
click at [130, 374] on link "[DATE] 9:00AM - 11:00AM / Wed" at bounding box center [146, 374] width 155 height 12
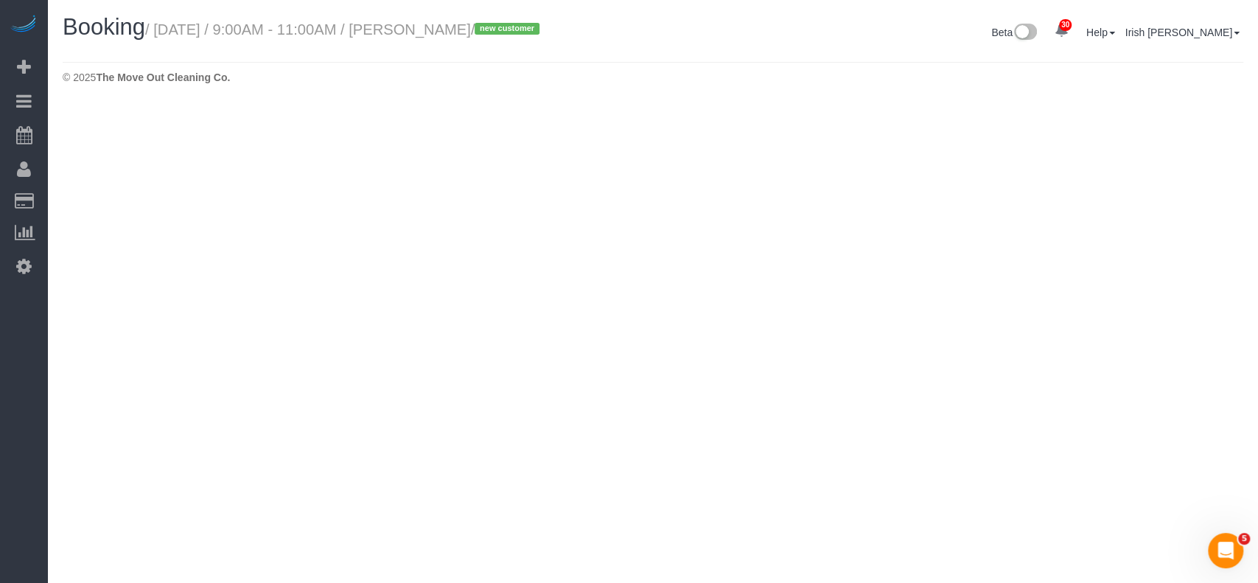
select select "[GEOGRAPHIC_DATA]"
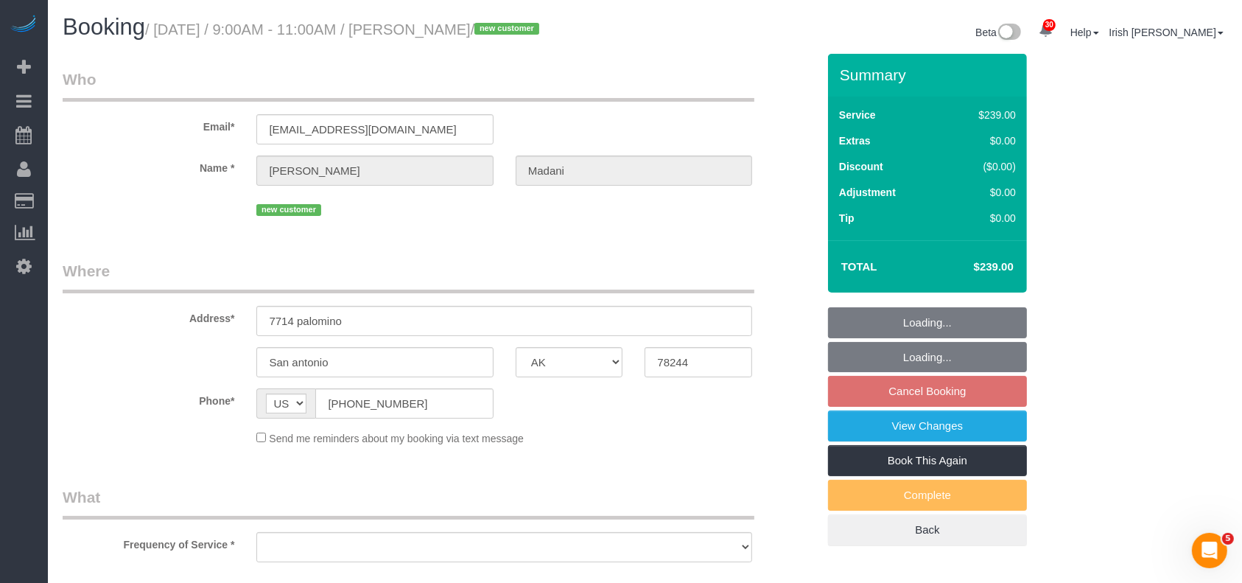
select select "object:4580"
select select "string:fspay-8b85f294-ad19-4ccd-99a3-5a021f6923cd"
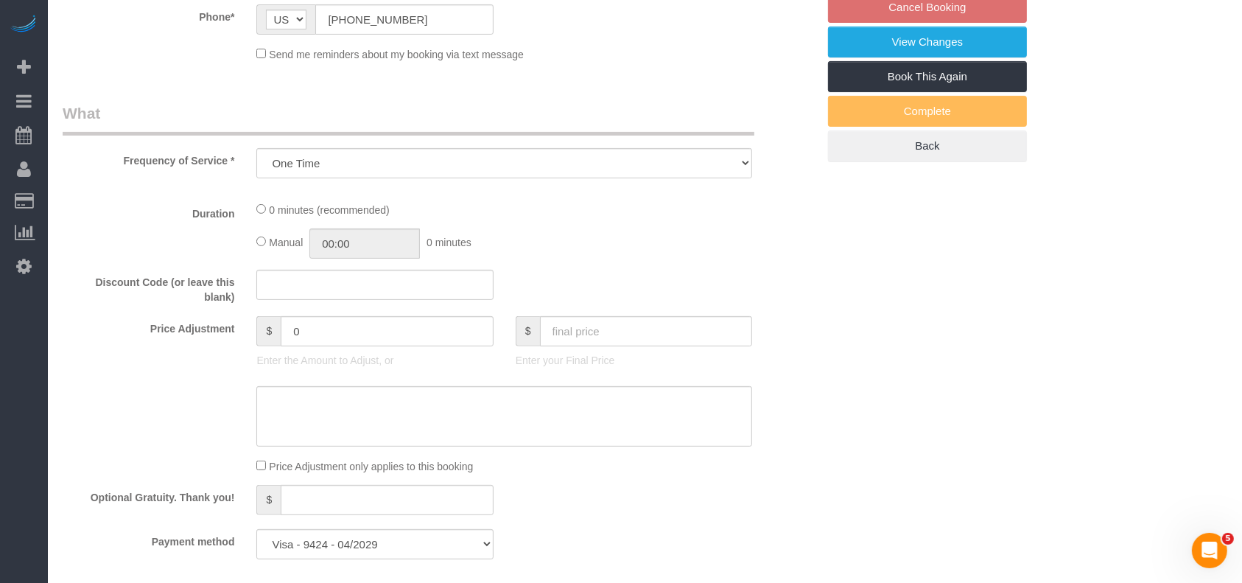
select select "object:4667"
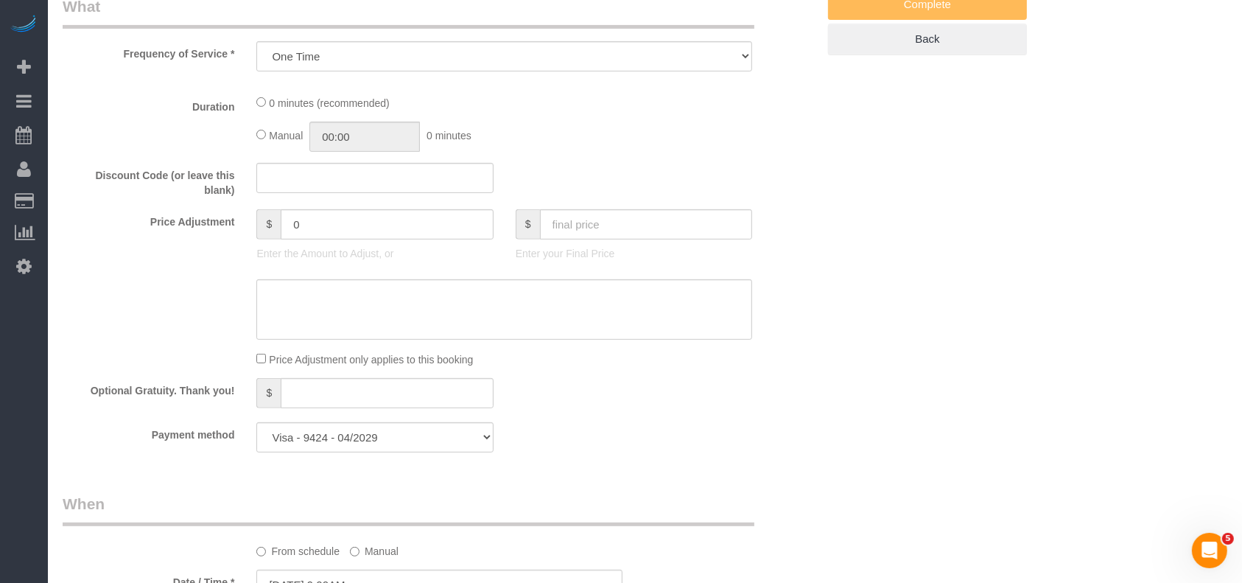
select select "3"
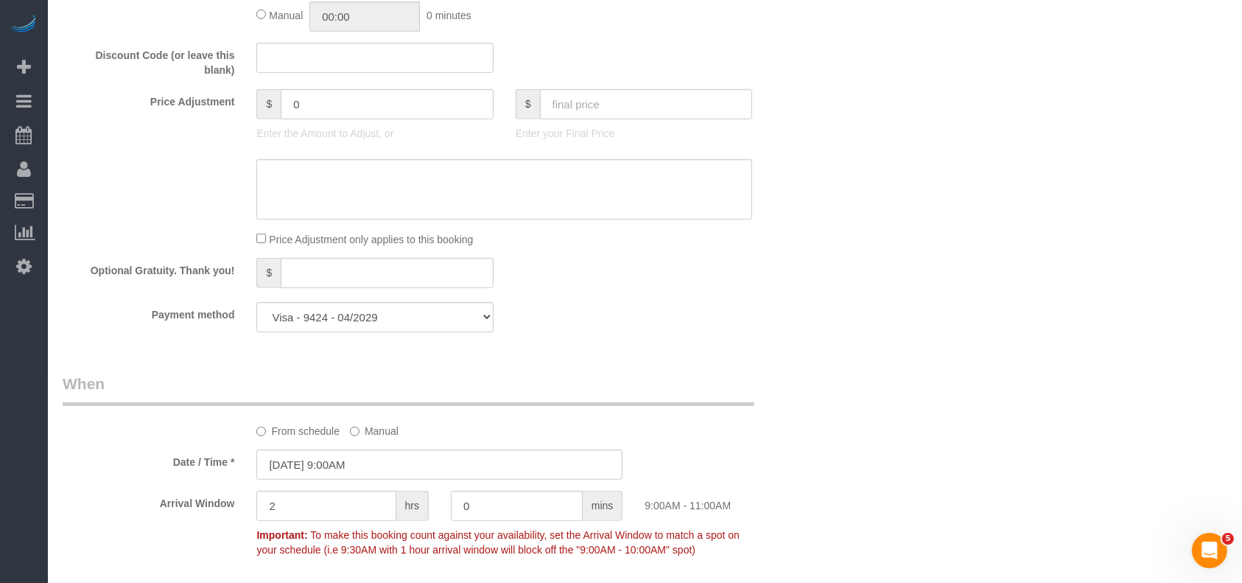
scroll to position [1277, 0]
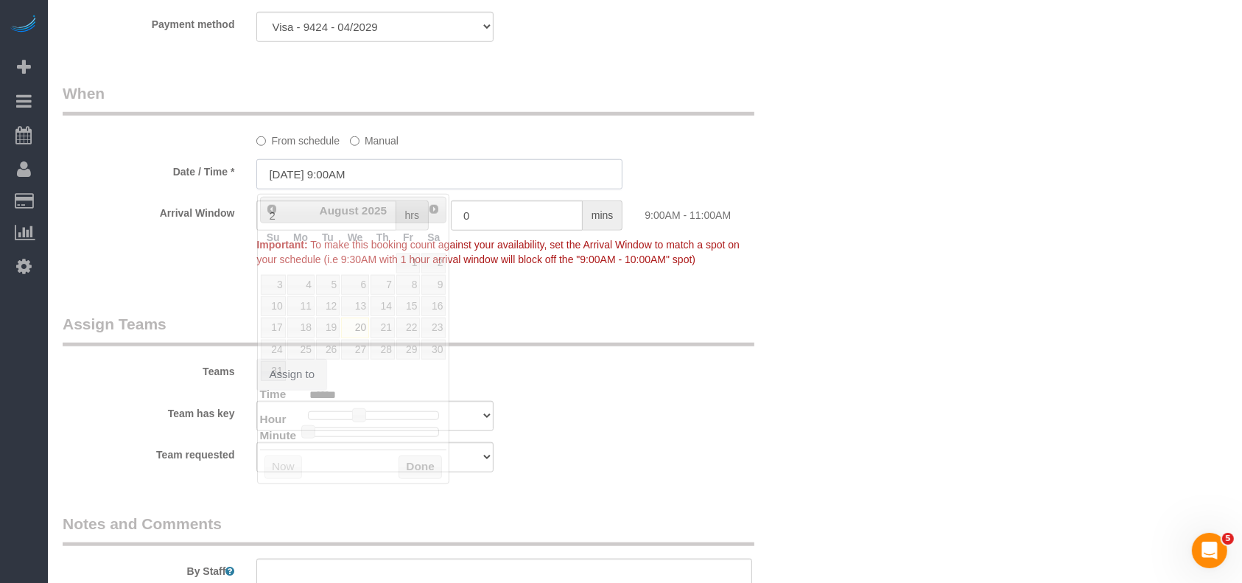
click at [348, 176] on input "[DATE] 9:00AM" at bounding box center [439, 174] width 366 height 30
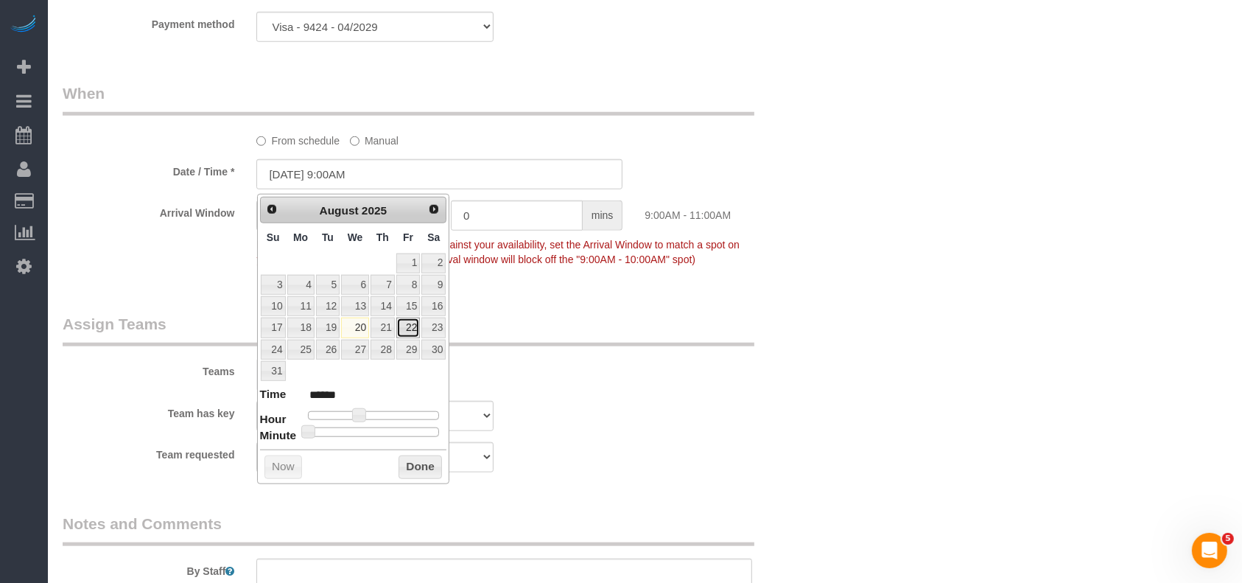
click at [410, 321] on link "22" at bounding box center [408, 328] width 24 height 20
type input "[DATE] 9:00AM"
click at [421, 461] on button "Done" at bounding box center [420, 467] width 43 height 24
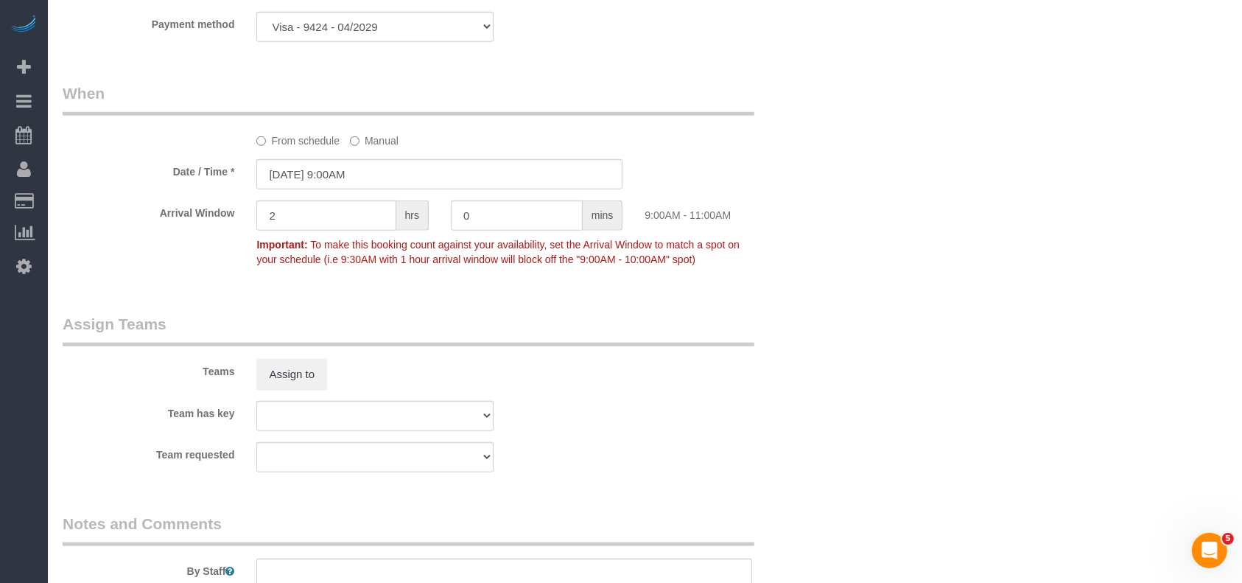
click at [737, 456] on div "Team requested Test team" at bounding box center [440, 457] width 776 height 30
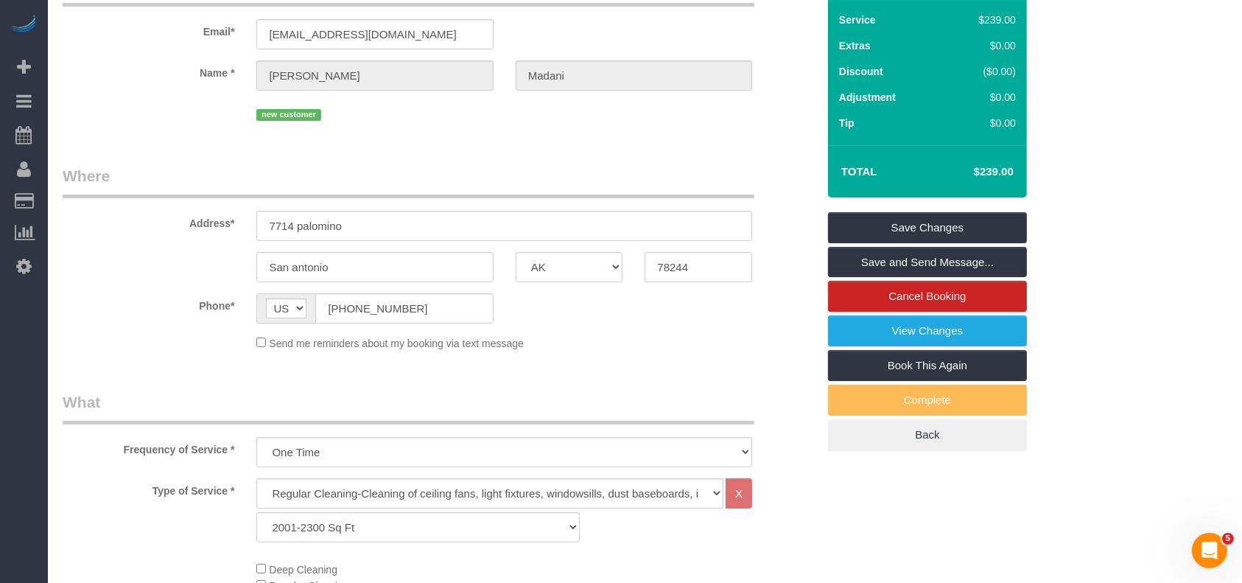
scroll to position [35, 0]
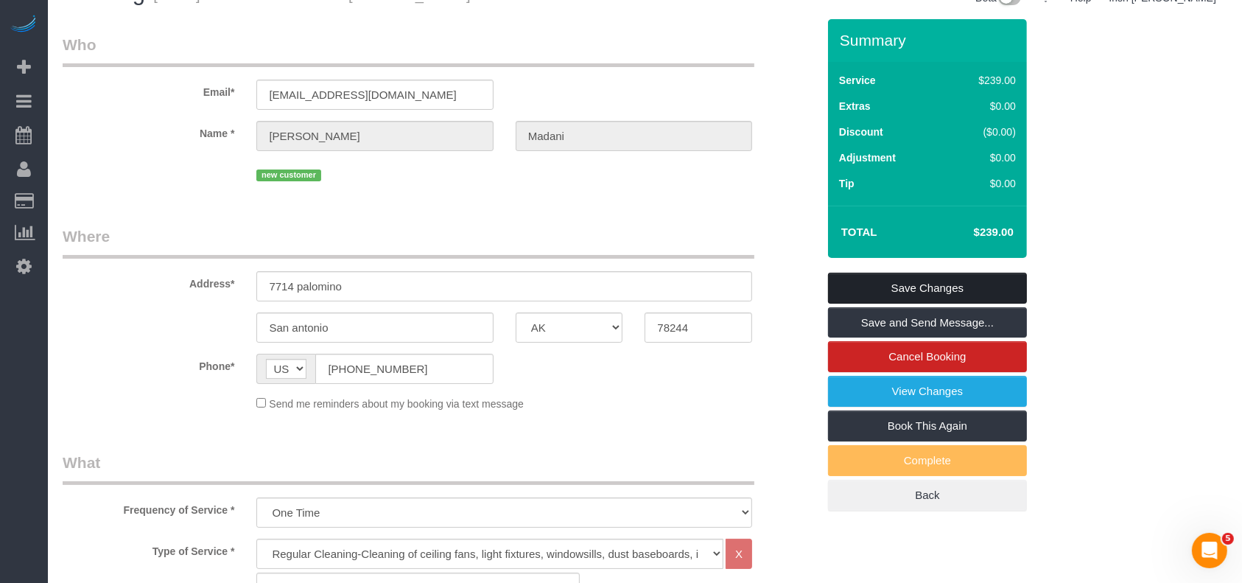
click at [877, 283] on link "Save Changes" at bounding box center [927, 288] width 199 height 31
